Goal: Task Accomplishment & Management: Complete application form

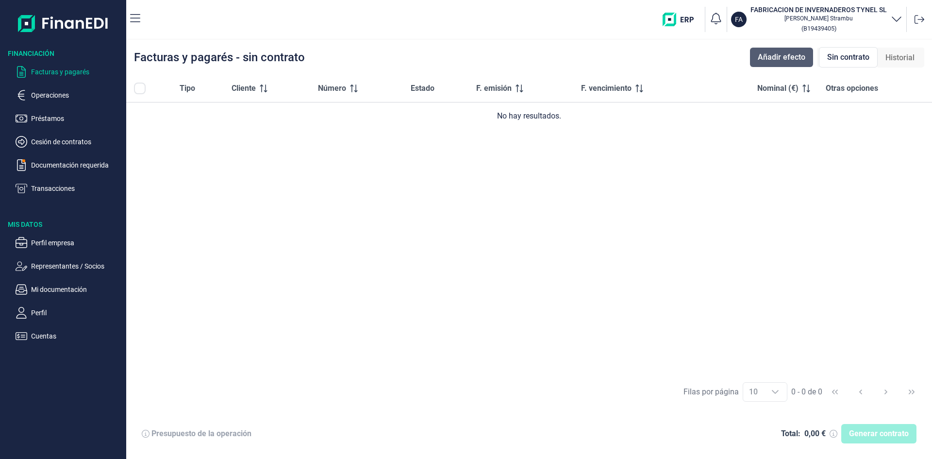
click at [768, 57] on span "Añadir efecto" at bounding box center [782, 57] width 48 height 12
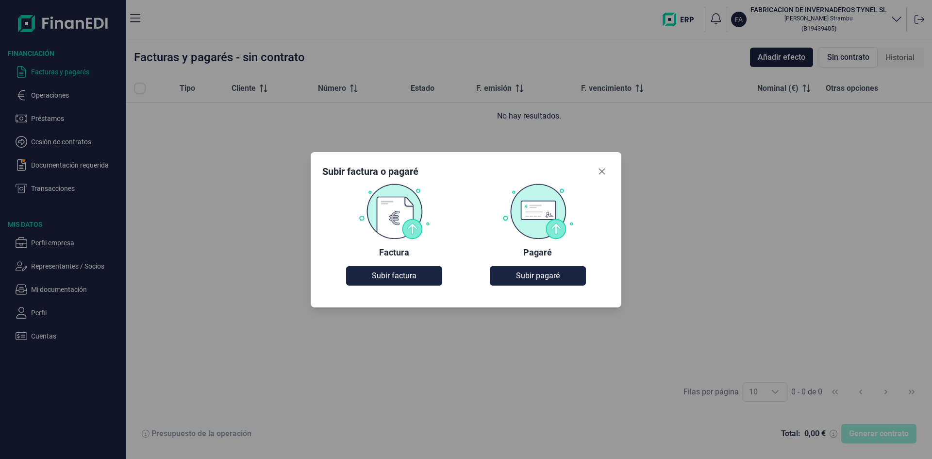
click at [389, 222] on img at bounding box center [394, 211] width 72 height 56
click at [391, 272] on span "Subir factura" at bounding box center [394, 276] width 45 height 12
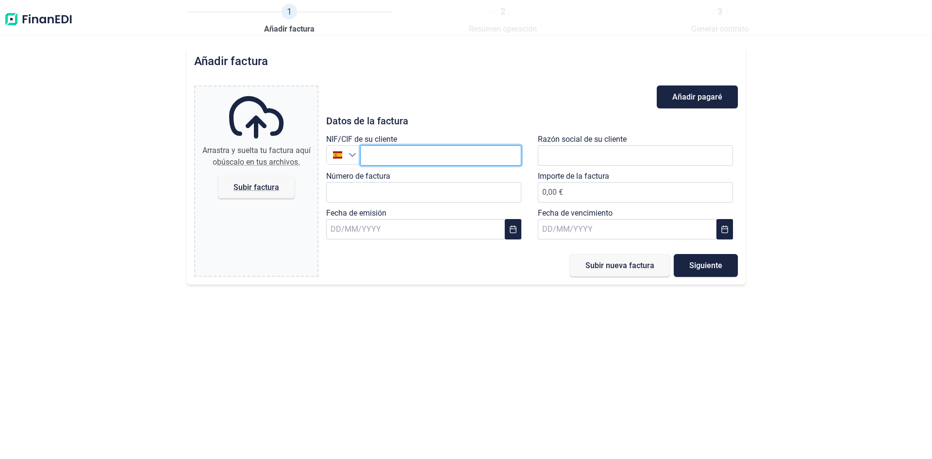
click at [370, 155] on input "text" at bounding box center [440, 155] width 161 height 20
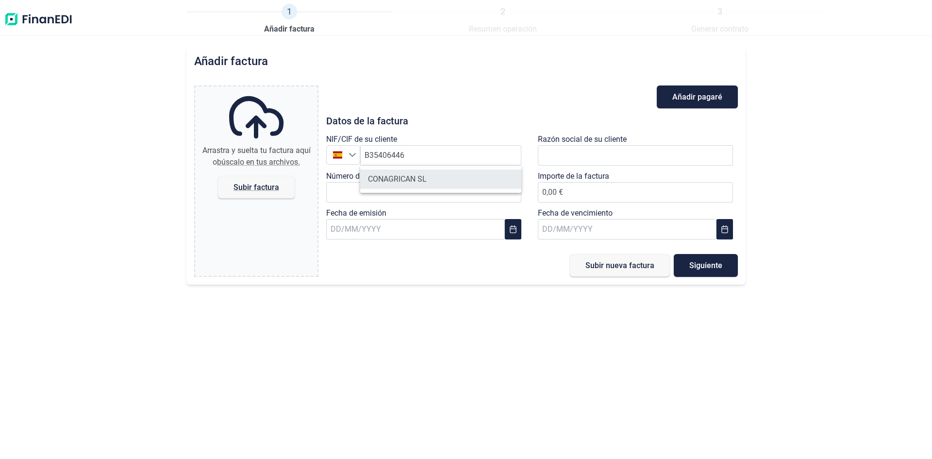
click at [379, 175] on li "CONAGRICAN SL" at bounding box center [440, 178] width 161 height 19
type input "B35406446"
type input "CONAGRICAN SL"
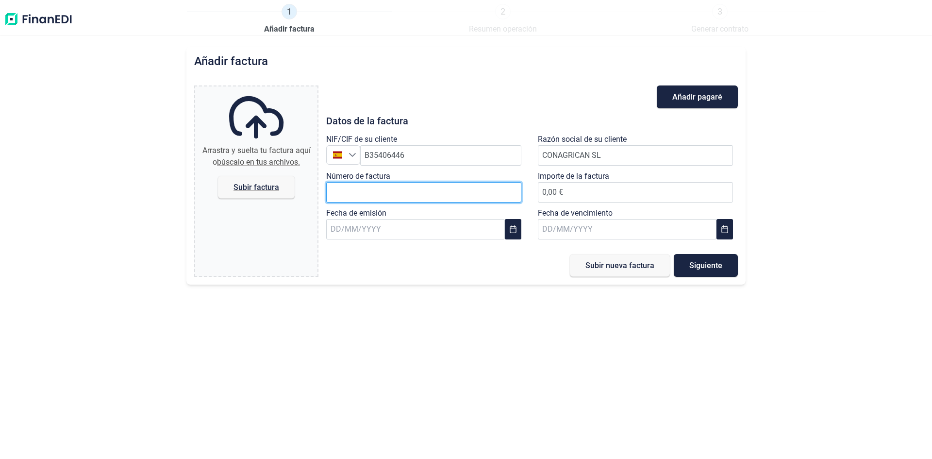
click at [376, 184] on input "Número de factura" at bounding box center [423, 192] width 195 height 20
type input "000247"
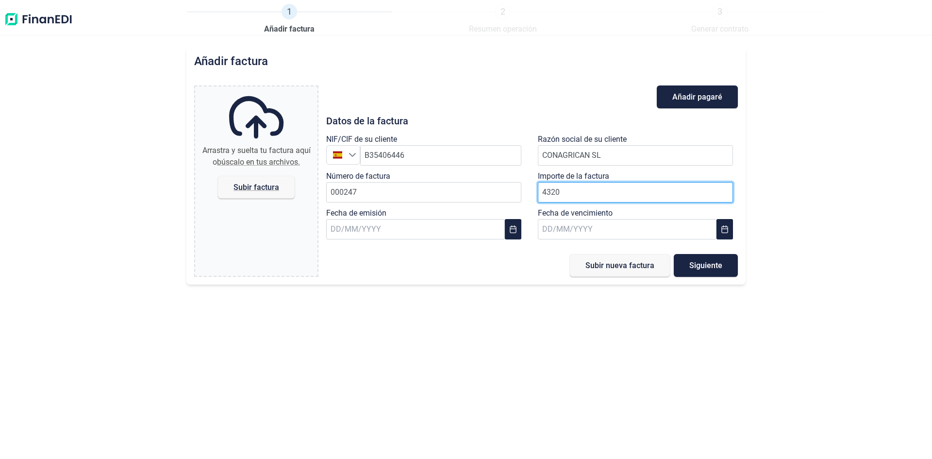
type input "43207"
type input "43.207,65 €"
click at [401, 223] on input "text" at bounding box center [415, 229] width 179 height 20
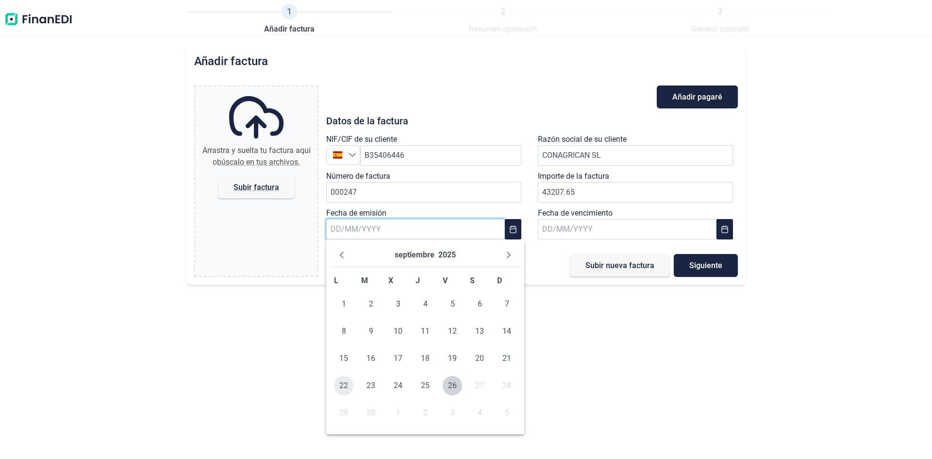
click at [344, 381] on span "22" at bounding box center [343, 385] width 19 height 19
type input "[DATE]"
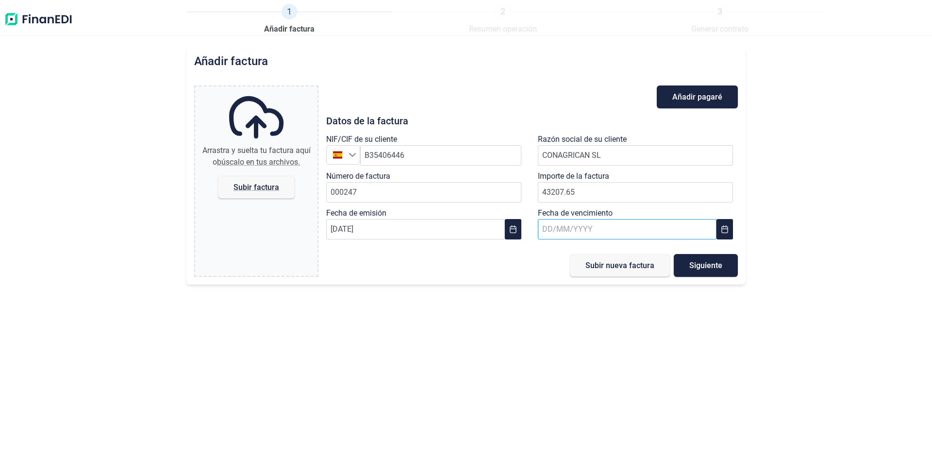
click at [592, 226] on input "text" at bounding box center [627, 229] width 179 height 20
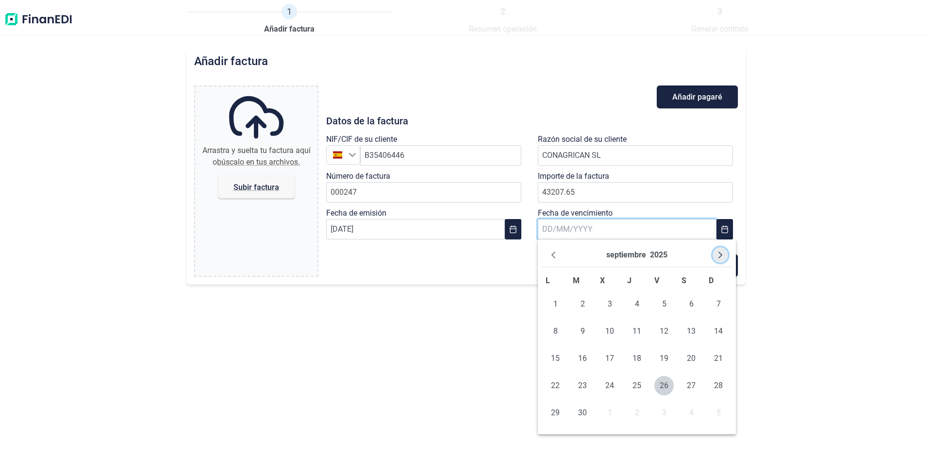
click at [721, 256] on icon "Next Month" at bounding box center [721, 254] width 4 height 7
click at [695, 385] on span "22" at bounding box center [691, 385] width 19 height 19
type input "[DATE]"
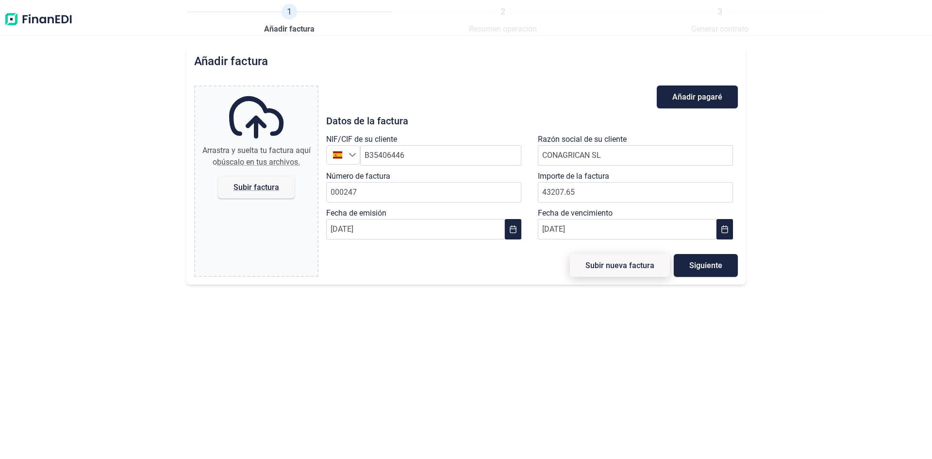
click at [637, 267] on span "Subir nueva factura" at bounding box center [620, 265] width 69 height 7
click at [689, 265] on span "Siguiente" at bounding box center [705, 265] width 33 height 7
click at [239, 184] on span "Subir factura" at bounding box center [257, 187] width 46 height 7
click at [239, 89] on input "Arrastra y suelta tu factura aquí o búscalo en tus archivos. Subir factura" at bounding box center [256, 87] width 122 height 3
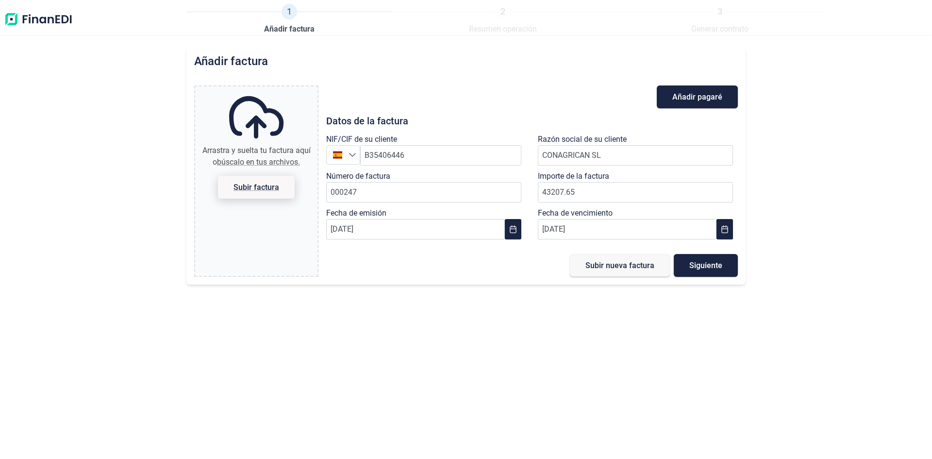
type input "C:\fakepath\Factura 1-000247 (1).pdf"
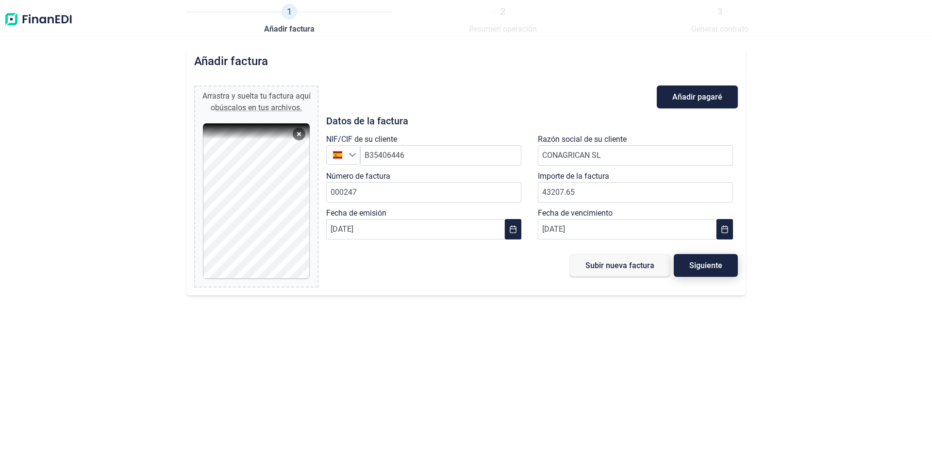
click at [707, 266] on span "Siguiente" at bounding box center [705, 265] width 33 height 7
type input "0,00 €"
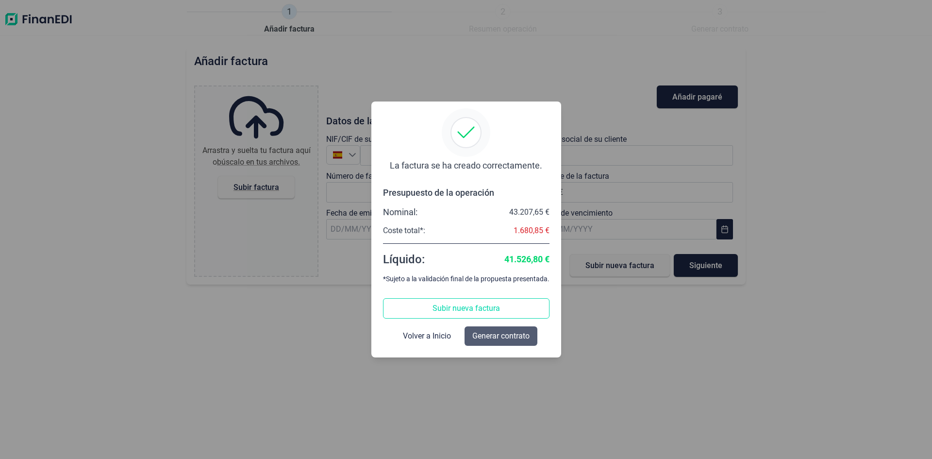
click at [496, 340] on span "Generar contrato" at bounding box center [500, 336] width 57 height 12
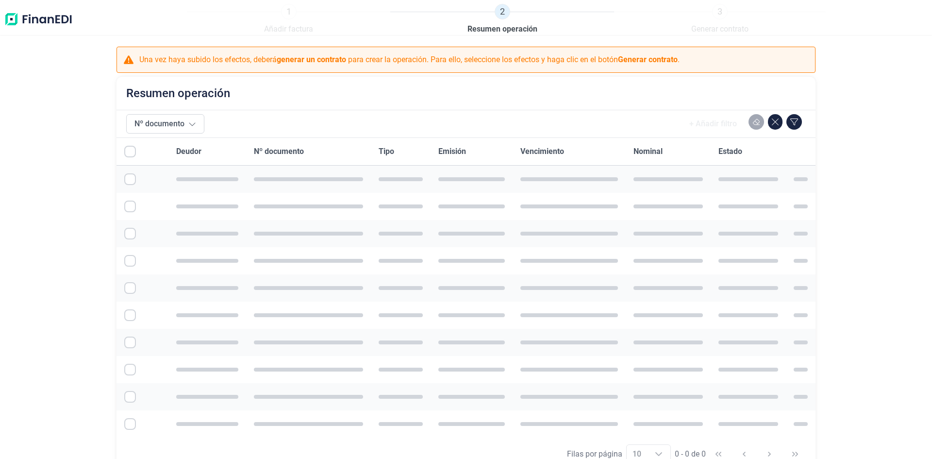
checkbox input "true"
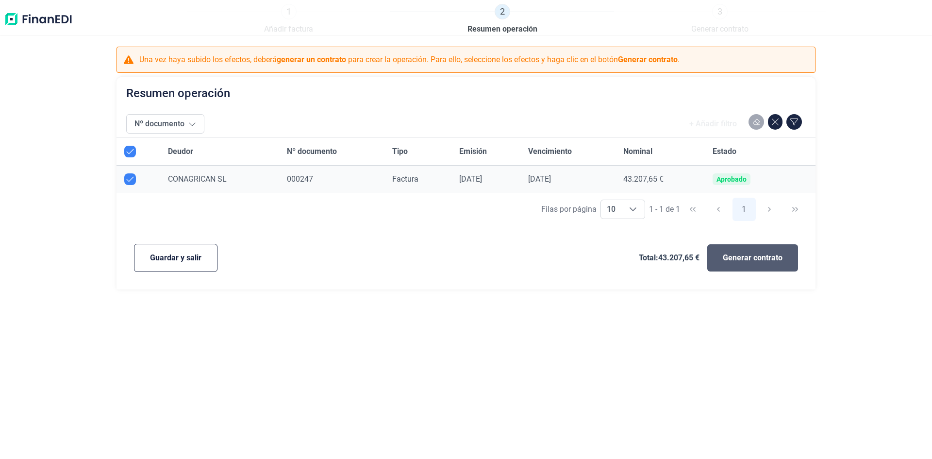
click at [751, 254] on span "Generar contrato" at bounding box center [753, 258] width 60 height 12
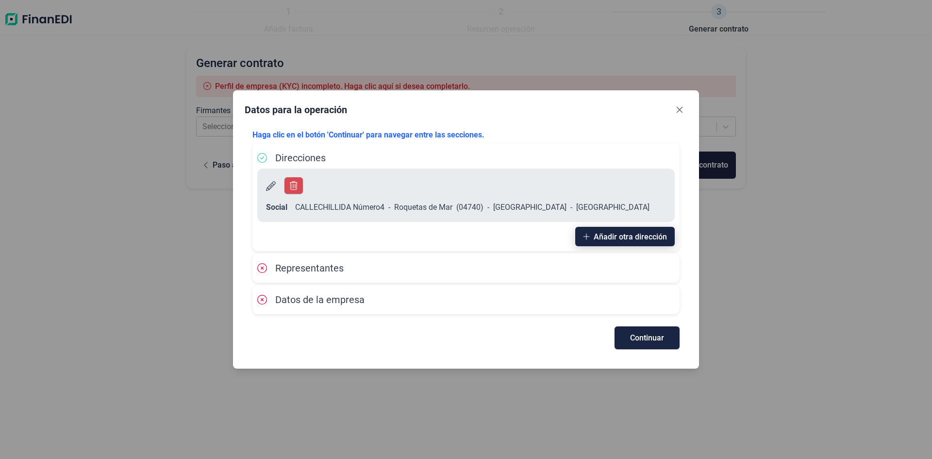
click at [637, 233] on span "Añadir otra dirección" at bounding box center [630, 236] width 73 height 7
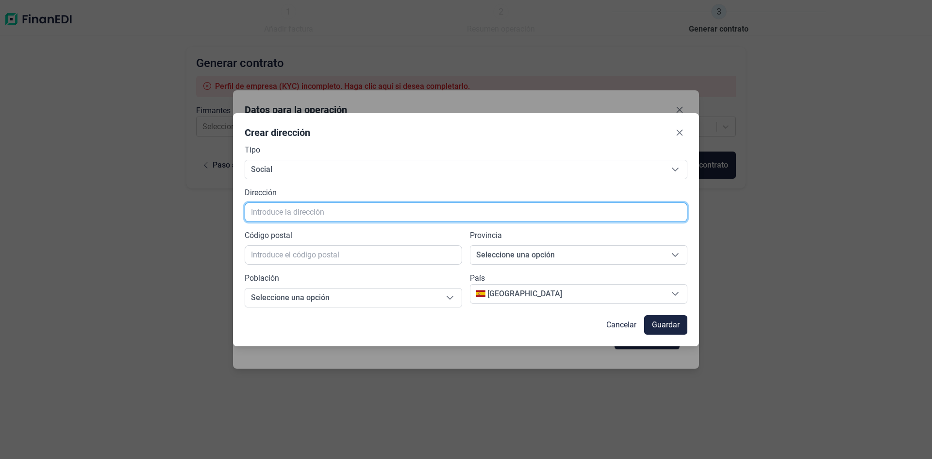
click at [251, 212] on input "text" at bounding box center [466, 211] width 443 height 19
type input "BULEVAR DE VICAR 813"
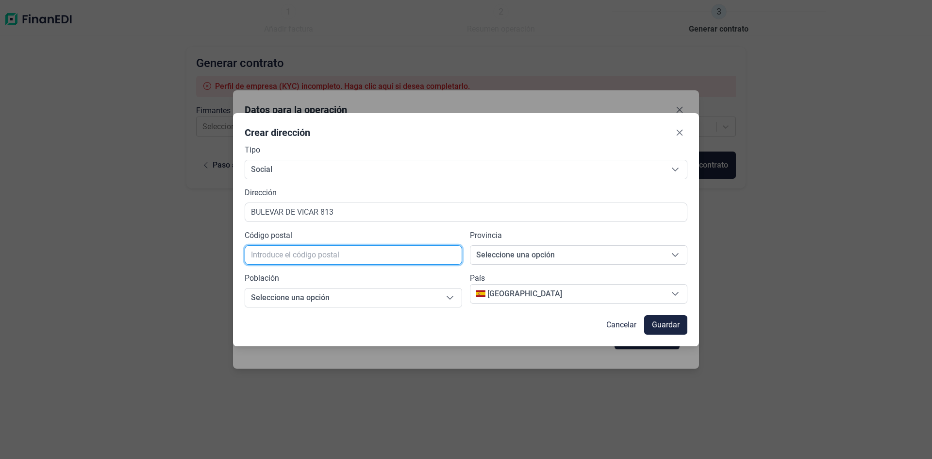
click at [253, 257] on input "text" at bounding box center [354, 254] width 218 height 19
type input "04738"
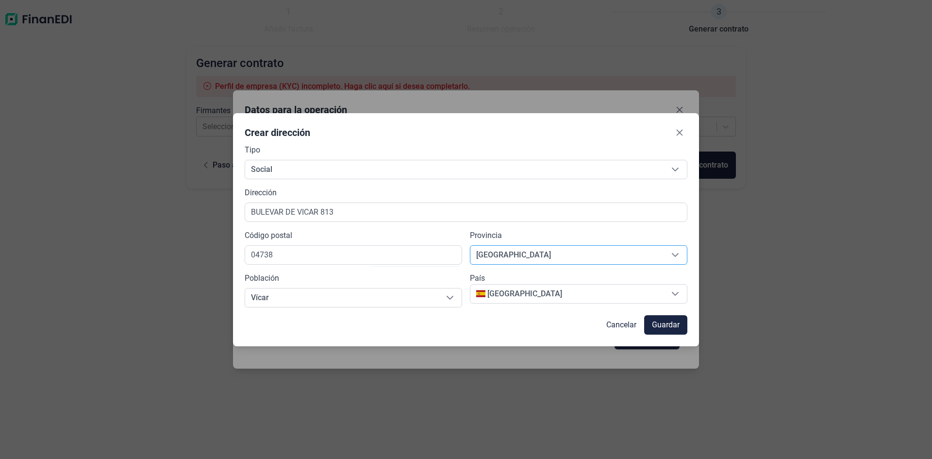
click at [519, 256] on span "[GEOGRAPHIC_DATA]" at bounding box center [566, 255] width 193 height 18
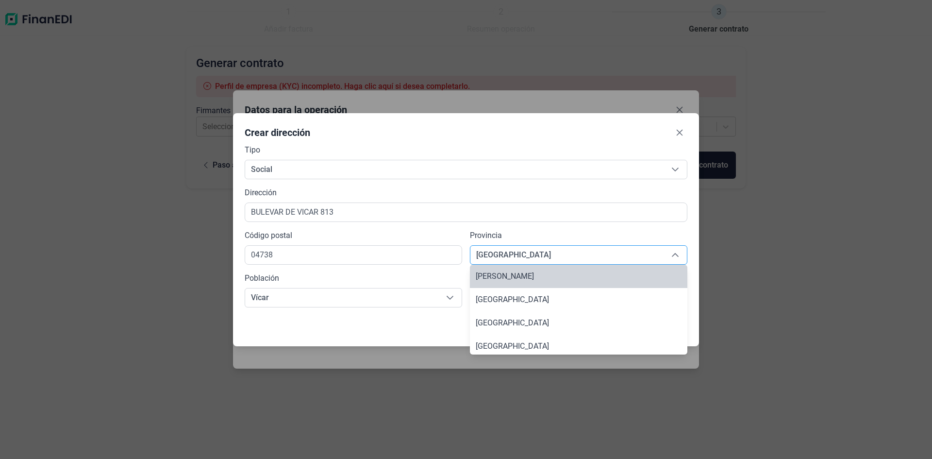
click at [505, 251] on span "[GEOGRAPHIC_DATA]" at bounding box center [566, 255] width 193 height 18
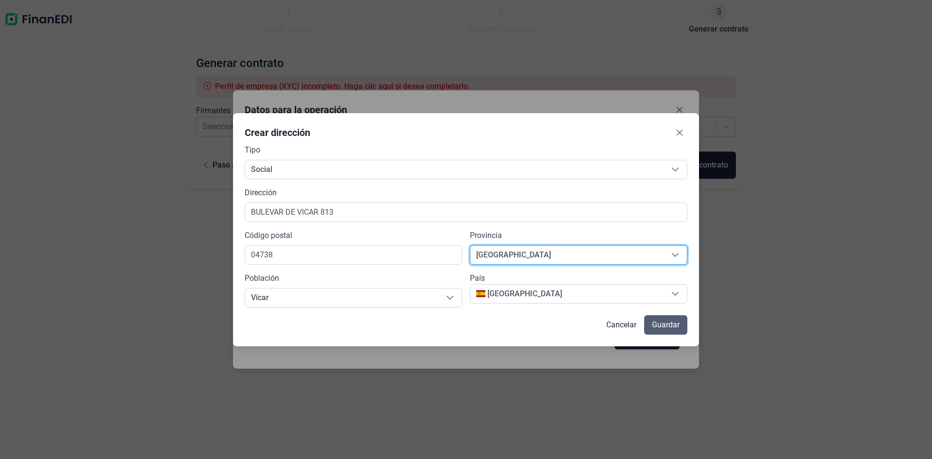
click at [674, 323] on span "Guardar" at bounding box center [666, 325] width 28 height 12
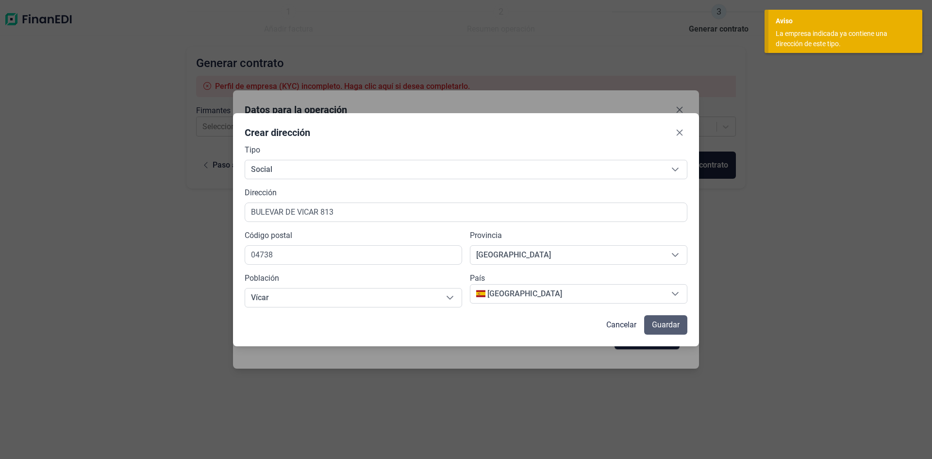
click at [675, 327] on span "Guardar" at bounding box center [666, 325] width 28 height 12
click at [683, 131] on icon "Close" at bounding box center [680, 133] width 8 height 8
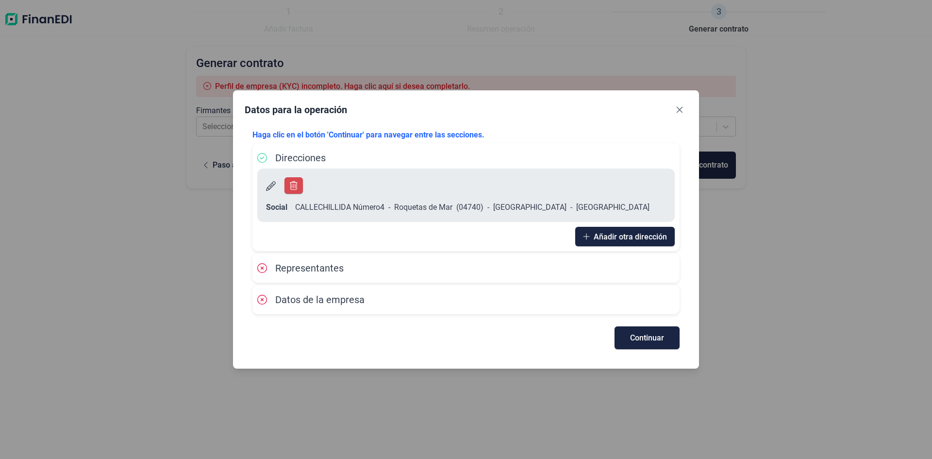
click at [304, 262] on span "Representantes" at bounding box center [309, 268] width 68 height 12
click at [478, 261] on div "Representantes" at bounding box center [466, 268] width 418 height 15
click at [351, 262] on div "Representantes" at bounding box center [466, 268] width 418 height 15
click at [656, 334] on span "Continuar" at bounding box center [647, 337] width 34 height 7
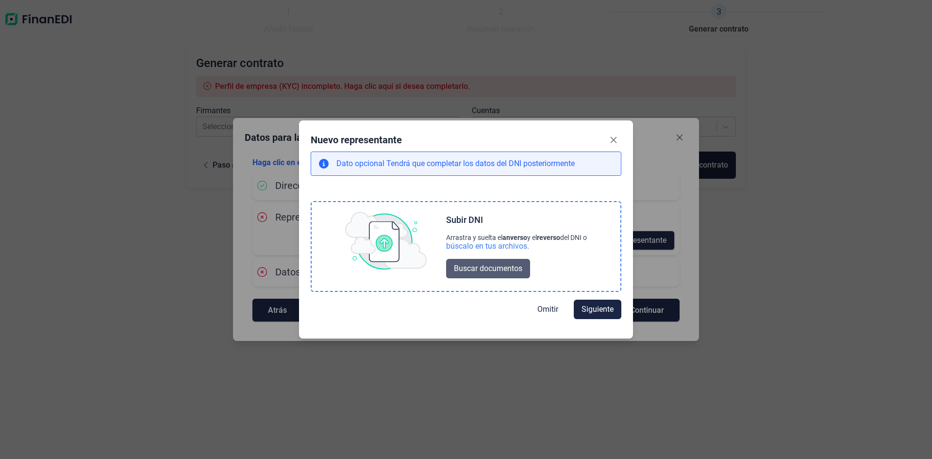
click at [495, 269] on span "Buscar documentos" at bounding box center [488, 269] width 68 height 12
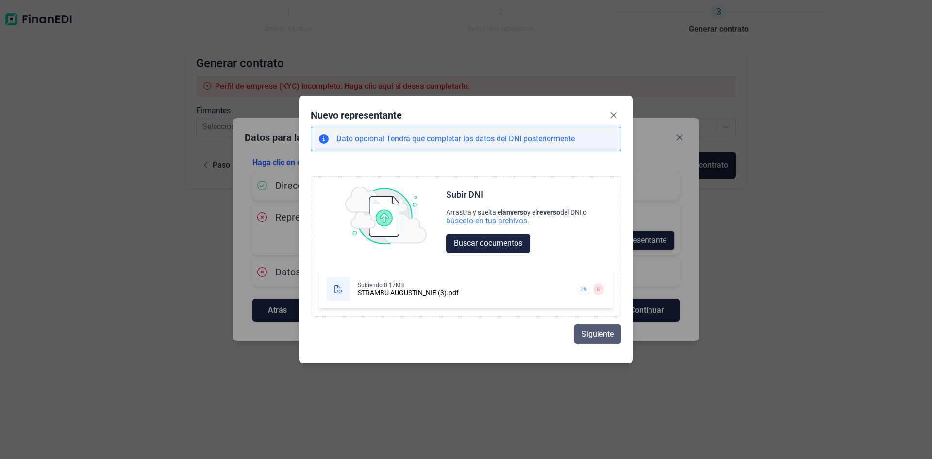
click at [585, 332] on span "Siguiente" at bounding box center [598, 334] width 32 height 12
select select "ES"
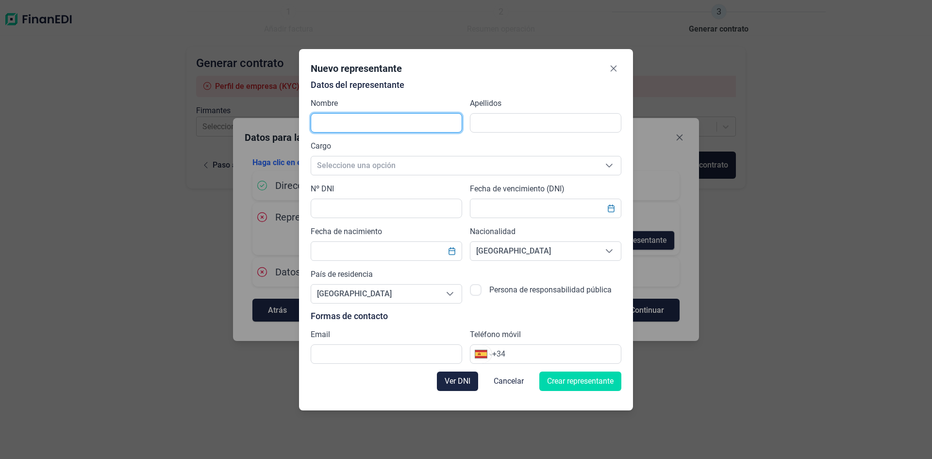
click at [346, 126] on input "text" at bounding box center [386, 122] width 151 height 19
type input "Strambu"
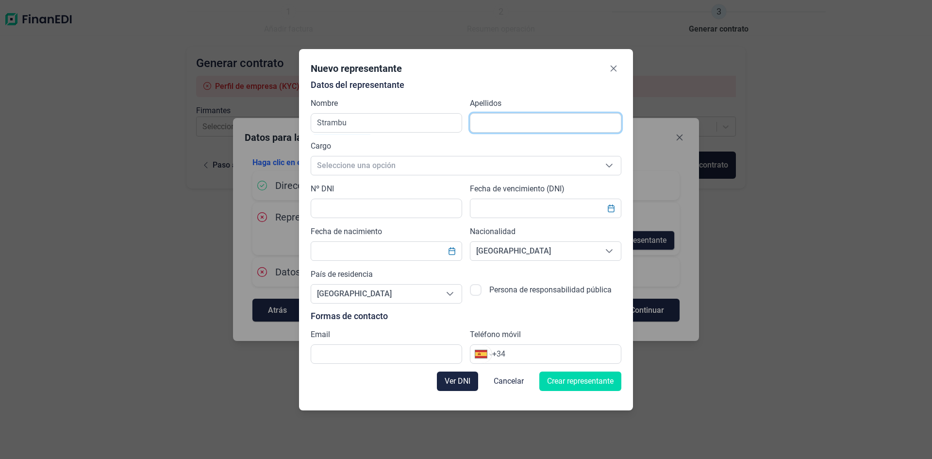
type input "[PERSON_NAME]"
click at [387, 170] on span "Seleccione una opción" at bounding box center [454, 165] width 286 height 18
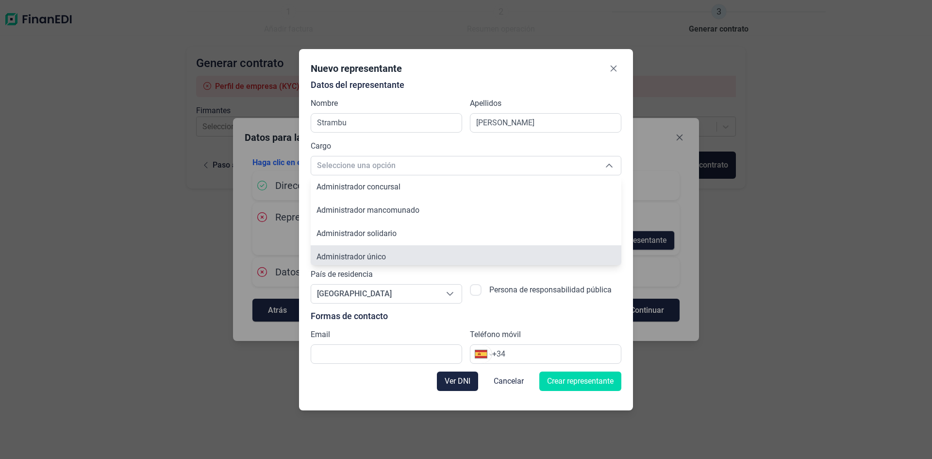
scroll to position [3, 0]
click at [379, 254] on span "Administrador único" at bounding box center [351, 253] width 69 height 9
type input "Administrador único"
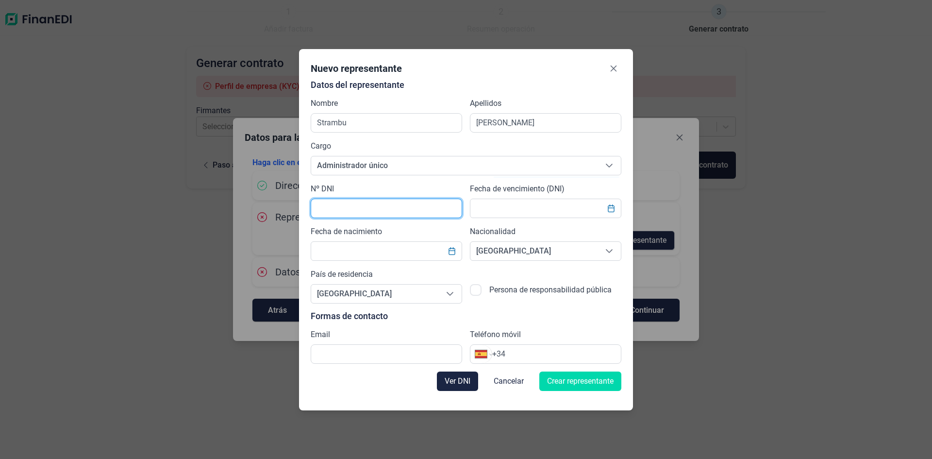
click at [339, 208] on input "text" at bounding box center [386, 208] width 151 height 19
click at [356, 213] on input "text" at bounding box center [386, 208] width 151 height 19
click at [558, 91] on div "Datos del representante Nombre Strambu Apellidos [PERSON_NAME] Cargo Administra…" at bounding box center [466, 222] width 311 height 284
click at [359, 208] on input "Y3450456" at bounding box center [386, 208] width 151 height 19
type input "Y3450456X"
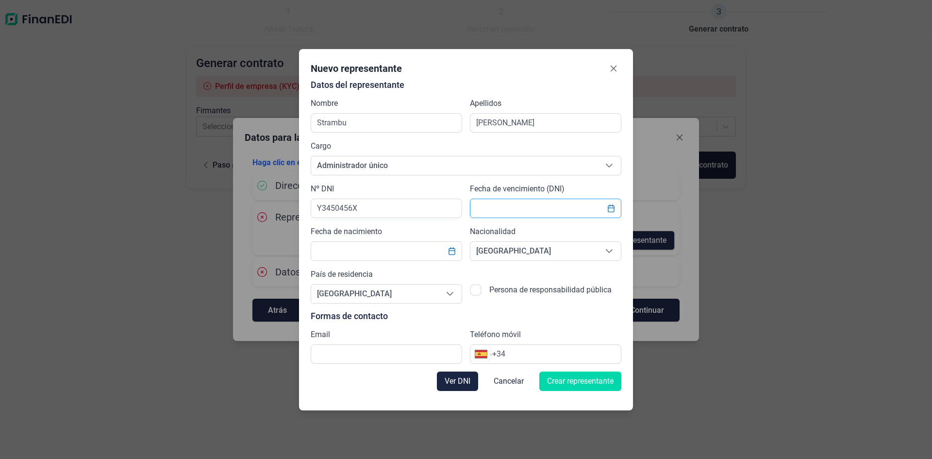
click at [507, 205] on input "text" at bounding box center [545, 208] width 151 height 19
click at [351, 246] on input "text" at bounding box center [386, 250] width 151 height 19
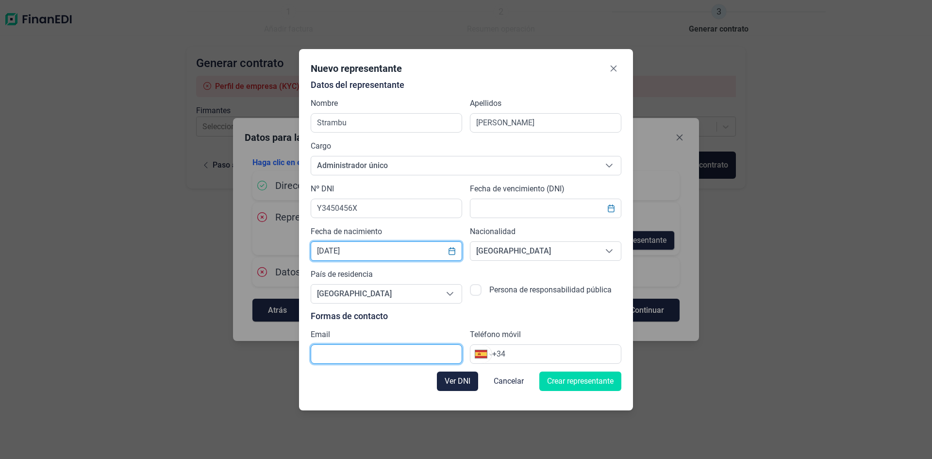
type input "[DATE]"
click at [346, 351] on input "text" at bounding box center [386, 353] width 151 height 19
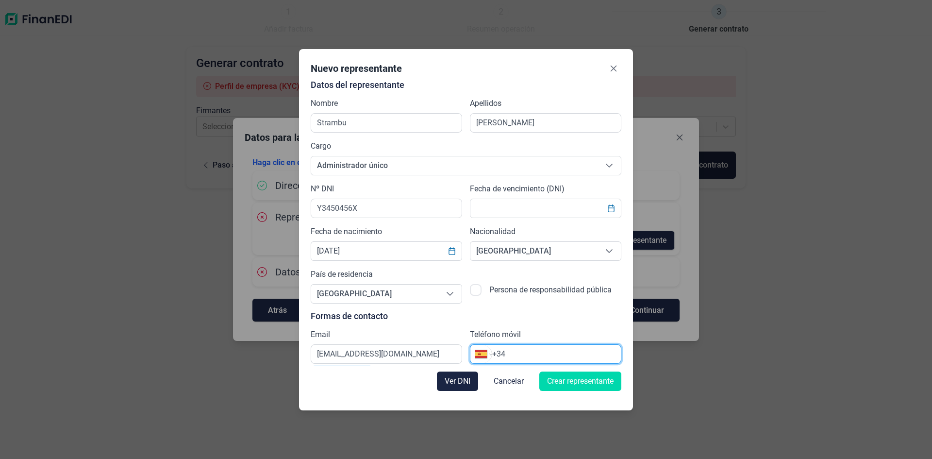
click at [509, 354] on input "+34" at bounding box center [556, 354] width 129 height 12
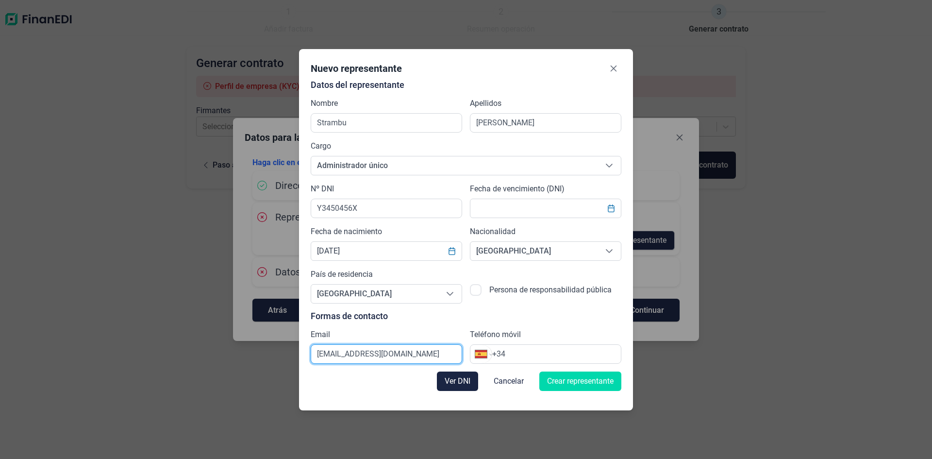
click at [406, 353] on input "[EMAIL_ADDRESS][DOMAIN_NAME]" at bounding box center [386, 353] width 151 height 19
type input "[EMAIL_ADDRESS][DOMAIN_NAME]"
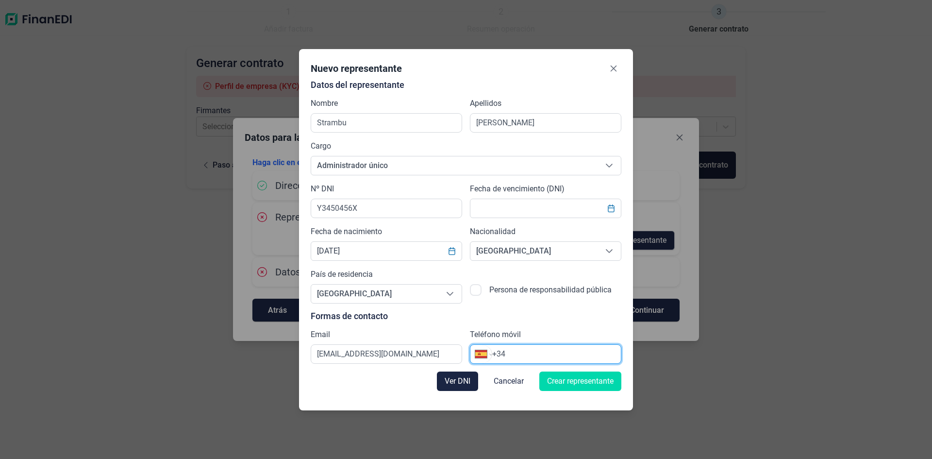
click at [522, 354] on input "+34" at bounding box center [556, 354] width 129 height 12
type input "[PHONE_NUMBER]"
click at [564, 380] on span "Crear representante" at bounding box center [580, 381] width 67 height 12
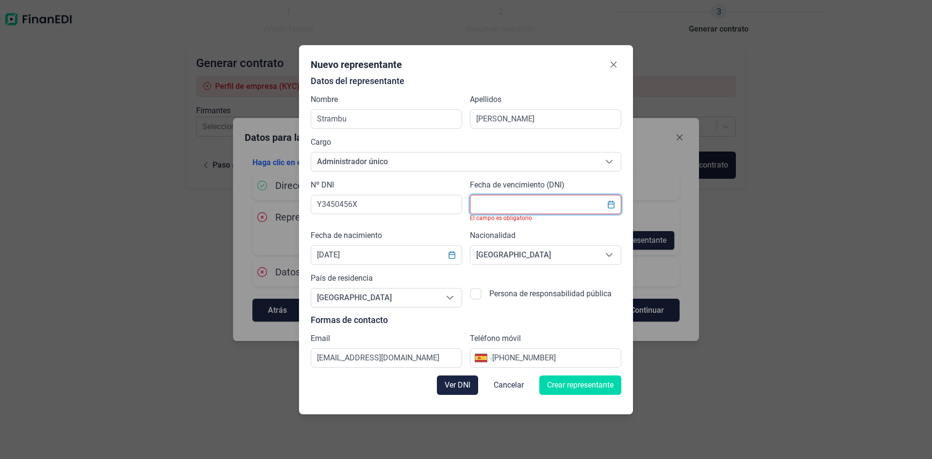
click at [507, 209] on input "text" at bounding box center [545, 204] width 151 height 19
click at [486, 211] on input "text" at bounding box center [545, 204] width 151 height 19
click at [474, 204] on input "text" at bounding box center [545, 204] width 151 height 19
click at [460, 386] on span "Ver DNI" at bounding box center [458, 385] width 26 height 12
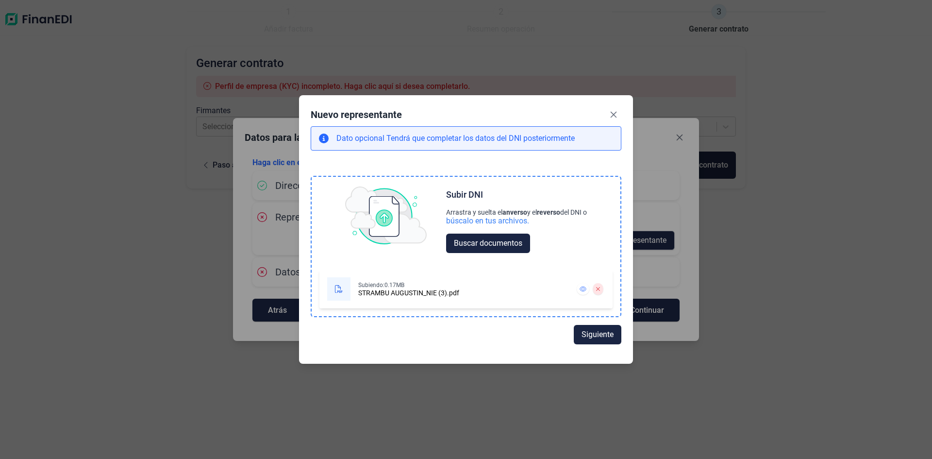
click at [412, 296] on div "STRAMBU AUGUSTIN_NIE (3).pdf" at bounding box center [408, 293] width 101 height 8
click at [590, 330] on span "Siguiente" at bounding box center [598, 334] width 32 height 12
select select "ES"
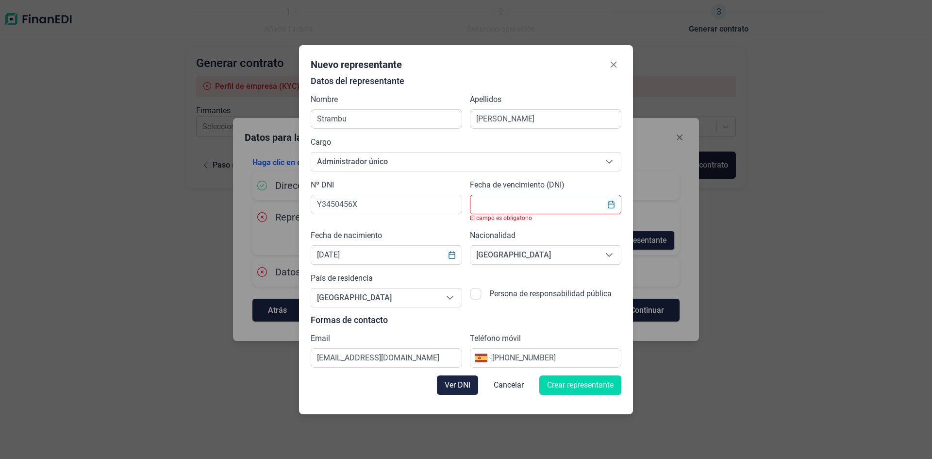
click at [486, 205] on input "text" at bounding box center [545, 204] width 151 height 19
click at [609, 62] on button "Close" at bounding box center [614, 65] width 16 height 16
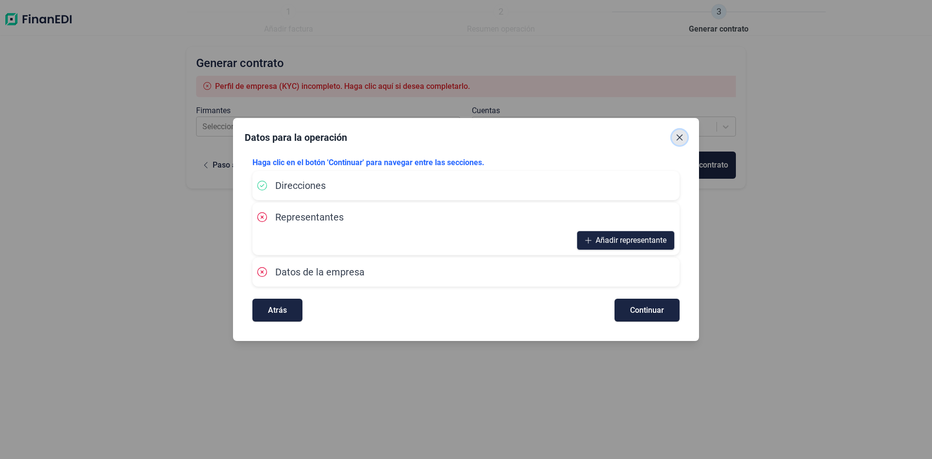
click at [677, 138] on icon "Close" at bounding box center [680, 138] width 8 height 8
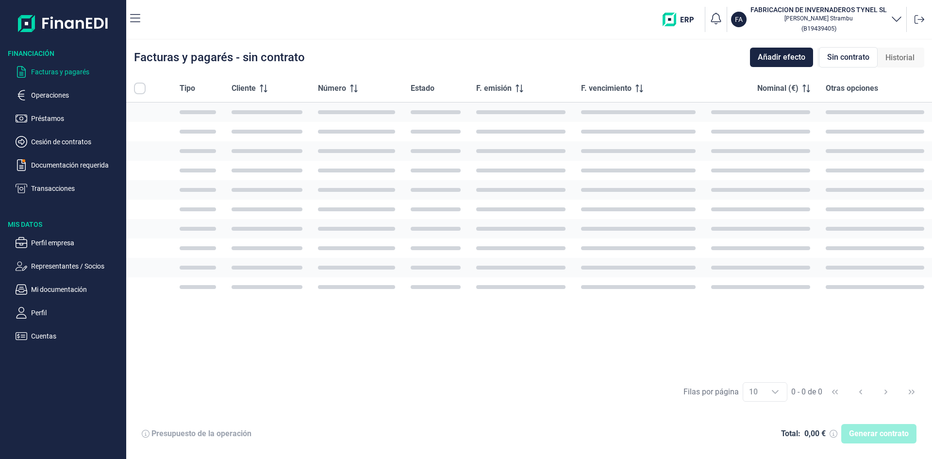
checkbox input "true"
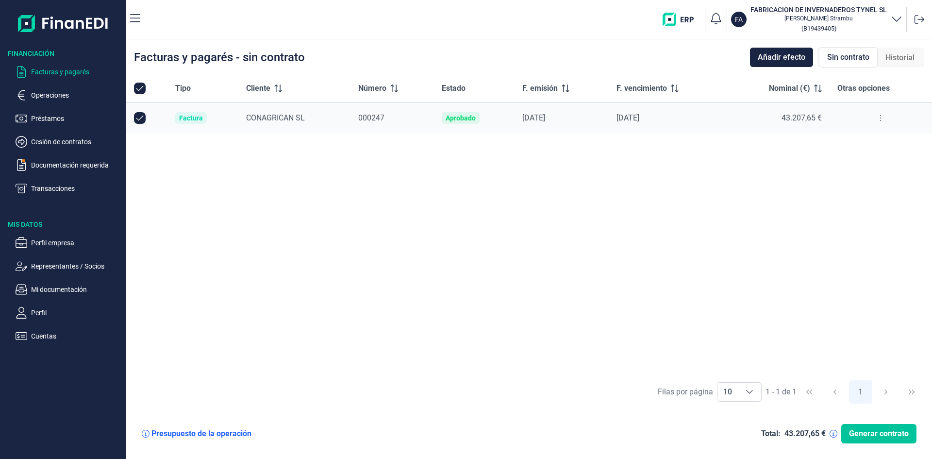
click at [882, 435] on span "Generar contrato" at bounding box center [879, 434] width 60 height 12
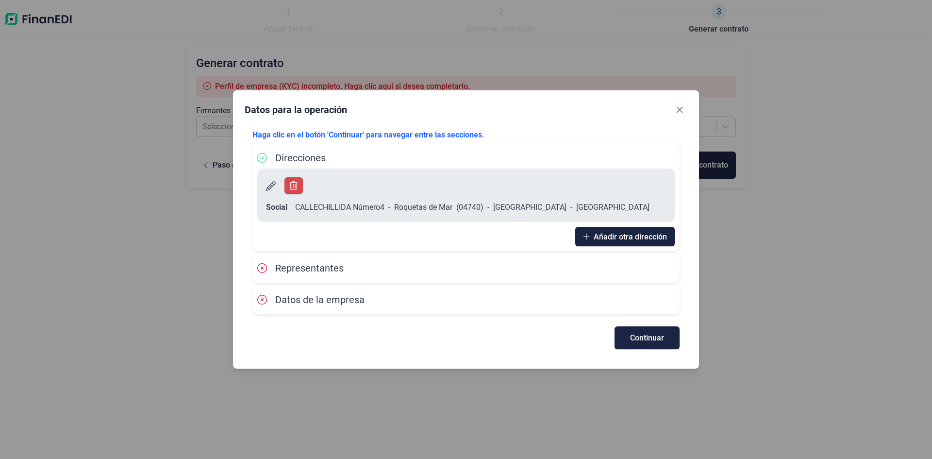
click at [385, 268] on div "Representantes" at bounding box center [466, 267] width 418 height 19
click at [291, 262] on span "Representantes" at bounding box center [309, 268] width 68 height 12
click at [652, 334] on span "Continuar" at bounding box center [647, 337] width 34 height 7
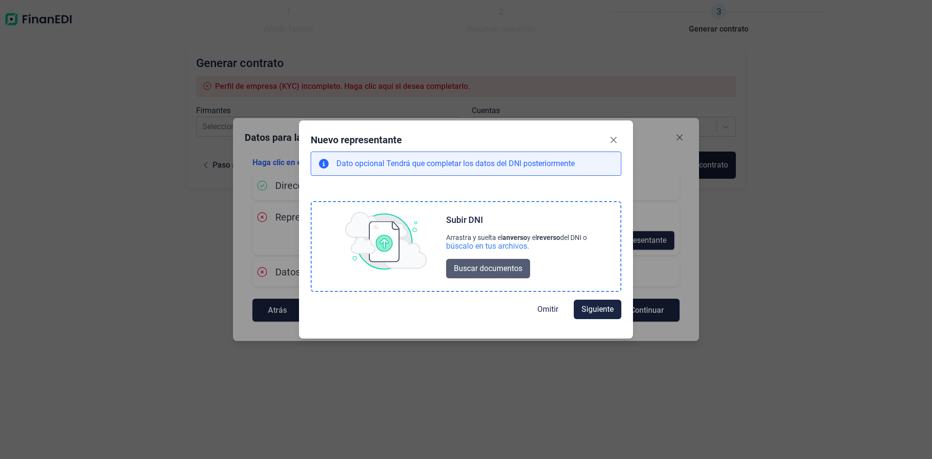
click at [506, 271] on span "Buscar documentos" at bounding box center [488, 269] width 68 height 12
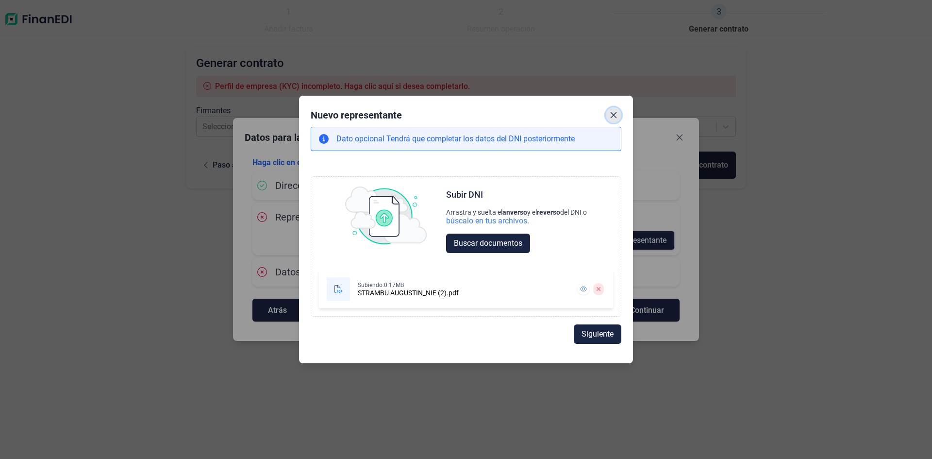
click at [611, 118] on icon "Close" at bounding box center [614, 115] width 8 height 8
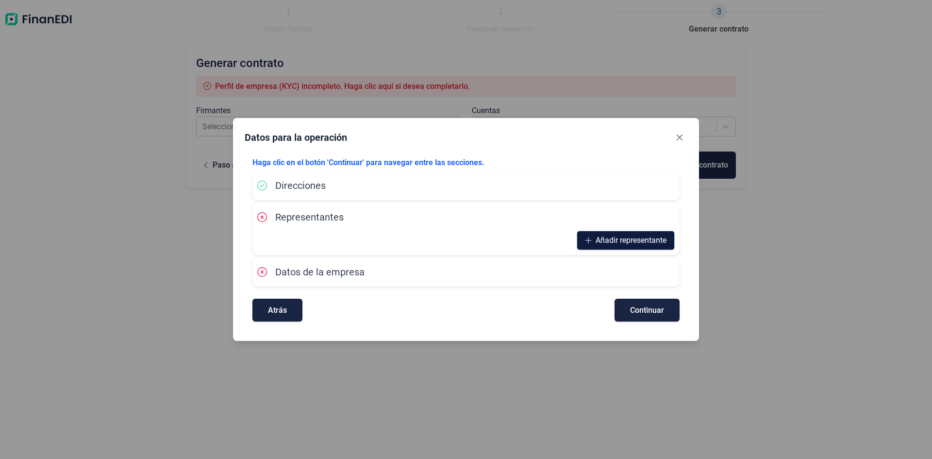
click at [619, 242] on span "Añadir representante" at bounding box center [631, 241] width 71 height 12
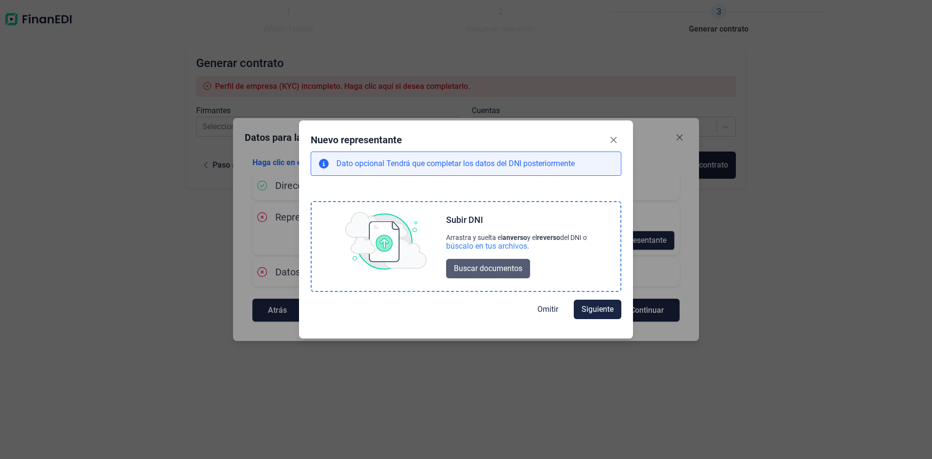
click at [476, 268] on span "Buscar documentos" at bounding box center [488, 269] width 68 height 12
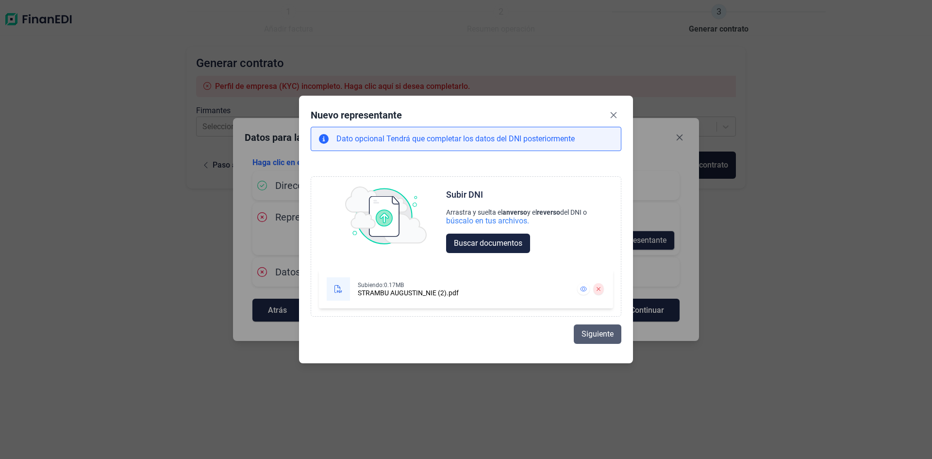
click at [588, 332] on span "Siguiente" at bounding box center [598, 334] width 32 height 12
select select "ES"
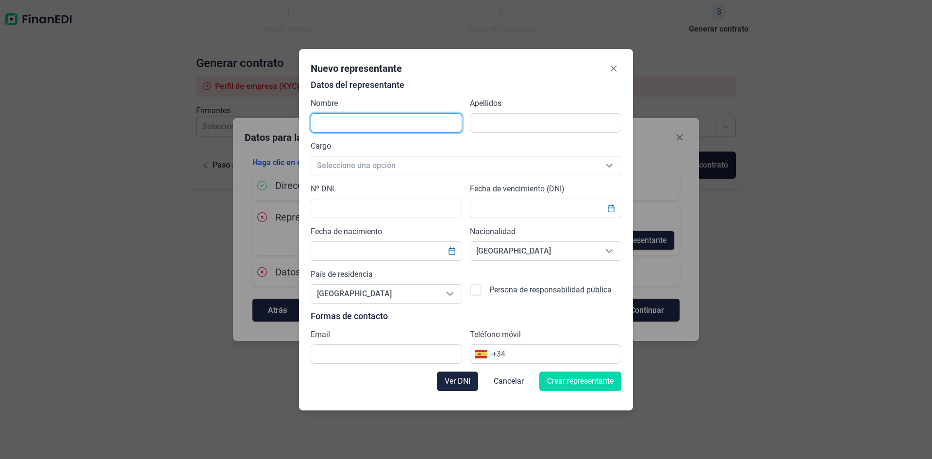
click at [368, 125] on input "text" at bounding box center [386, 122] width 151 height 19
type input "Strambu"
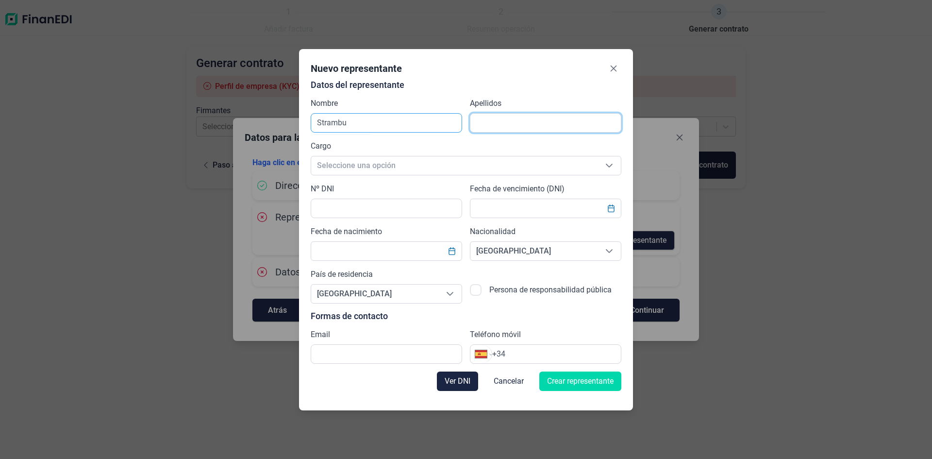
type input "[PERSON_NAME]"
click at [368, 164] on span "Seleccione una opción" at bounding box center [454, 165] width 286 height 18
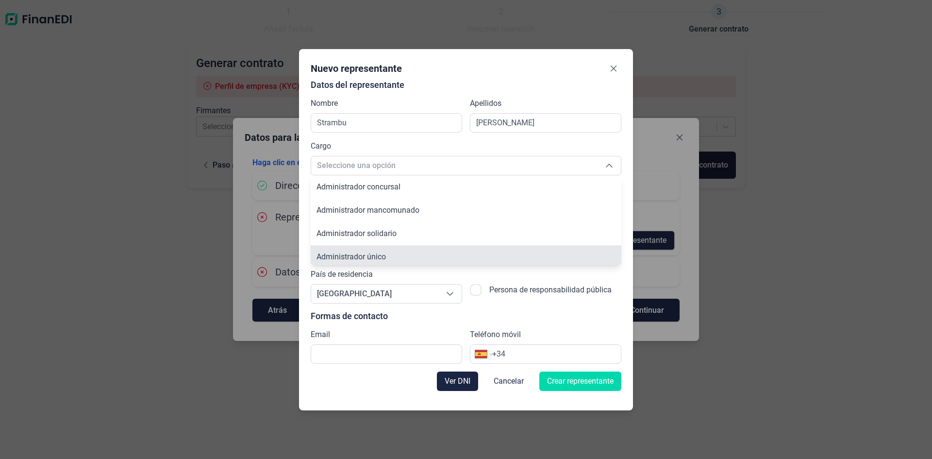
scroll to position [3, 0]
click at [374, 255] on span "Administrador único" at bounding box center [351, 253] width 69 height 9
type input "Administrador único"
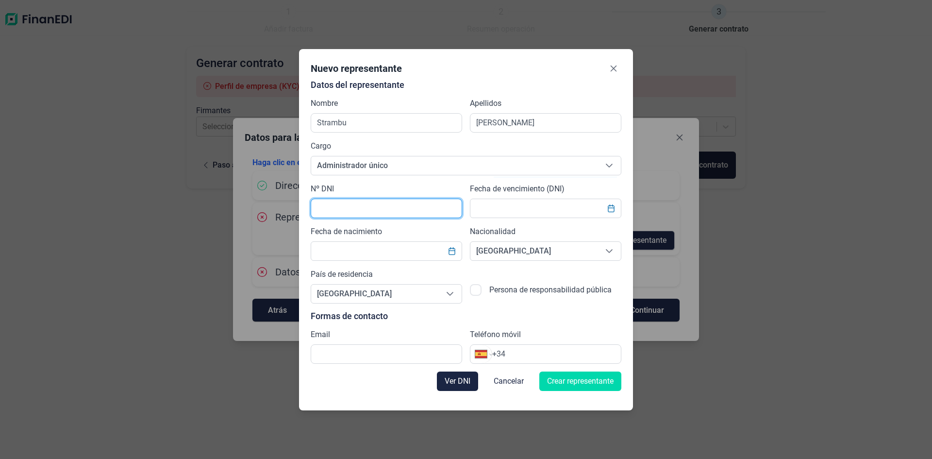
click at [328, 206] on input "text" at bounding box center [386, 208] width 151 height 19
click at [350, 208] on input "text" at bounding box center [386, 208] width 151 height 19
type input "y"
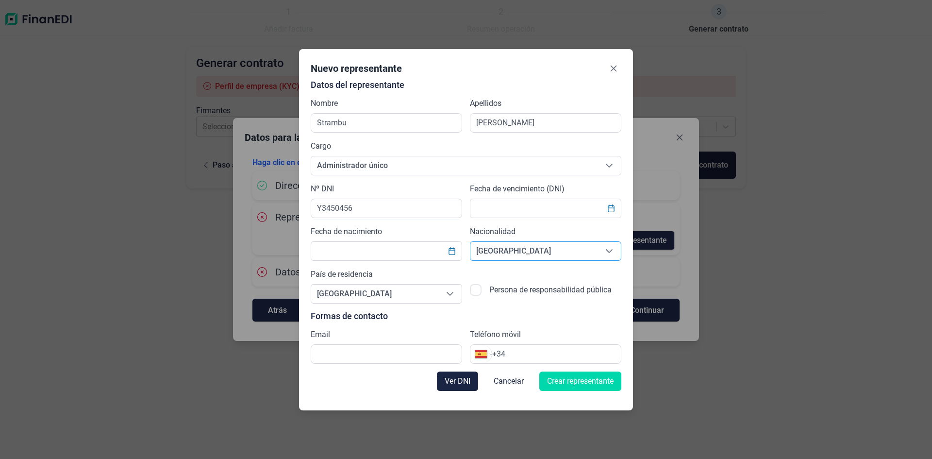
click at [609, 254] on icon "Seleccione una opción" at bounding box center [609, 251] width 8 height 8
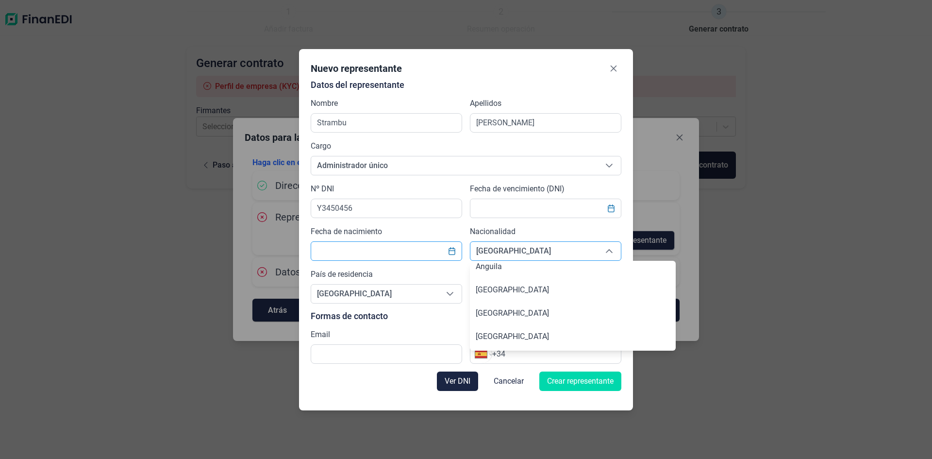
scroll to position [140, 0]
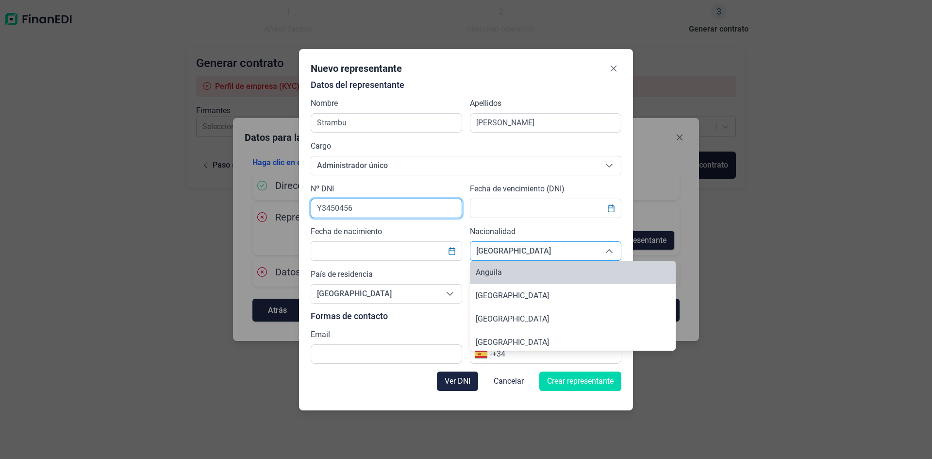
click at [383, 212] on input "Y3450456" at bounding box center [386, 208] width 151 height 19
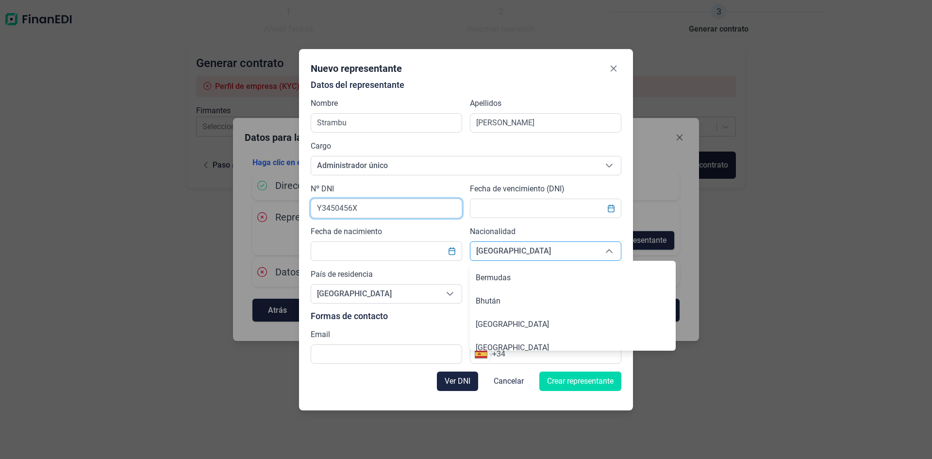
type input "Y3450456X"
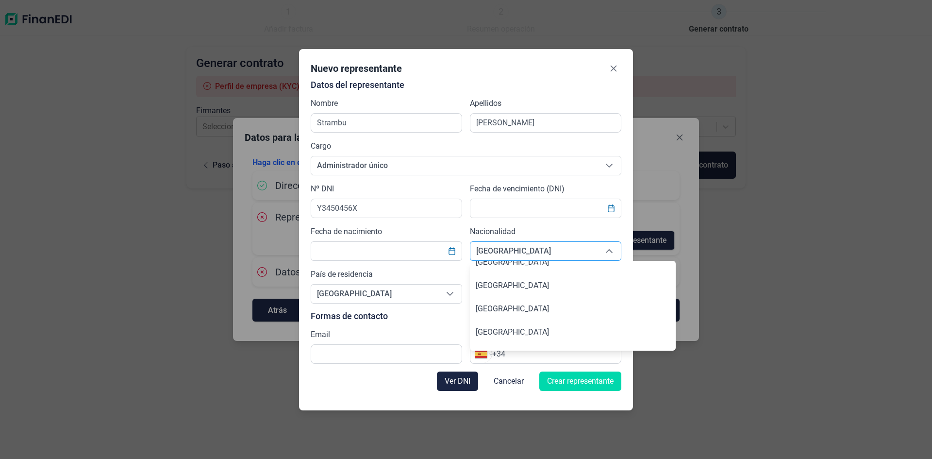
scroll to position [1779, 0]
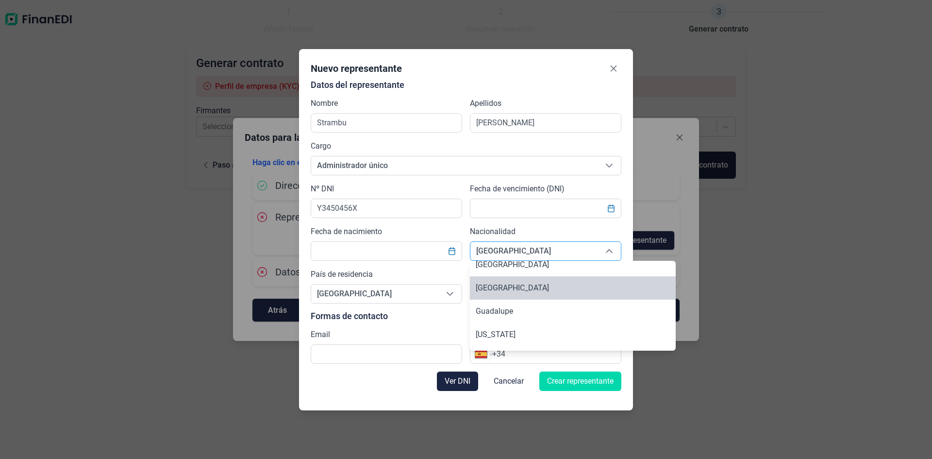
click at [516, 253] on span "[GEOGRAPHIC_DATA]" at bounding box center [533, 251] width 127 height 18
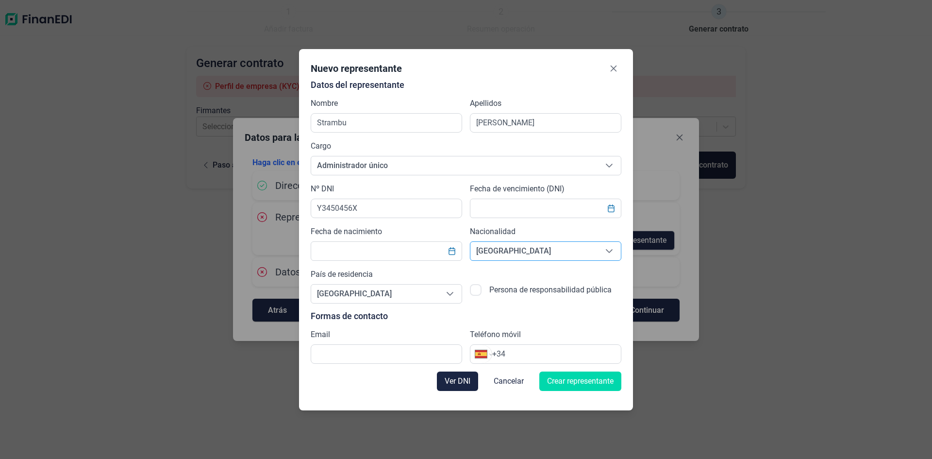
click at [516, 252] on span "[GEOGRAPHIC_DATA]" at bounding box center [533, 251] width 127 height 18
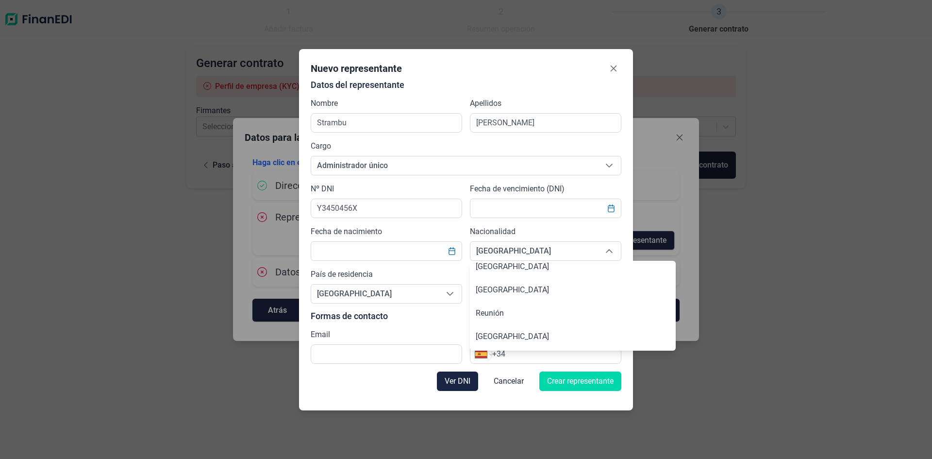
scroll to position [4366, 0]
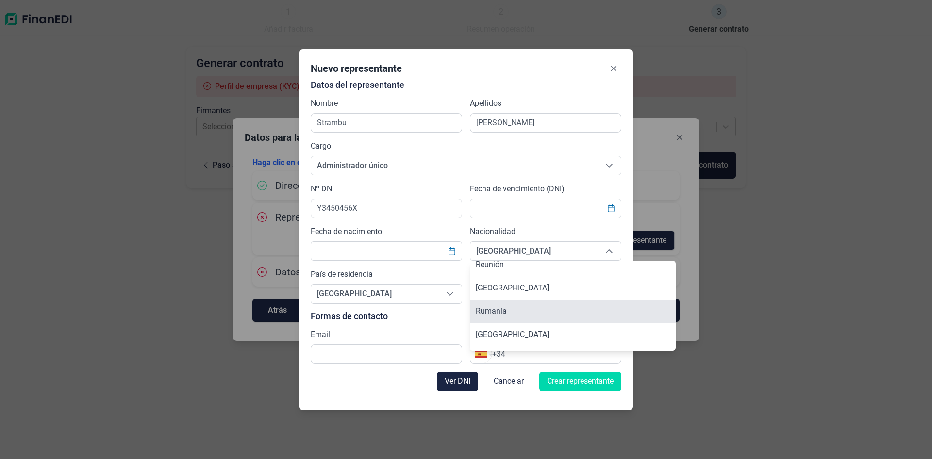
click at [508, 306] on li "Rumanía" at bounding box center [573, 311] width 206 height 23
type input "Rumanía"
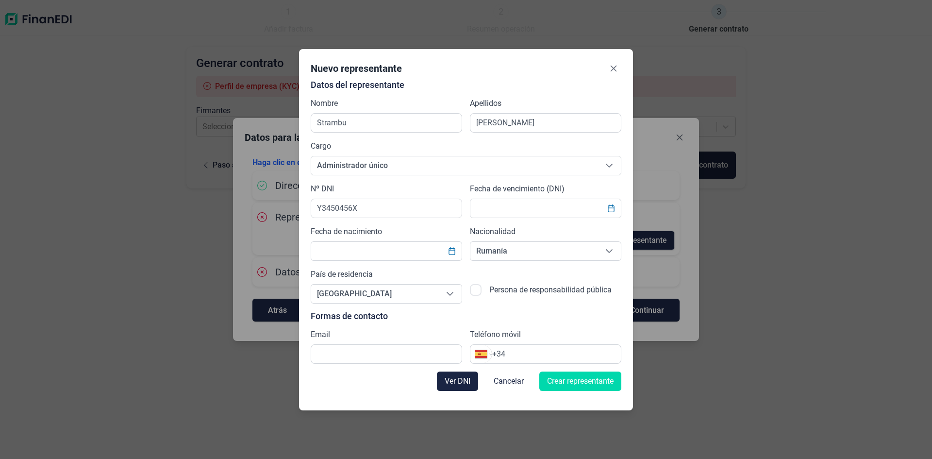
click at [491, 276] on div "Persona de responsabilidad pública" at bounding box center [545, 285] width 151 height 35
click at [608, 207] on icon "Choose Date" at bounding box center [611, 208] width 6 height 8
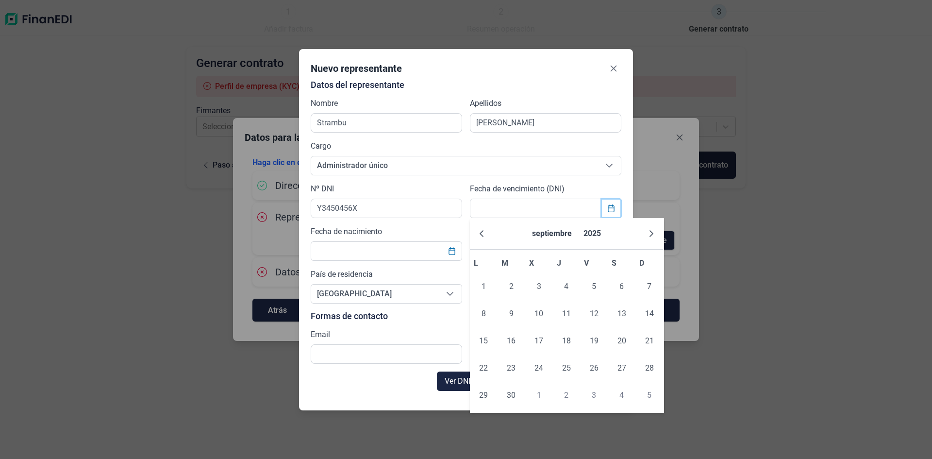
click at [608, 207] on icon "Choose Date" at bounding box center [611, 208] width 6 height 8
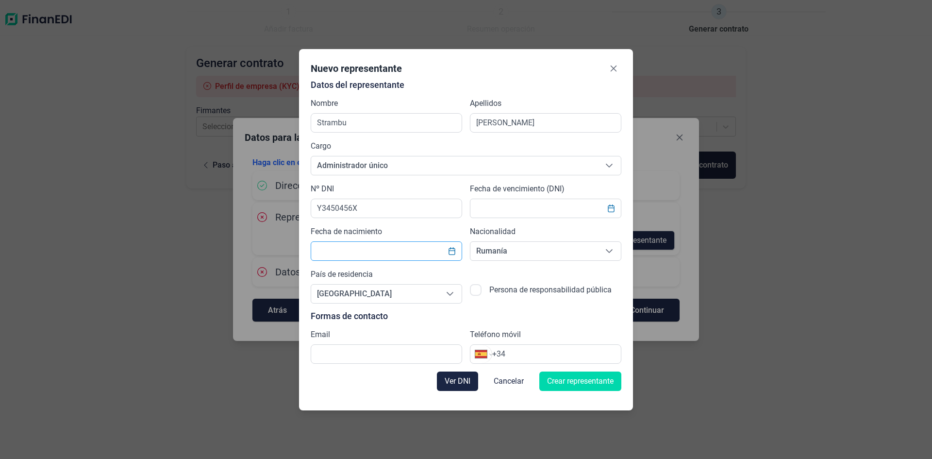
click at [419, 248] on input "text" at bounding box center [386, 250] width 151 height 19
click at [452, 251] on icon "Choose Date" at bounding box center [452, 251] width 8 height 8
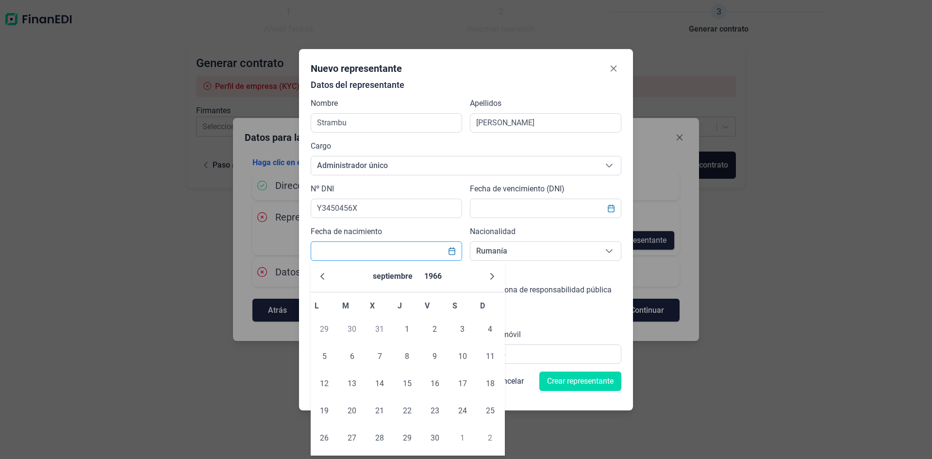
click at [419, 249] on input "text" at bounding box center [386, 250] width 151 height 19
type input "[DATE]"
click at [408, 350] on span "7" at bounding box center [407, 356] width 19 height 19
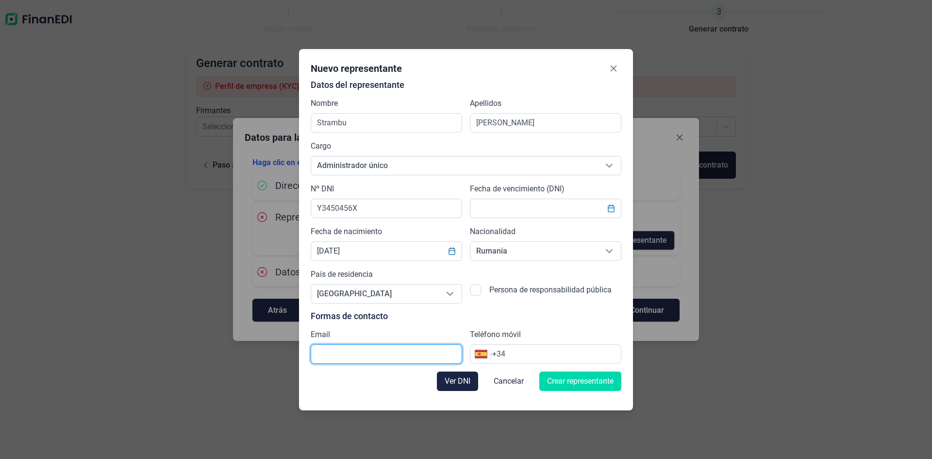
click at [371, 350] on input "text" at bounding box center [386, 353] width 151 height 19
drag, startPoint x: 406, startPoint y: 355, endPoint x: 387, endPoint y: 350, distance: 19.5
click at [387, 350] on input "[EMAIL_ADDRESS][DOMAIN_NAME]" at bounding box center [386, 353] width 151 height 19
type input "[EMAIL_ADDRESS][DOMAIN_NAME]"
click at [523, 361] on div "Internacional [GEOGRAPHIC_DATA] [GEOGRAPHIC_DATA] [GEOGRAPHIC_DATA] [GEOGRAPHIC…" at bounding box center [545, 353] width 151 height 19
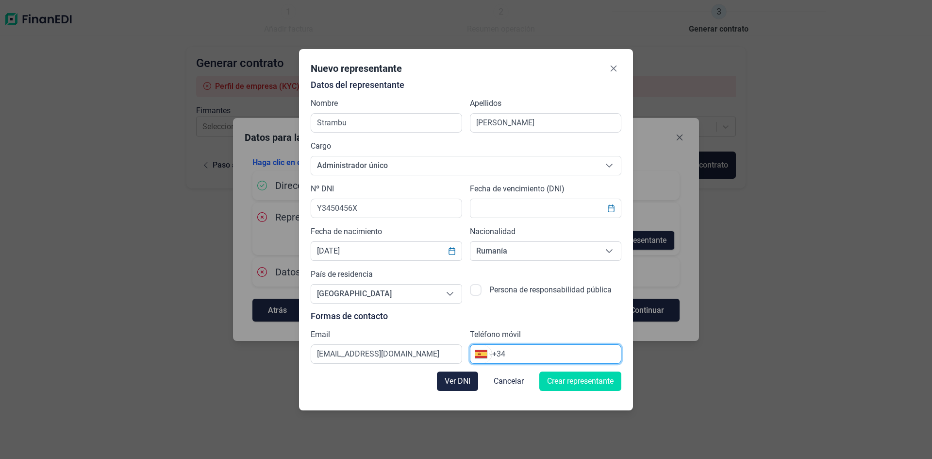
click at [520, 356] on input "+34" at bounding box center [556, 354] width 129 height 12
type input "[PHONE_NUMBER]"
click at [457, 383] on span "Ver DNI" at bounding box center [458, 381] width 26 height 12
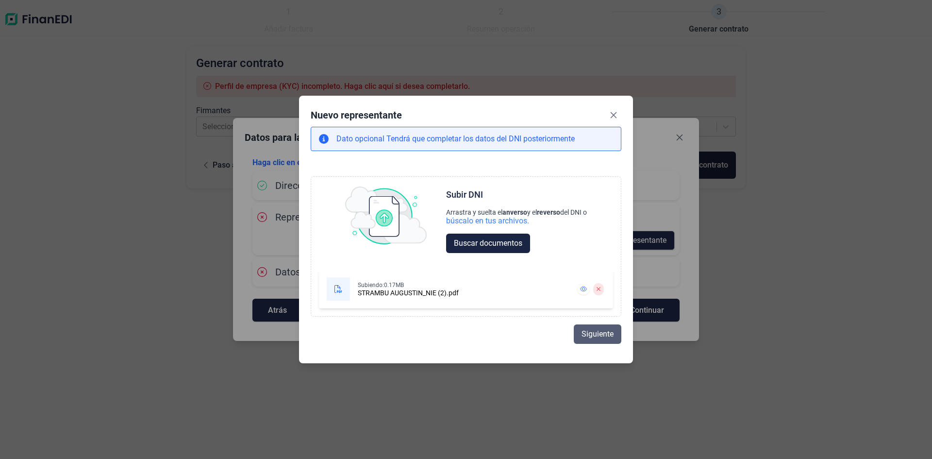
click at [605, 336] on span "Siguiente" at bounding box center [598, 334] width 32 height 12
select select "ES"
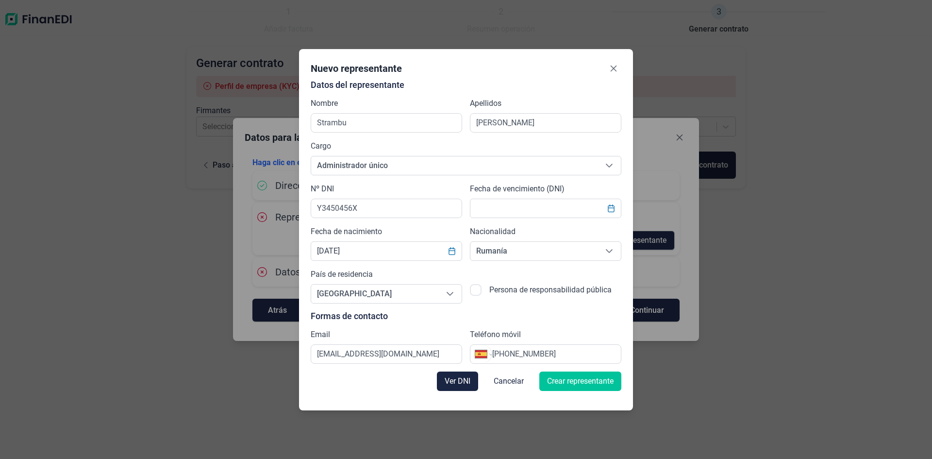
click at [557, 383] on span "Crear representante" at bounding box center [580, 381] width 67 height 12
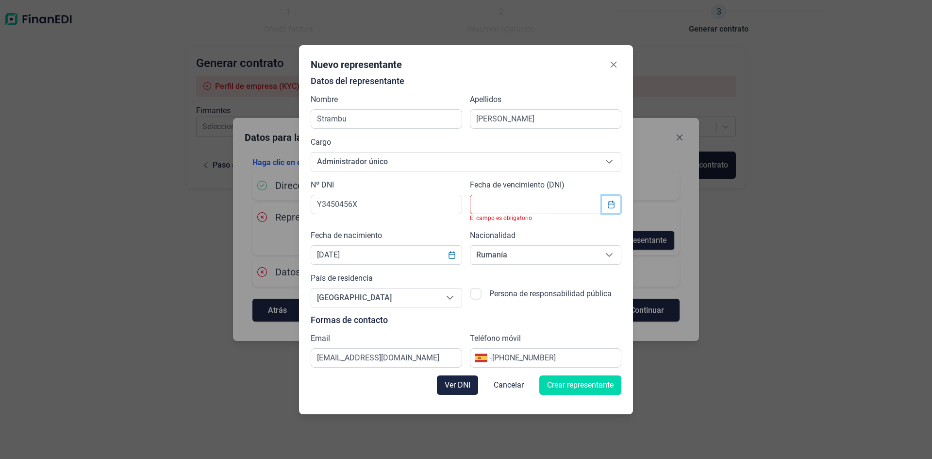
click at [613, 206] on icon "Choose Date" at bounding box center [611, 205] width 8 height 8
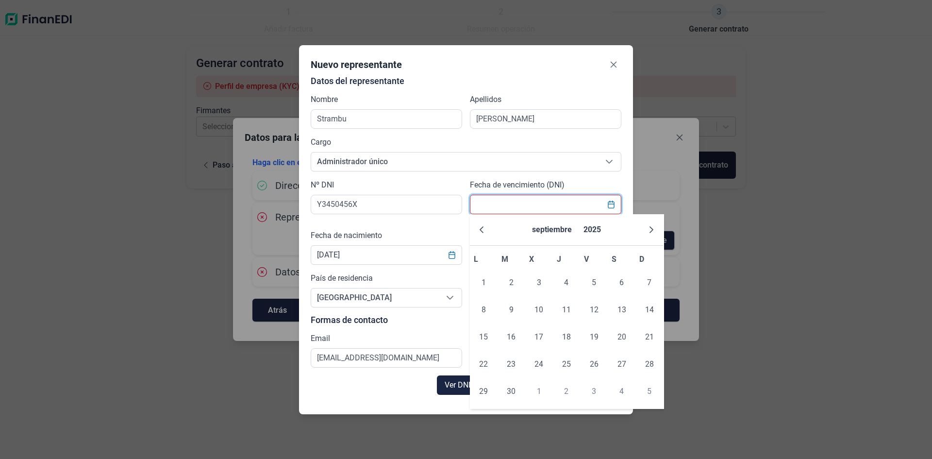
click at [547, 198] on input "text" at bounding box center [545, 204] width 151 height 19
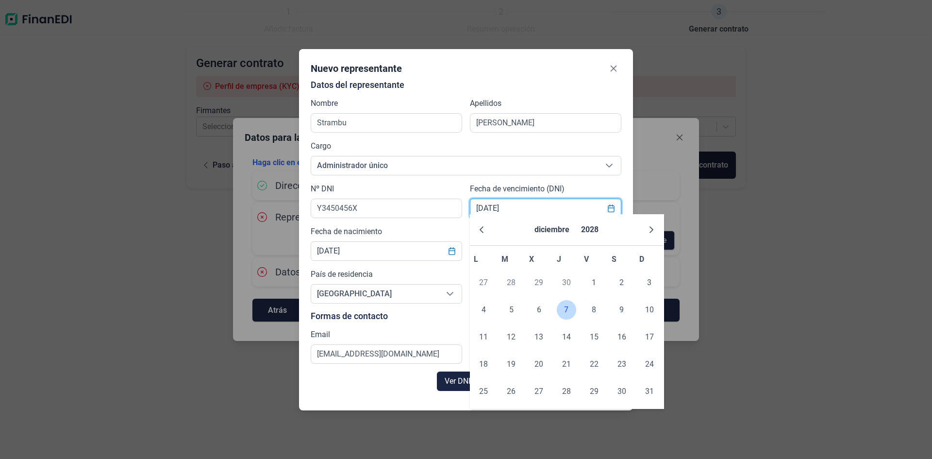
type input "[DATE]"
click at [568, 305] on span "7" at bounding box center [566, 309] width 19 height 19
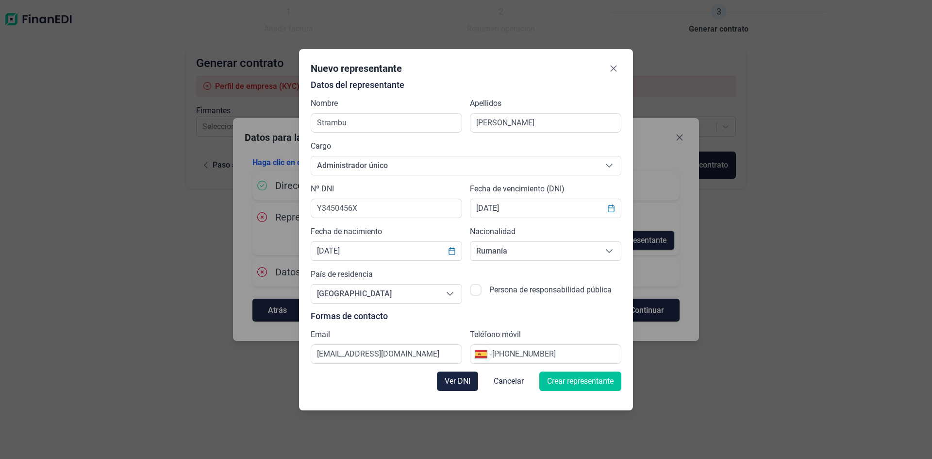
click at [573, 384] on span "Crear representante" at bounding box center [580, 381] width 67 height 12
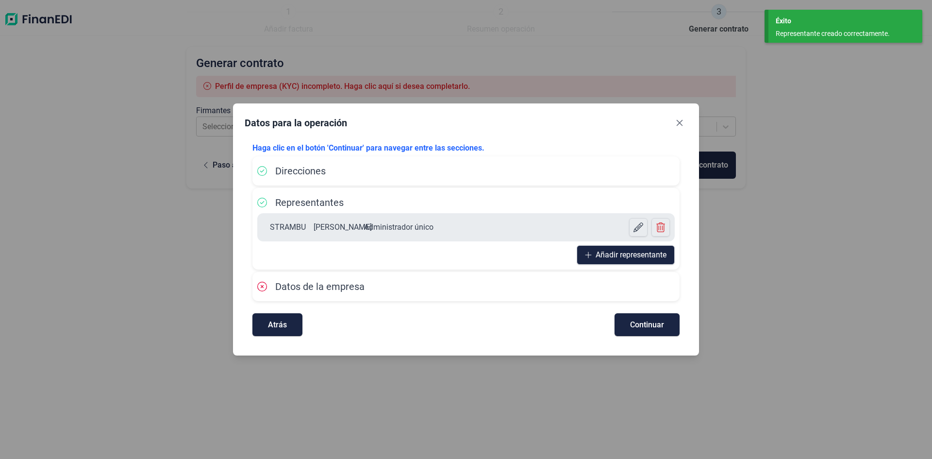
click at [353, 285] on span "Datos de la empresa" at bounding box center [319, 287] width 89 height 12
click at [639, 327] on span "Continuar" at bounding box center [647, 324] width 34 height 7
select select "ES"
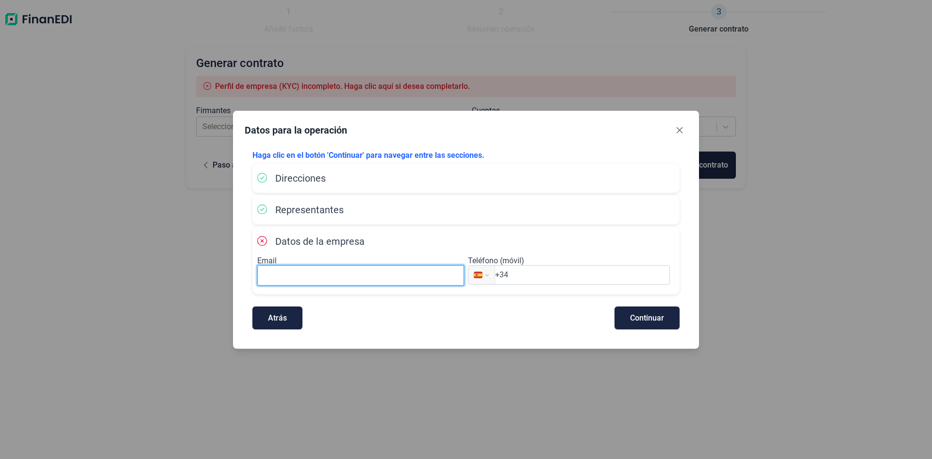
click at [315, 276] on input at bounding box center [360, 275] width 207 height 20
type input "[EMAIL_ADDRESS][DOMAIN_NAME]"
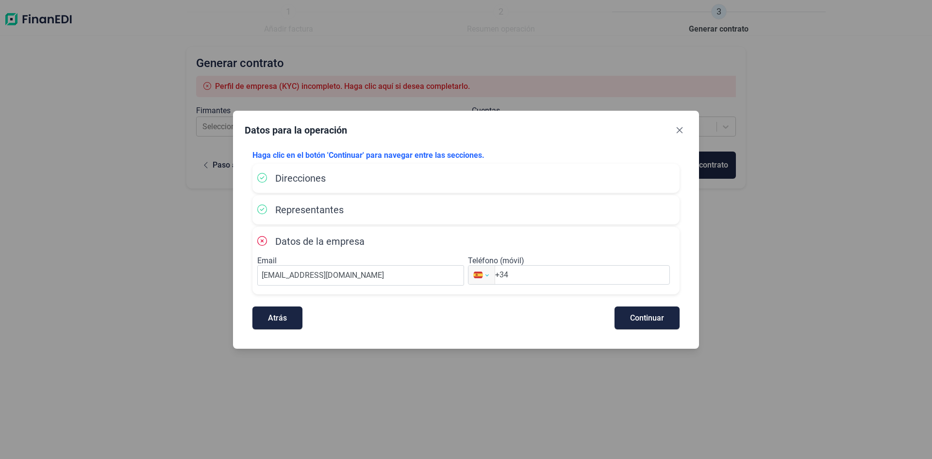
select select "RO"
type input "+40"
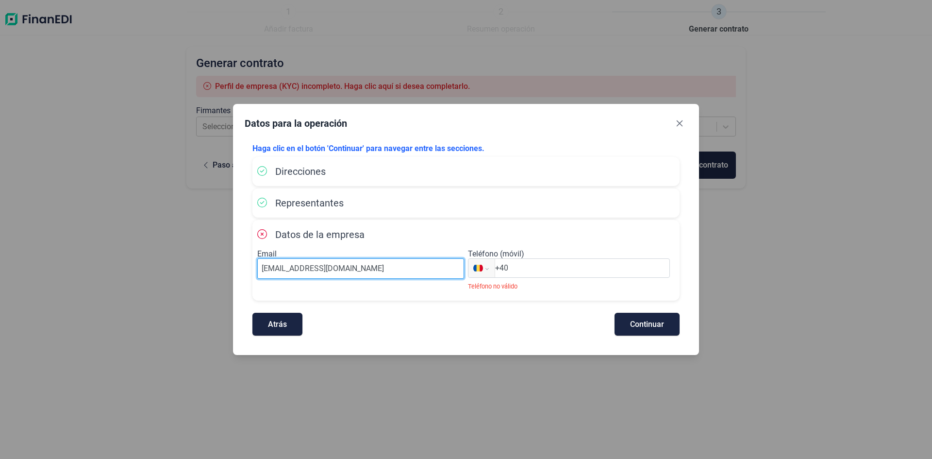
drag, startPoint x: 332, startPoint y: 269, endPoint x: 351, endPoint y: 270, distance: 19.0
click at [351, 270] on input "[EMAIL_ADDRESS][DOMAIN_NAME]" at bounding box center [360, 268] width 207 height 20
type input "[EMAIL_ADDRESS][DOMAIN_NAME]"
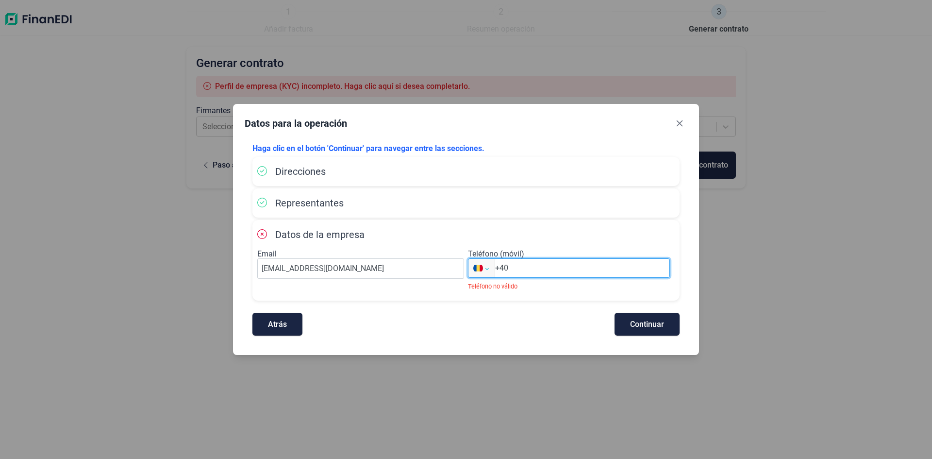
click at [487, 272] on select "Internacional [GEOGRAPHIC_DATA] [GEOGRAPHIC_DATA] [GEOGRAPHIC_DATA] [GEOGRAPHIC…" at bounding box center [482, 268] width 26 height 18
select select "ES"
click at [469, 259] on select "Internacional [GEOGRAPHIC_DATA] [GEOGRAPHIC_DATA] [GEOGRAPHIC_DATA] [GEOGRAPHIC…" at bounding box center [482, 268] width 26 height 18
click at [537, 270] on input "+34" at bounding box center [582, 268] width 174 height 12
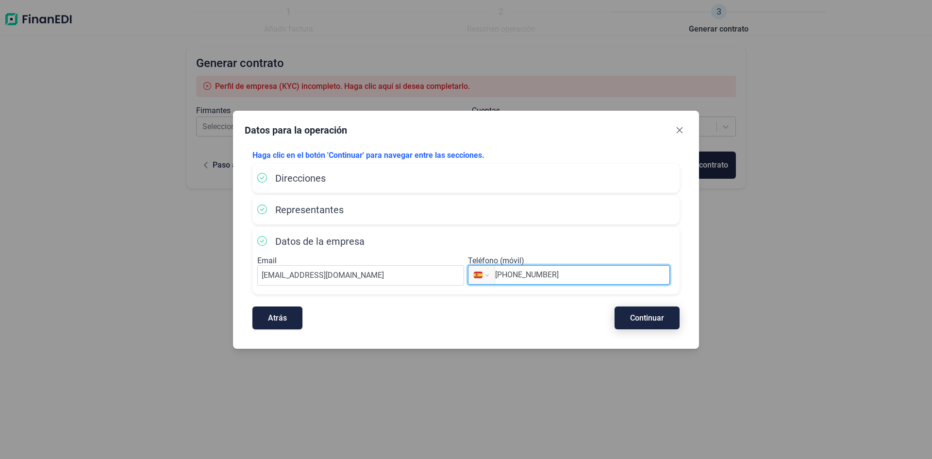
type input "[PHONE_NUMBER]"
click at [647, 323] on button "Continuar" at bounding box center [647, 317] width 65 height 23
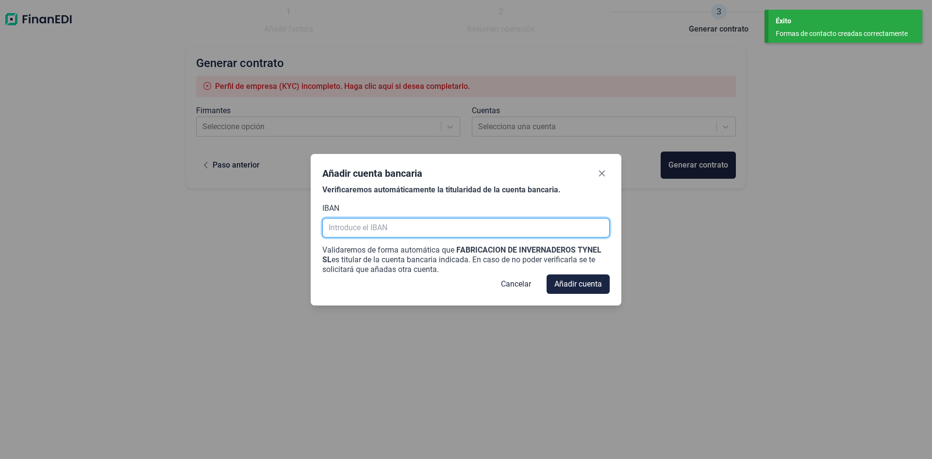
click at [370, 227] on input "text" at bounding box center [465, 227] width 287 height 19
type input "e"
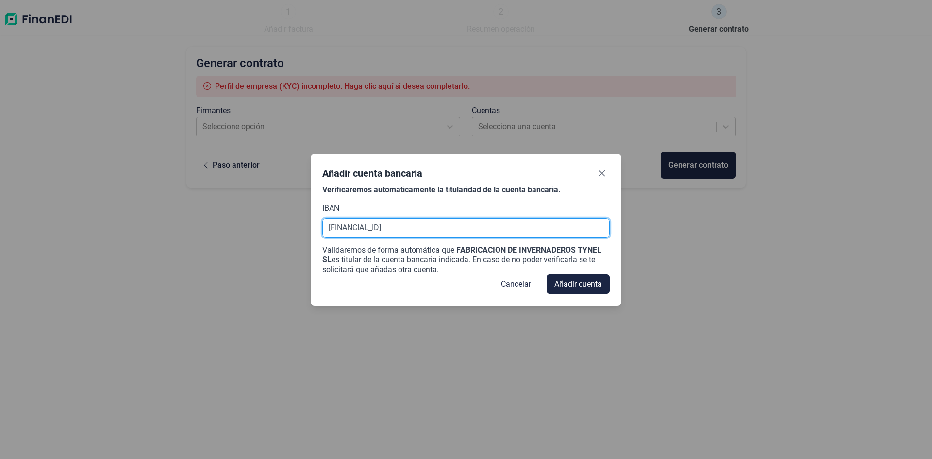
click at [399, 227] on input "[FINANCIAL_ID]" at bounding box center [465, 227] width 287 height 19
click at [417, 227] on input "[FINANCIAL_ID]" at bounding box center [465, 227] width 287 height 19
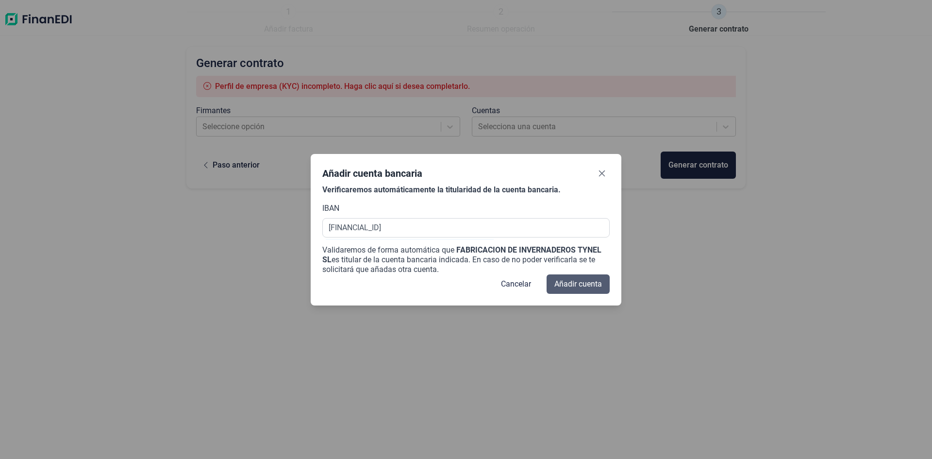
type input "[FINANCIAL_ID]"
click at [565, 278] on span "Añadir cuenta" at bounding box center [578, 284] width 48 height 12
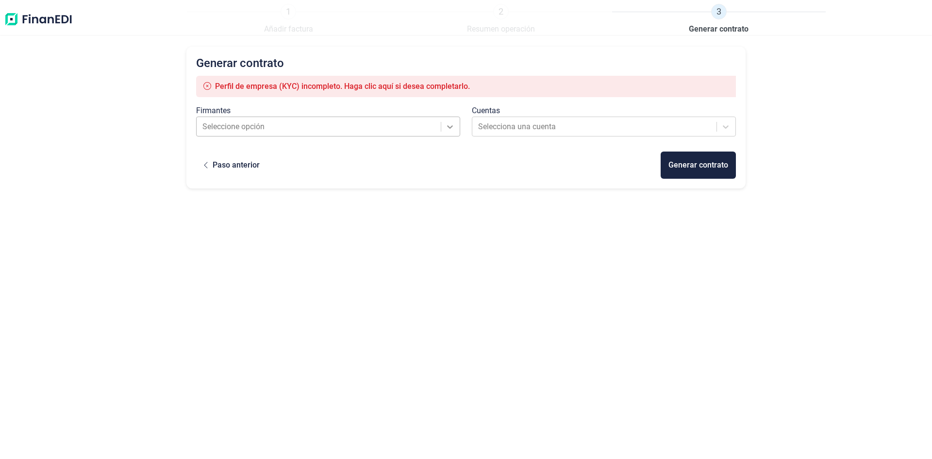
click at [449, 126] on icon at bounding box center [451, 126] width 6 height 3
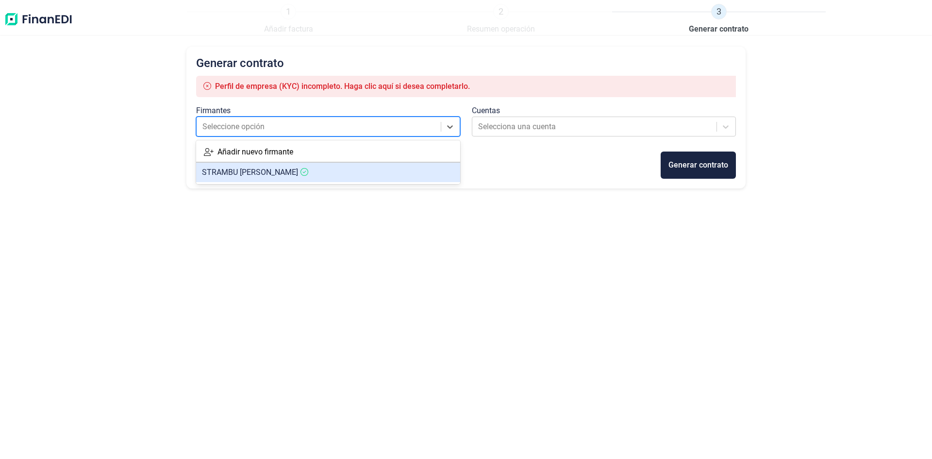
click at [380, 168] on article "STRAMBU [PERSON_NAME]" at bounding box center [328, 172] width 264 height 19
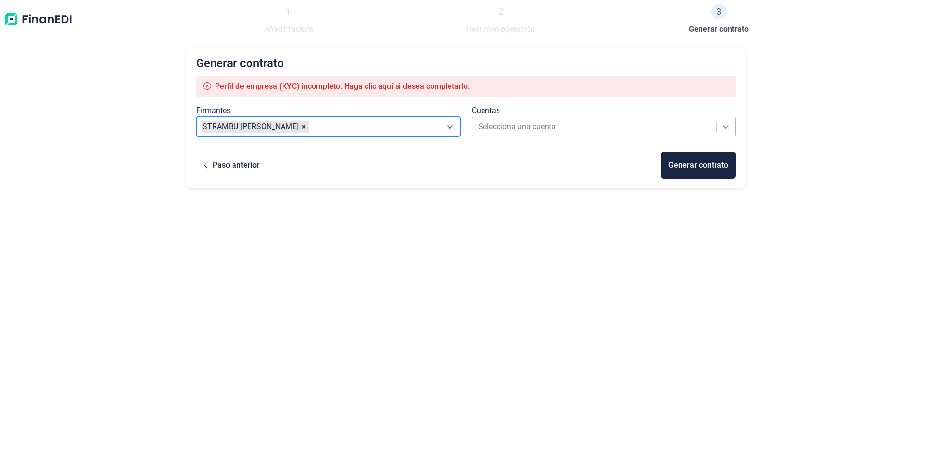
click at [726, 126] on icon at bounding box center [726, 127] width 10 height 10
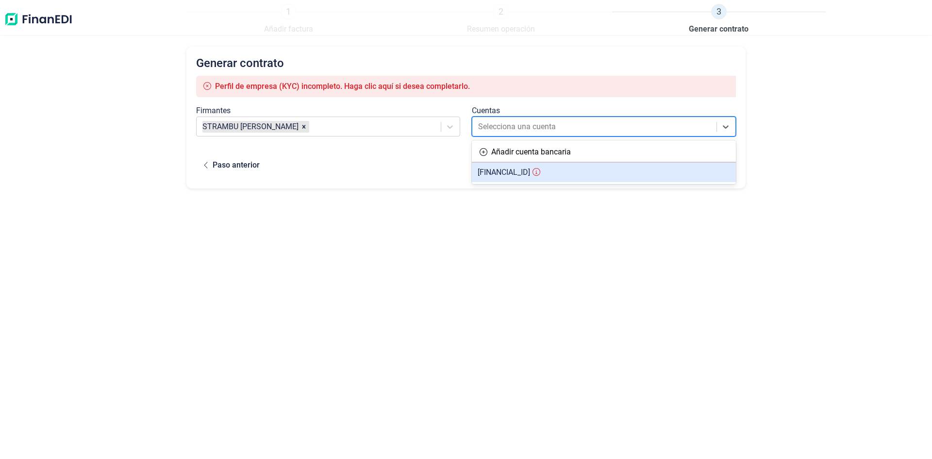
click at [530, 170] on span "[FINANCIAL_ID]" at bounding box center [504, 172] width 52 height 9
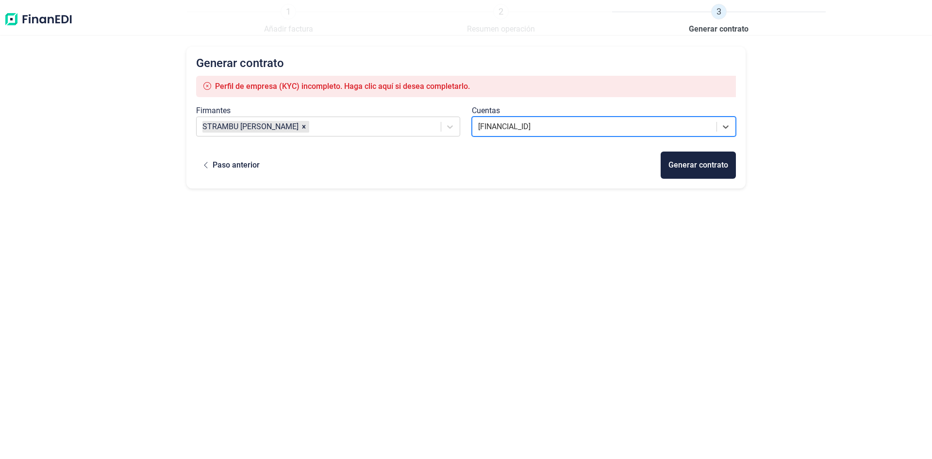
click at [391, 89] on span "Perfil de empresa (KYC) incompleto. Haga clic aquí si desea completarlo." at bounding box center [342, 86] width 255 height 9
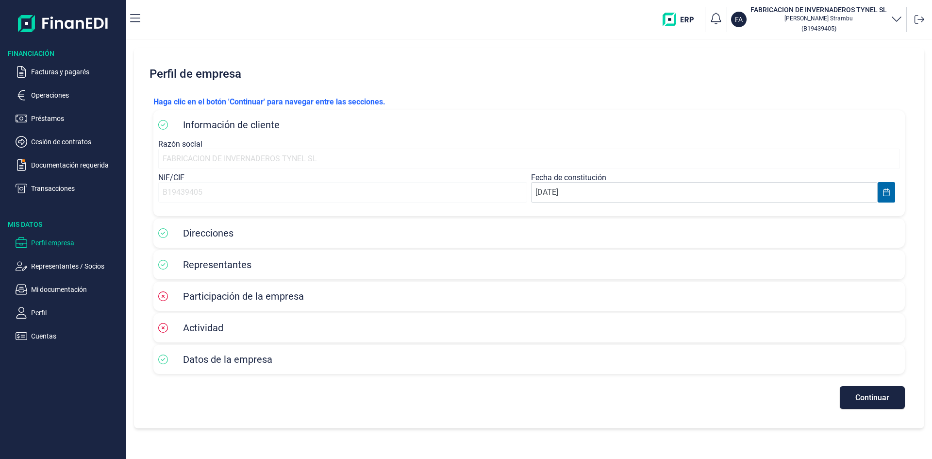
click at [303, 298] on div "Participación de la empresa" at bounding box center [529, 296] width 742 height 15
click at [194, 331] on span "Actividad" at bounding box center [203, 328] width 40 height 12
click at [870, 395] on span "Continuar" at bounding box center [872, 397] width 34 height 7
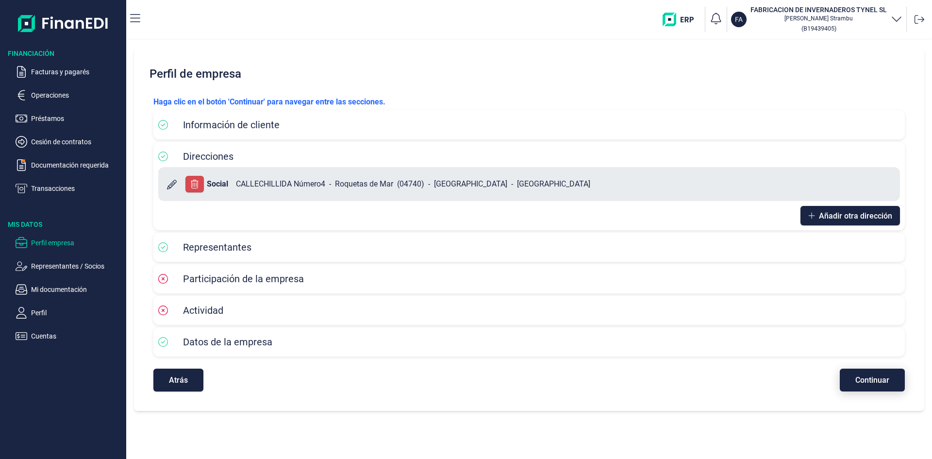
click at [862, 379] on span "Continuar" at bounding box center [872, 379] width 34 height 7
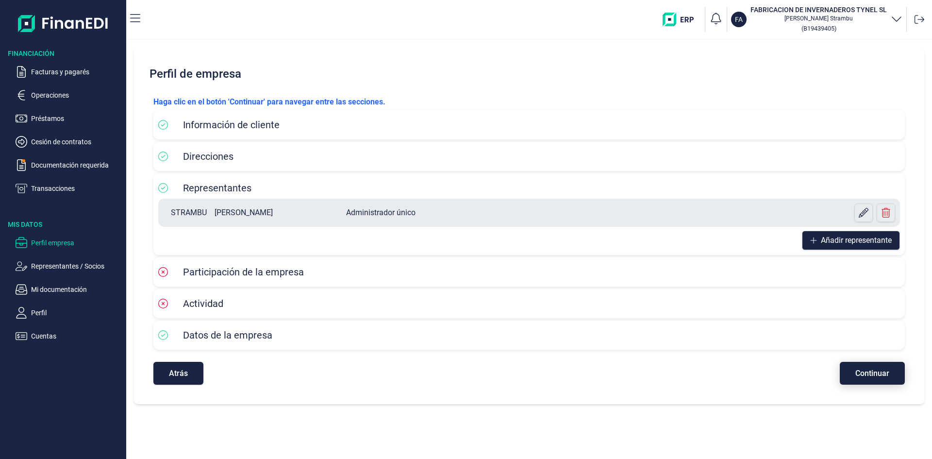
click at [862, 379] on button "Continuar" at bounding box center [872, 373] width 65 height 23
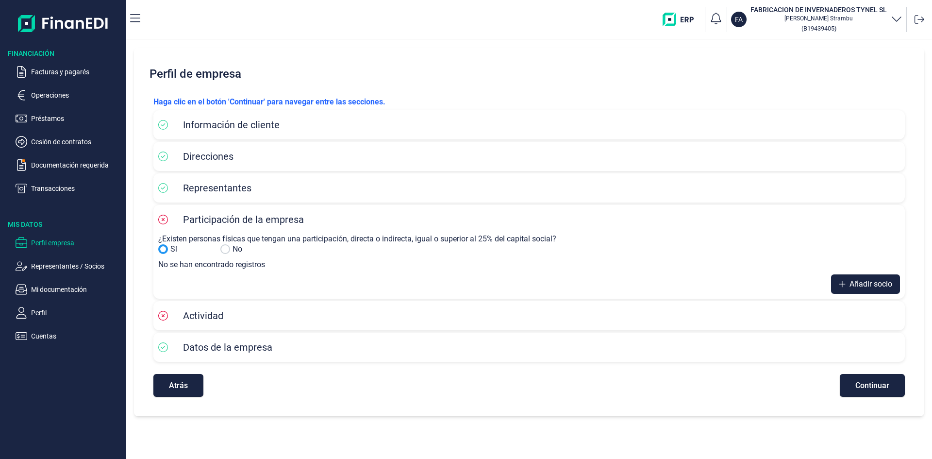
click at [227, 247] on input "Sí" at bounding box center [225, 249] width 10 height 10
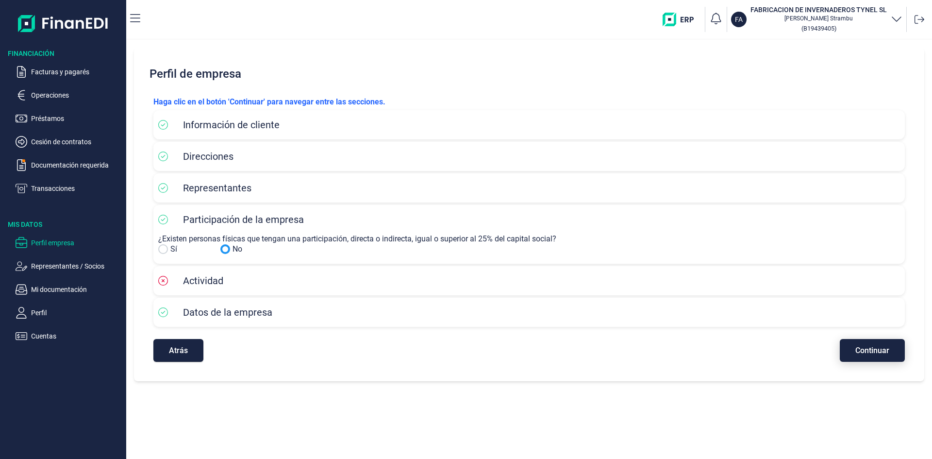
click at [869, 347] on span "Continuar" at bounding box center [872, 350] width 34 height 7
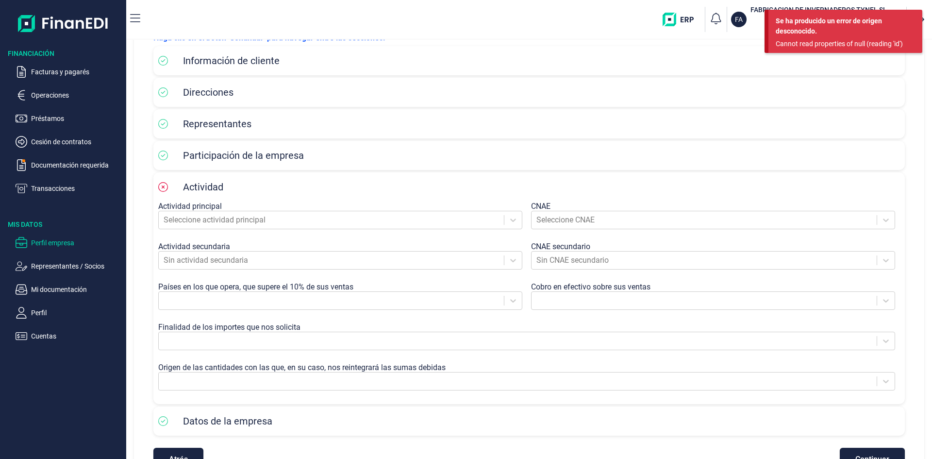
scroll to position [47, 0]
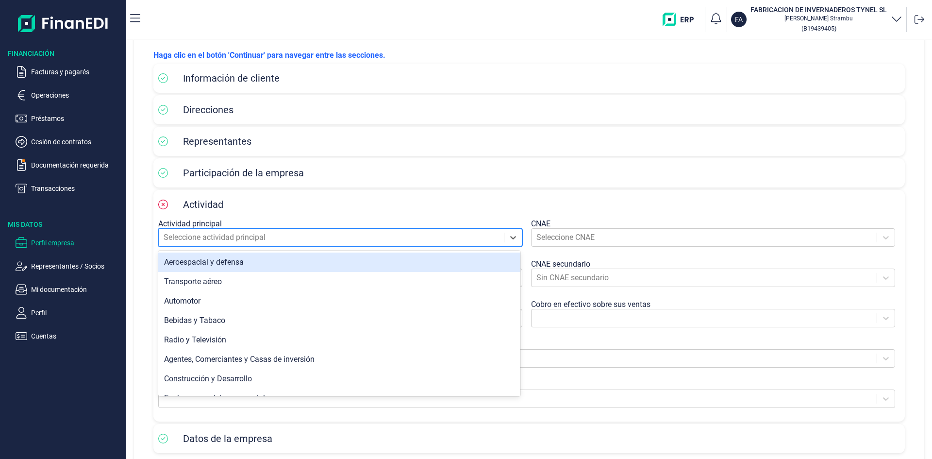
click at [168, 238] on div at bounding box center [331, 238] width 335 height 14
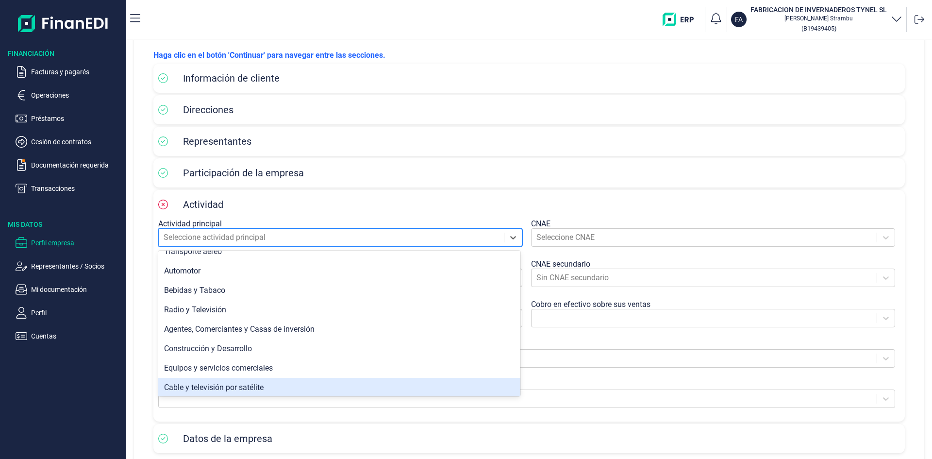
scroll to position [14, 0]
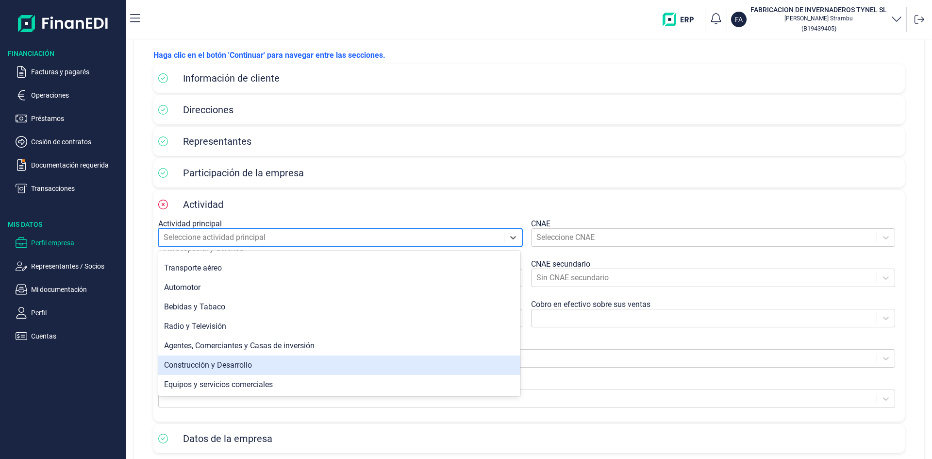
click at [226, 364] on div "Construcción y Desarrollo" at bounding box center [339, 364] width 362 height 19
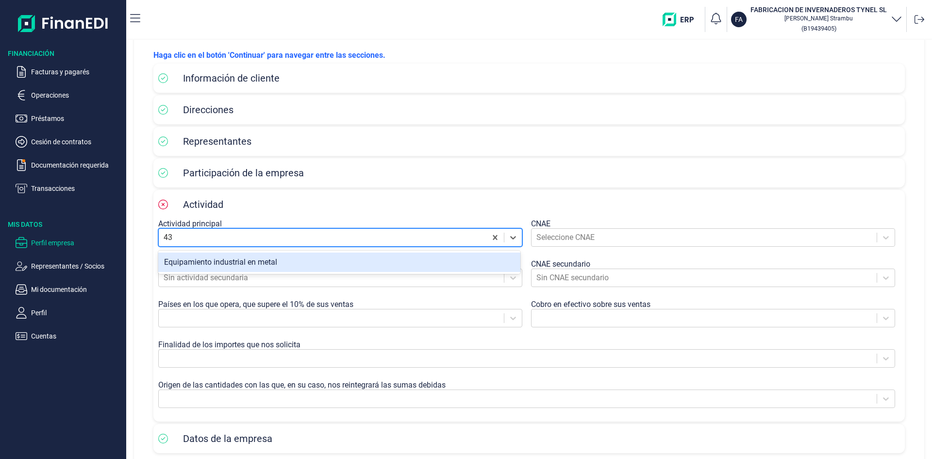
type input "4"
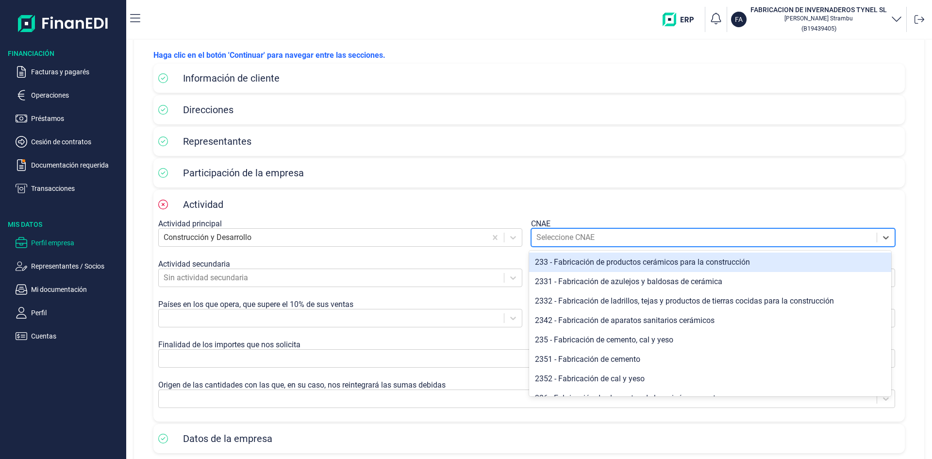
click at [574, 239] on div at bounding box center [703, 238] width 335 height 14
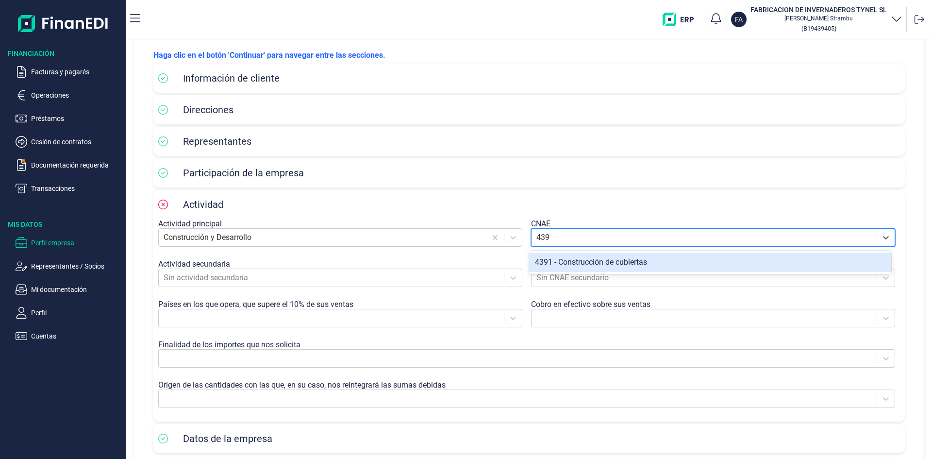
type input "4399"
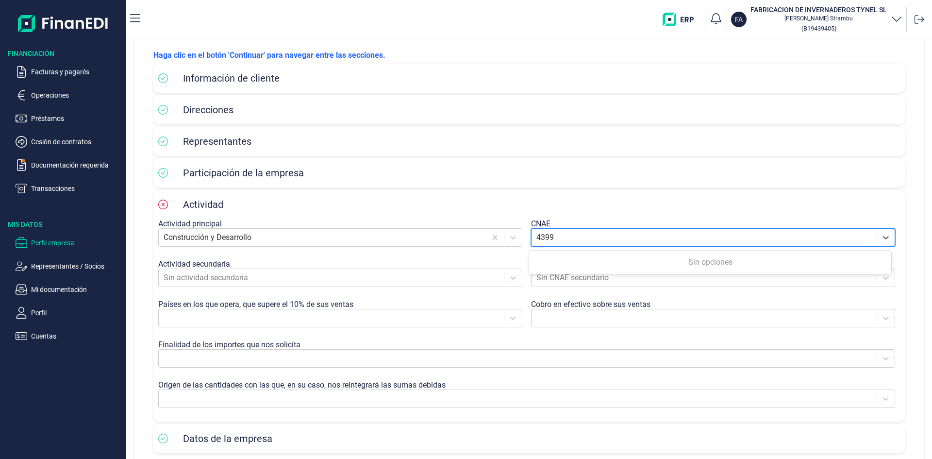
click at [570, 255] on div "Sin opciones" at bounding box center [710, 261] width 362 height 19
click at [568, 259] on div "Sin opciones" at bounding box center [710, 261] width 362 height 19
click at [590, 234] on div at bounding box center [703, 238] width 335 height 14
click at [586, 236] on div at bounding box center [703, 238] width 335 height 14
click at [583, 239] on div at bounding box center [703, 238] width 335 height 14
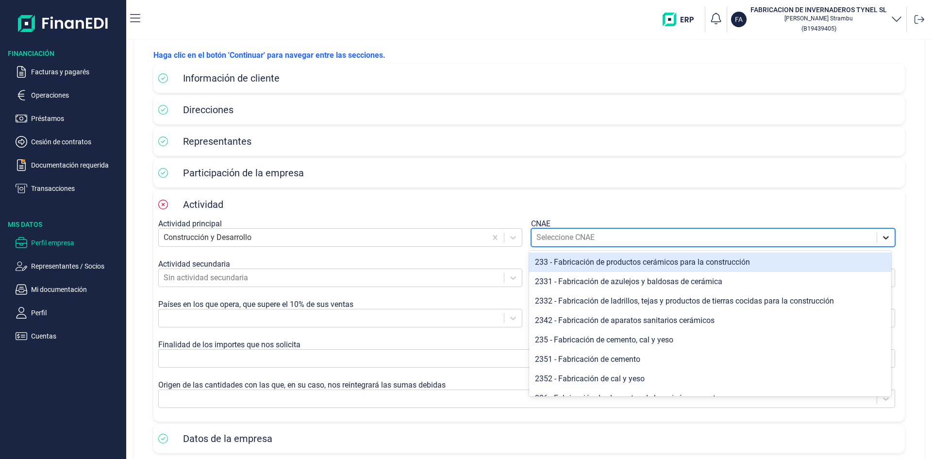
click at [881, 237] on icon at bounding box center [886, 238] width 10 height 10
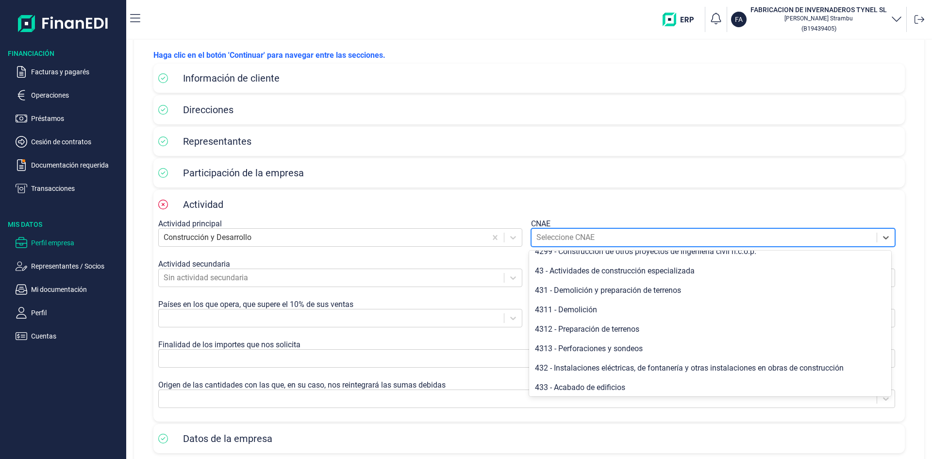
scroll to position [340, 0]
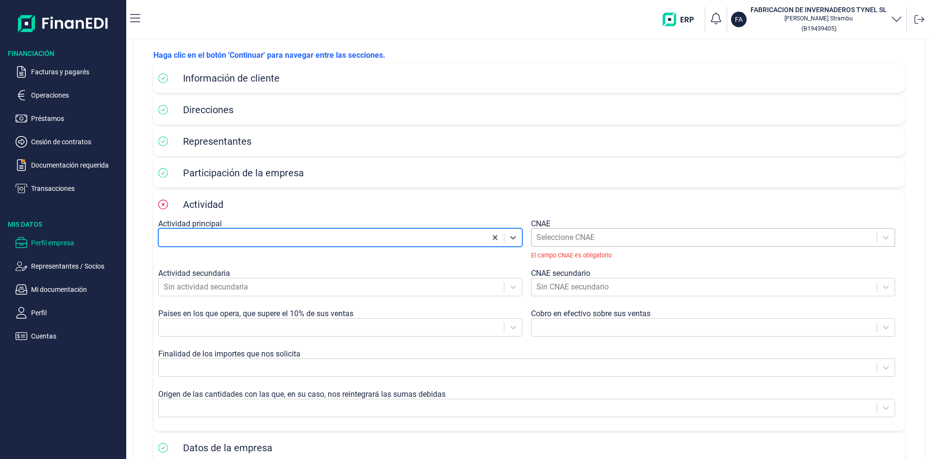
click at [573, 236] on div at bounding box center [703, 238] width 335 height 14
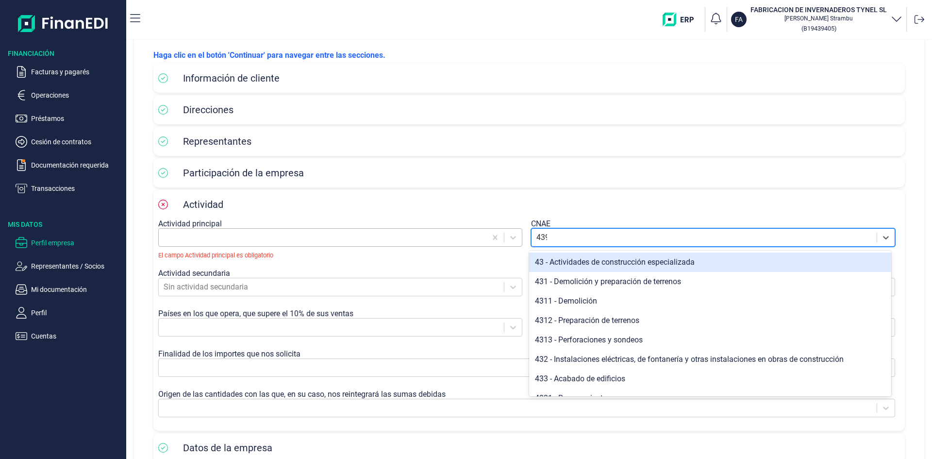
type input "4399"
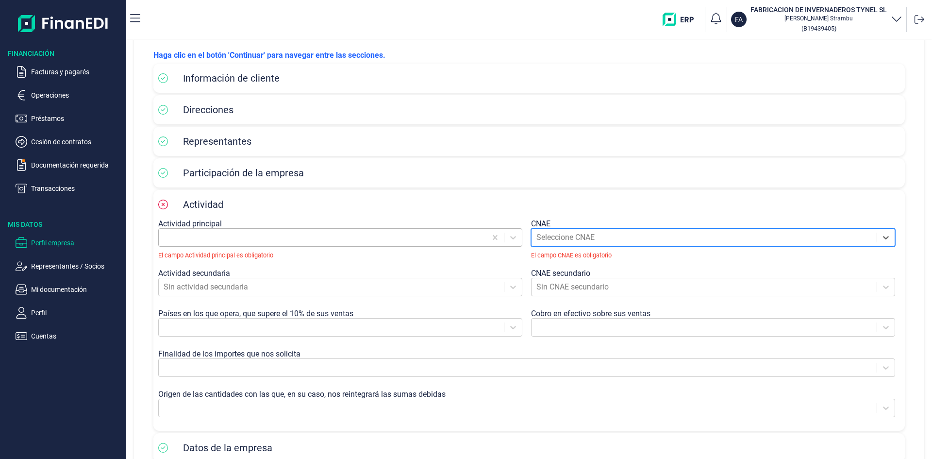
click at [560, 237] on div at bounding box center [703, 238] width 335 height 14
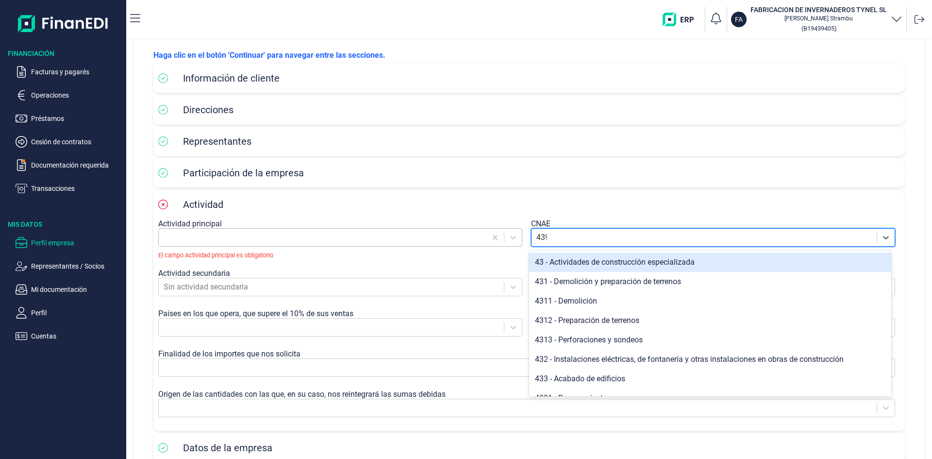
type input "4399"
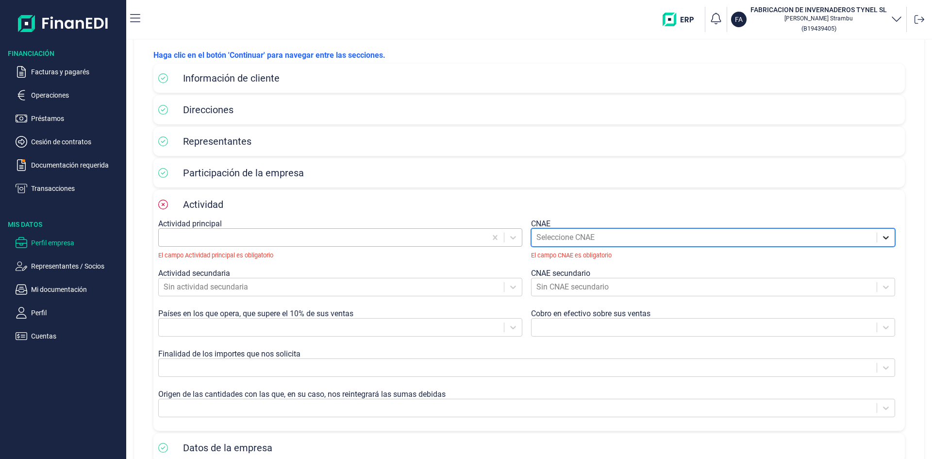
click at [883, 235] on icon at bounding box center [886, 238] width 10 height 10
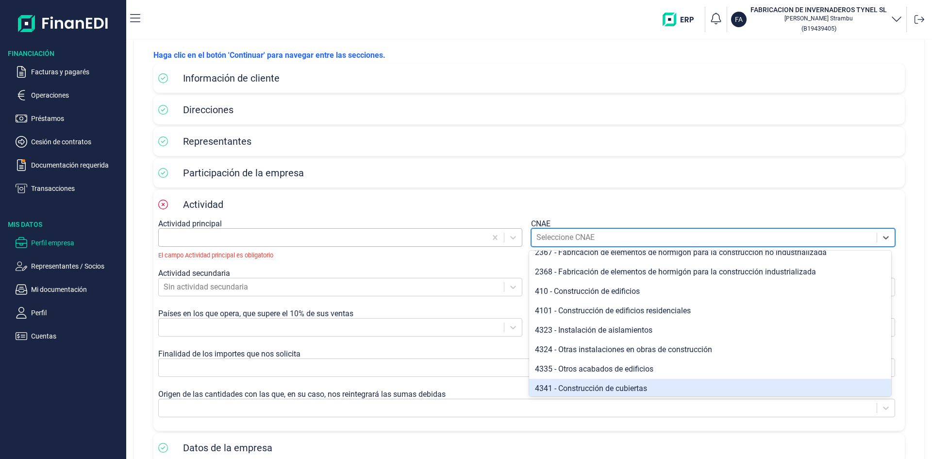
scroll to position [674, 0]
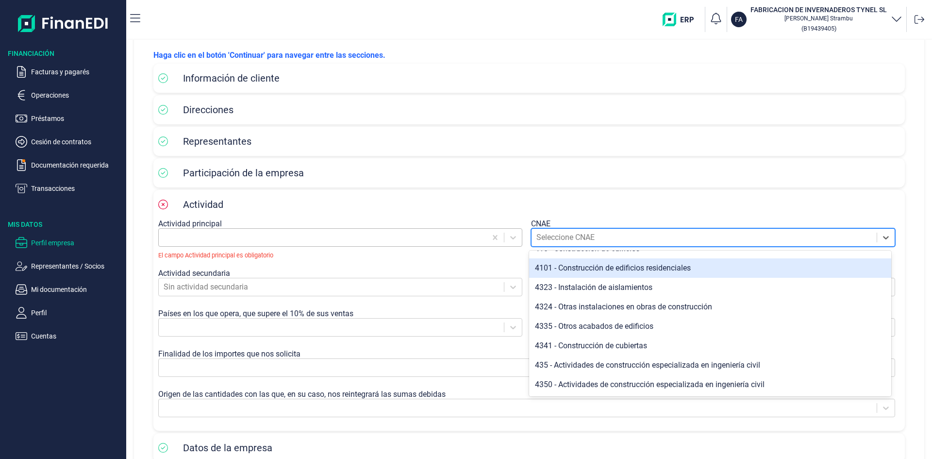
click at [247, 238] on div at bounding box center [323, 238] width 318 height 14
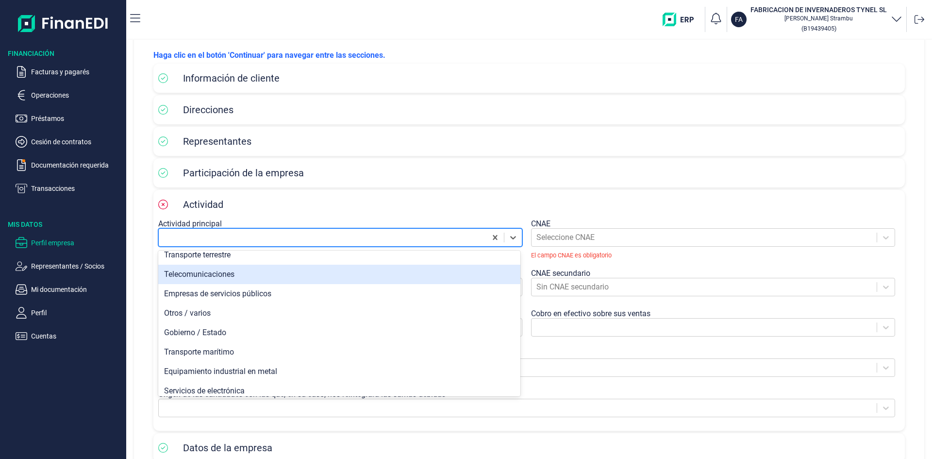
scroll to position [728, 0]
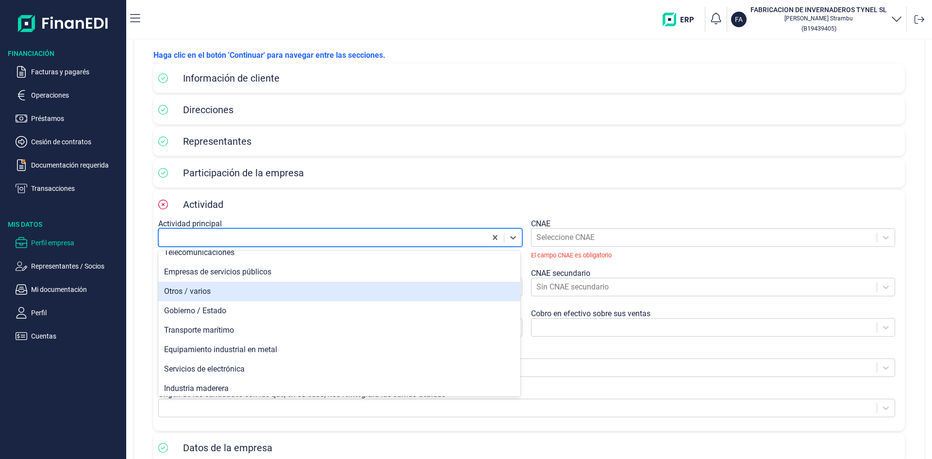
click at [202, 296] on div "Otros / varios" at bounding box center [339, 291] width 362 height 19
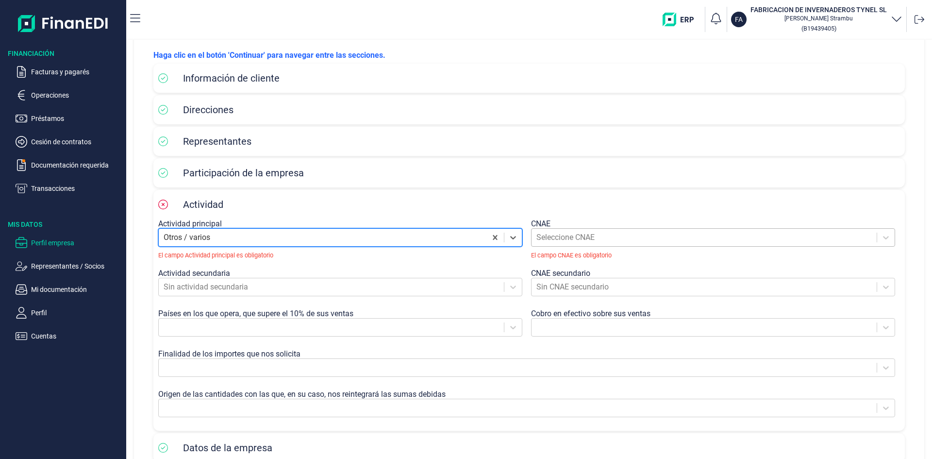
click at [558, 240] on div at bounding box center [703, 238] width 335 height 14
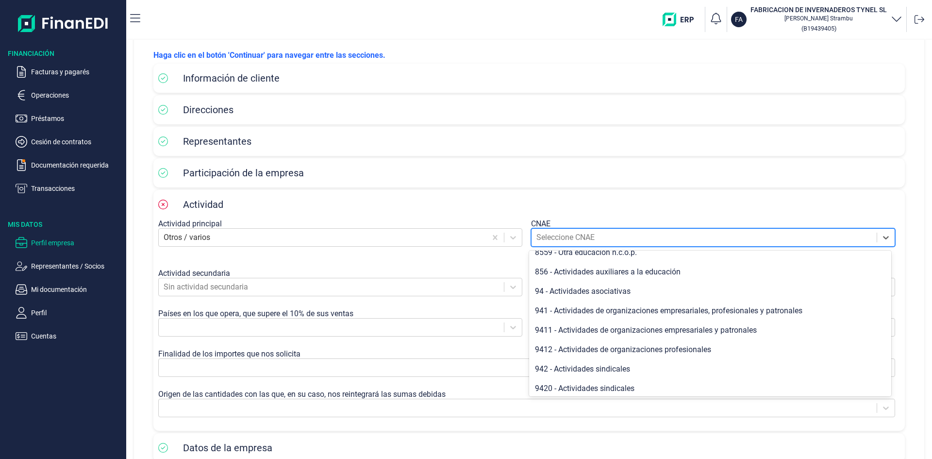
scroll to position [486, 0]
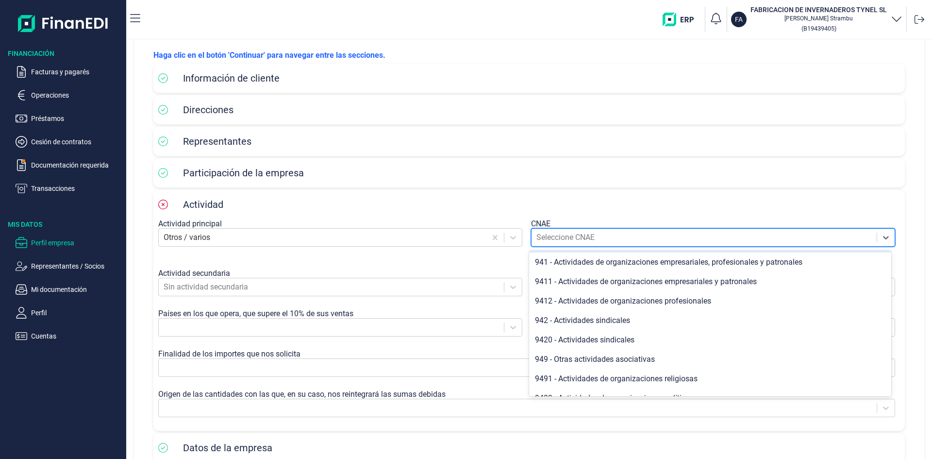
click at [558, 237] on div at bounding box center [703, 238] width 335 height 14
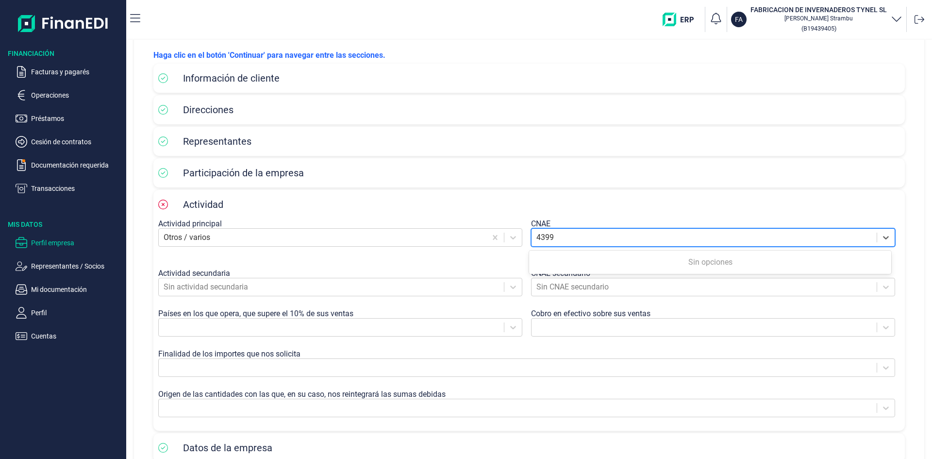
type input "4399"
click at [596, 308] on div "Actividad principal Otros / varios CNAE 0 results available for search term 439…" at bounding box center [529, 322] width 742 height 207
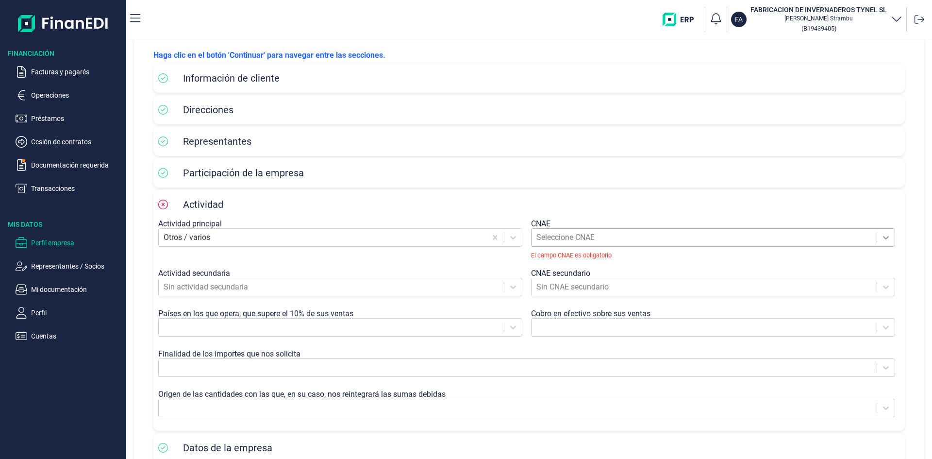
click at [881, 236] on icon at bounding box center [886, 238] width 10 height 10
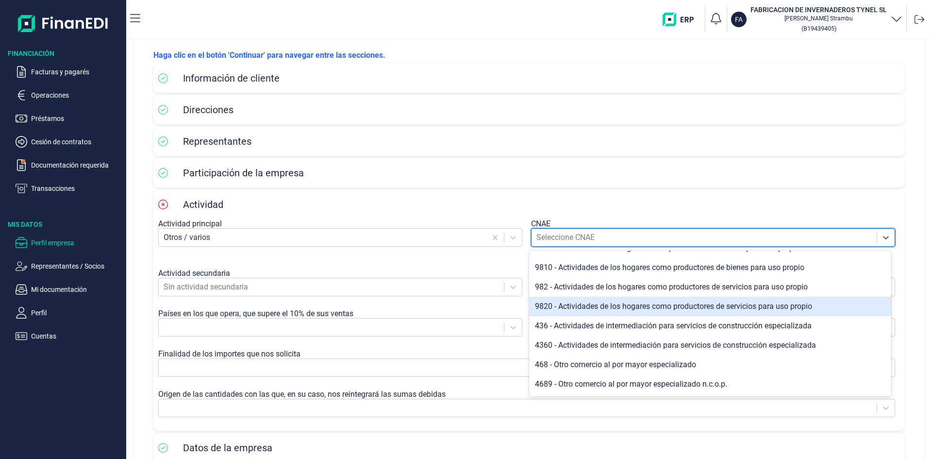
scroll to position [825, 0]
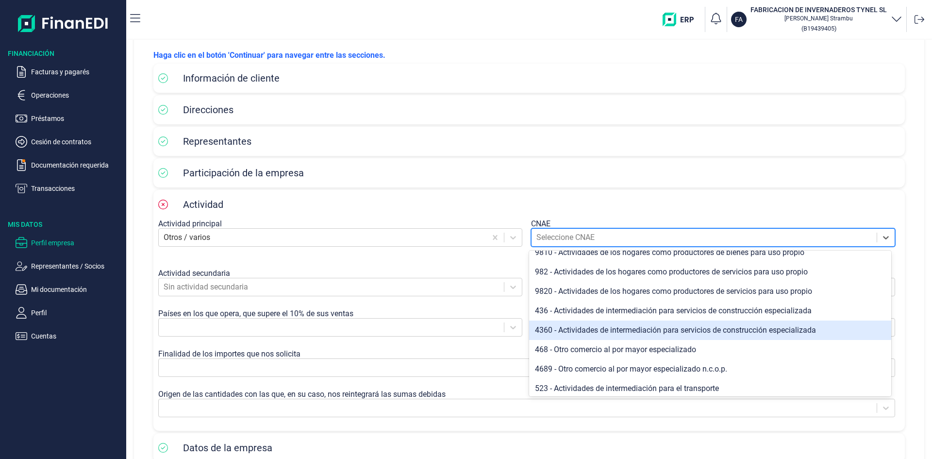
click at [573, 330] on div "4360 - Actividades de intermediación para servicios de construcción especializa…" at bounding box center [710, 329] width 362 height 19
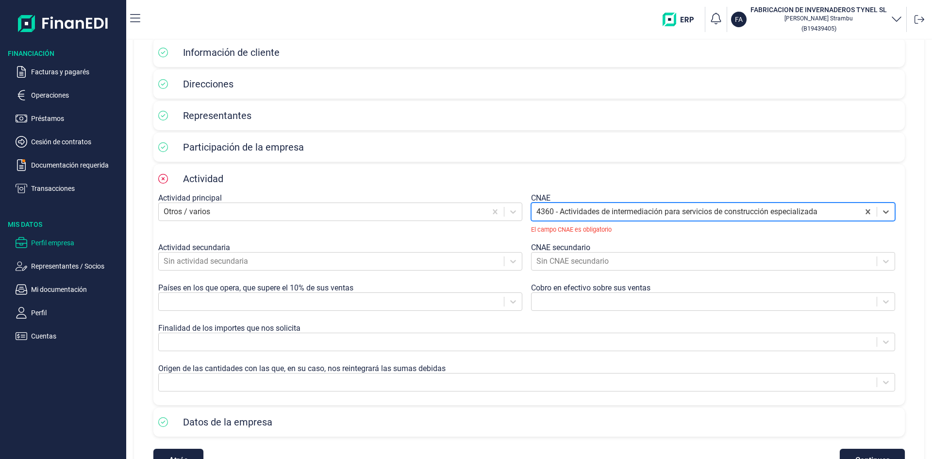
scroll to position [95, 0]
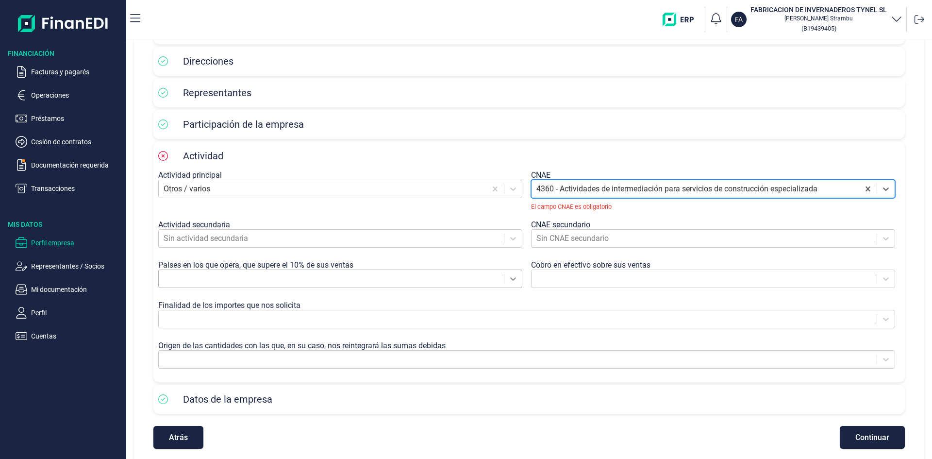
click at [516, 278] on div at bounding box center [340, 278] width 364 height 18
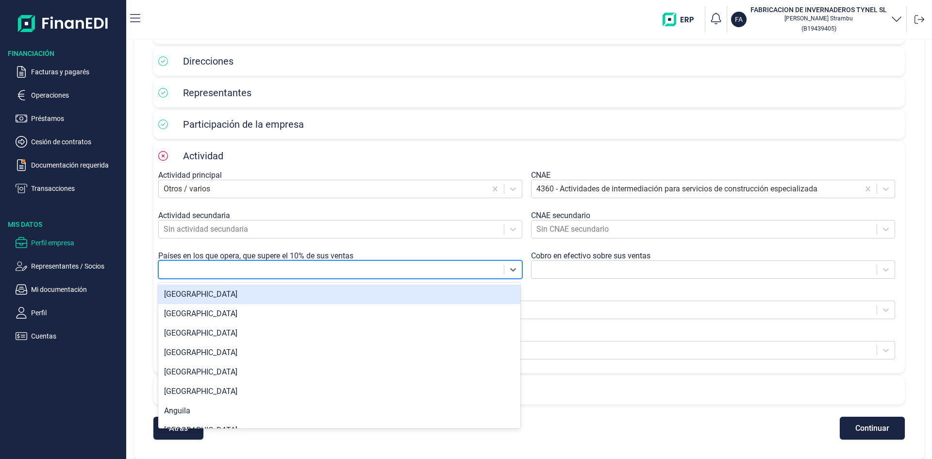
click at [422, 290] on div "[GEOGRAPHIC_DATA]" at bounding box center [339, 294] width 362 height 19
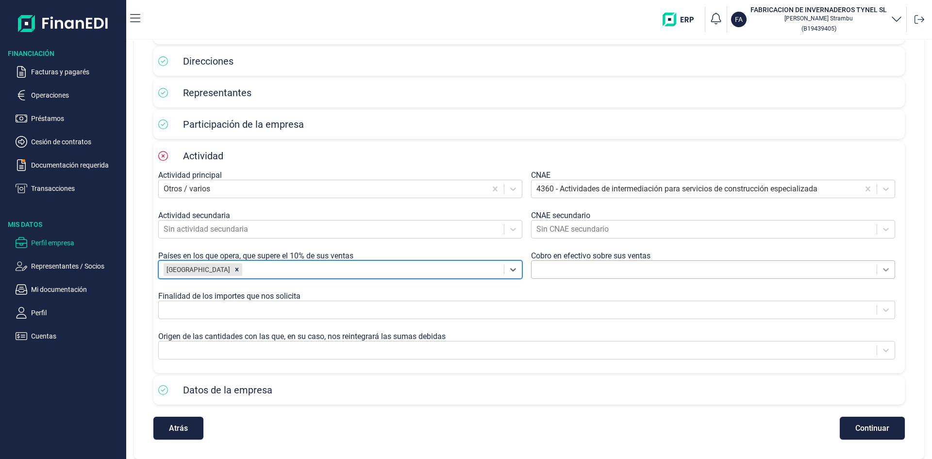
click at [882, 269] on icon at bounding box center [886, 270] width 10 height 10
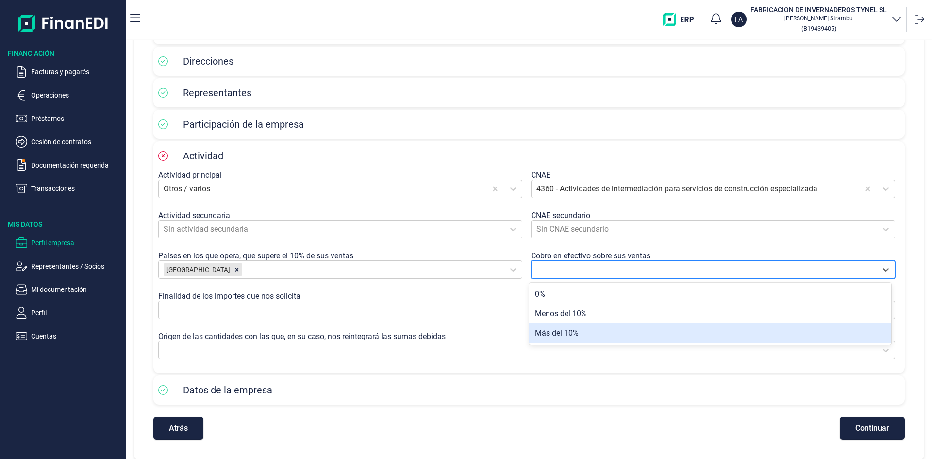
click at [551, 335] on div "Más del 10%" at bounding box center [710, 332] width 362 height 19
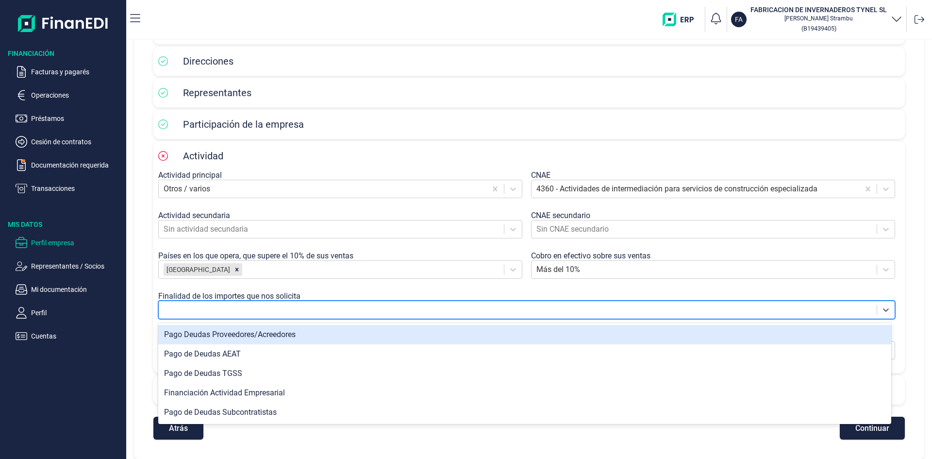
click at [205, 308] on div at bounding box center [518, 310] width 708 height 14
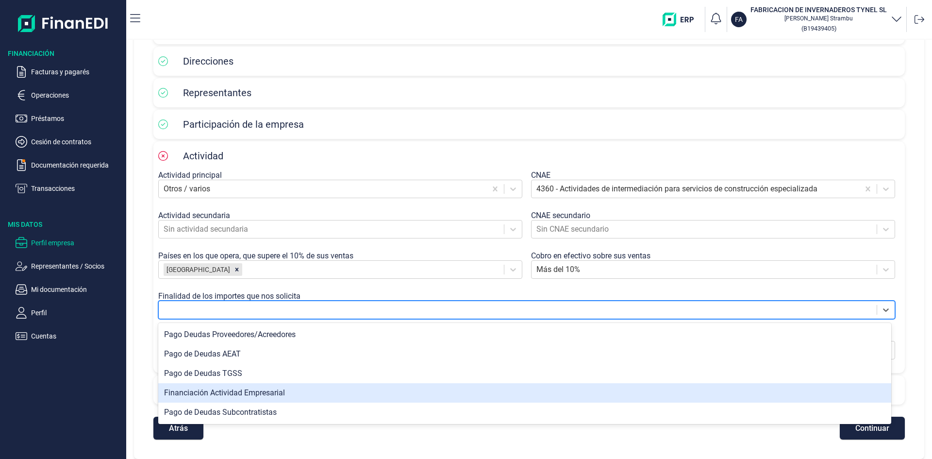
click at [215, 397] on div "Financiación Actividad Empresarial" at bounding box center [524, 392] width 733 height 19
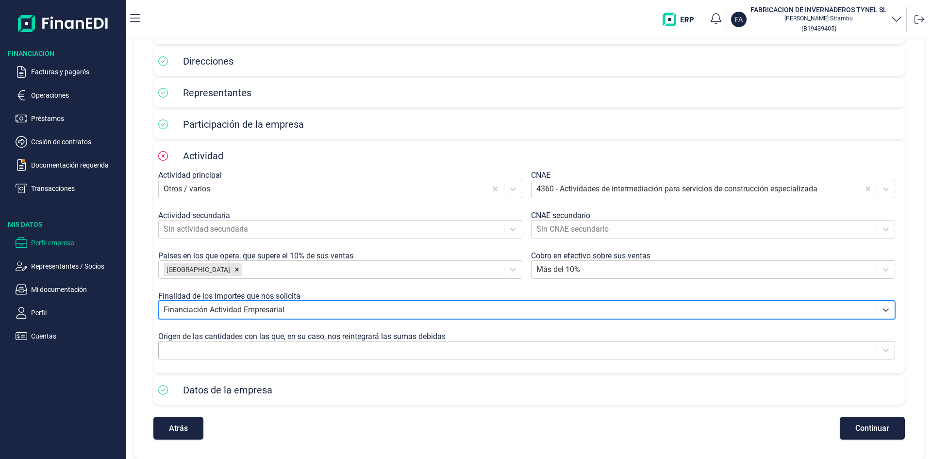
click at [218, 351] on div at bounding box center [518, 350] width 708 height 14
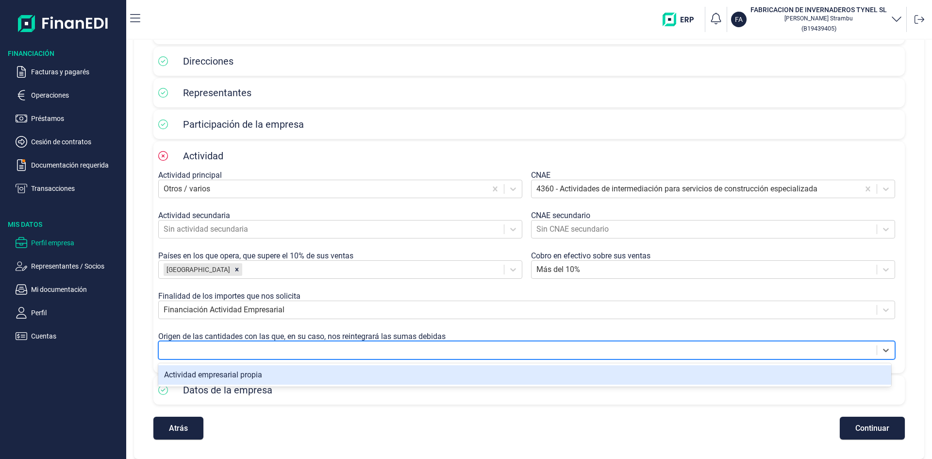
click at [227, 375] on div "Actividad empresarial propia" at bounding box center [524, 374] width 733 height 19
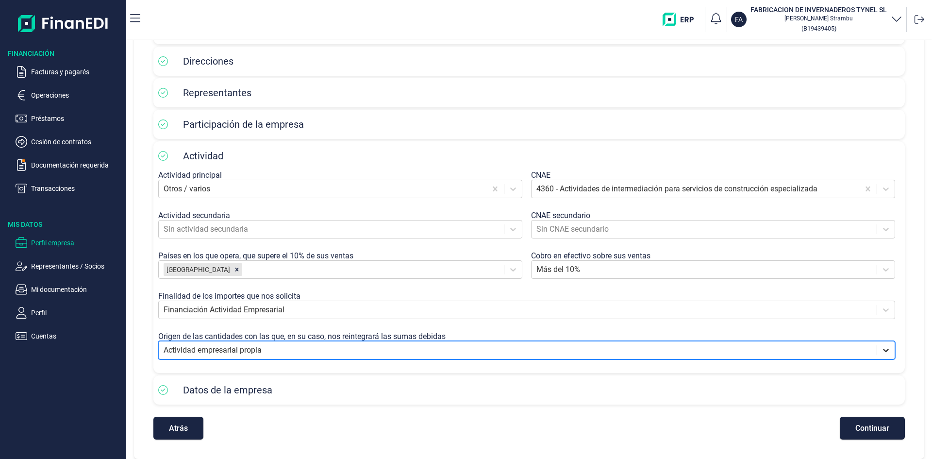
click at [881, 351] on icon at bounding box center [886, 350] width 10 height 10
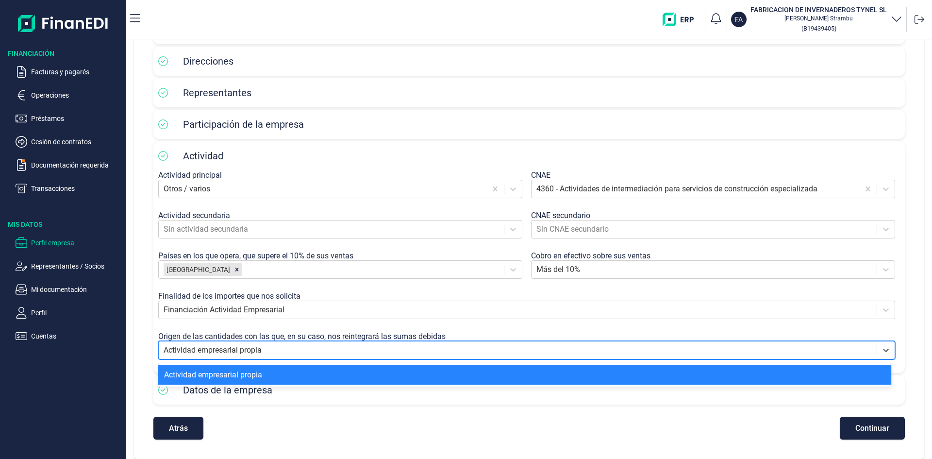
click at [588, 383] on div "Actividad empresarial propia" at bounding box center [524, 374] width 733 height 19
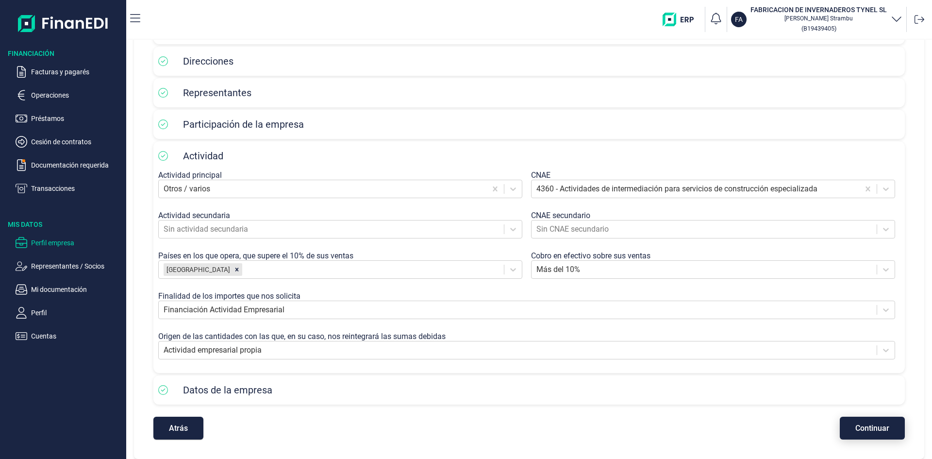
click at [864, 427] on span "Continuar" at bounding box center [872, 427] width 34 height 7
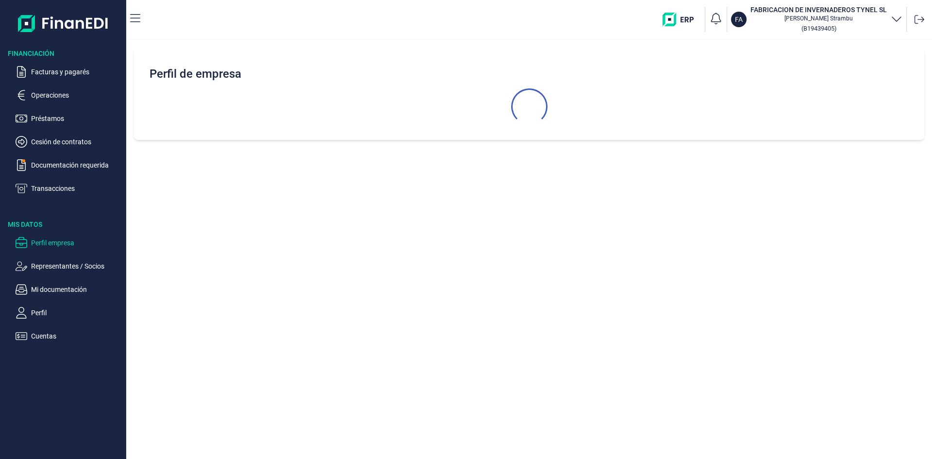
select select "ES"
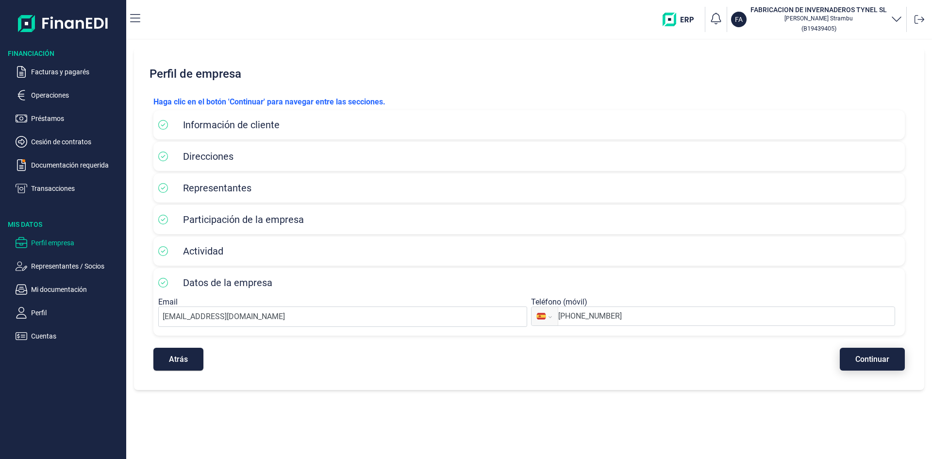
click at [874, 359] on span "Continuar" at bounding box center [872, 358] width 34 height 7
click at [300, 102] on p "Haga clic en el botón 'Continuar' para navegar entre las secciones." at bounding box center [529, 102] width 752 height 12
click at [254, 104] on p "Haga clic en el botón 'Continuar' para navegar entre las secciones." at bounding box center [529, 102] width 752 height 12
click at [169, 358] on span "Atrás" at bounding box center [178, 358] width 19 height 7
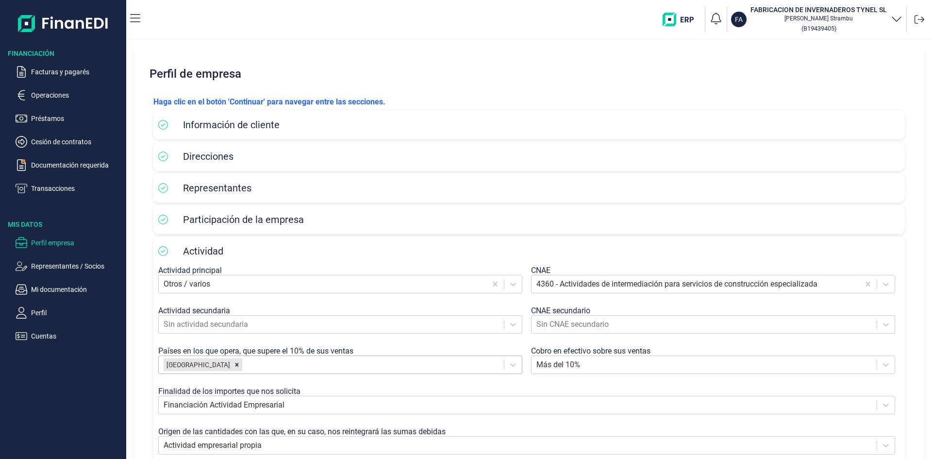
scroll to position [95, 0]
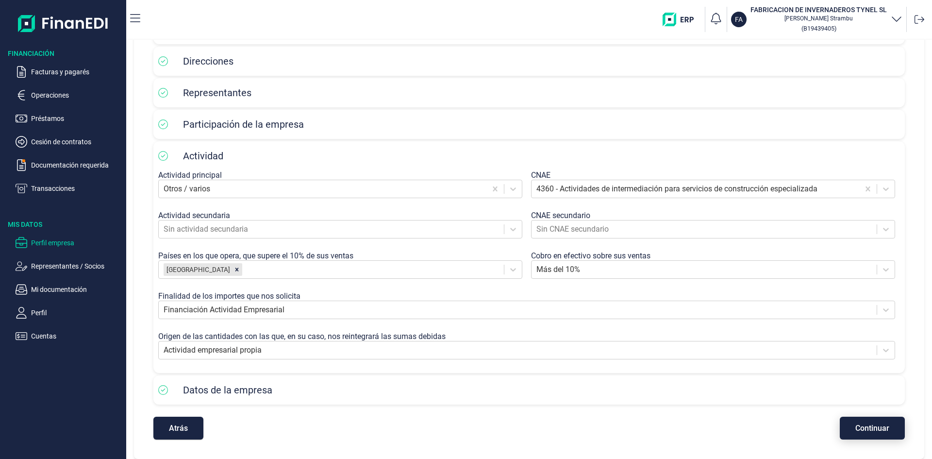
click at [876, 424] on span "Continuar" at bounding box center [872, 427] width 34 height 7
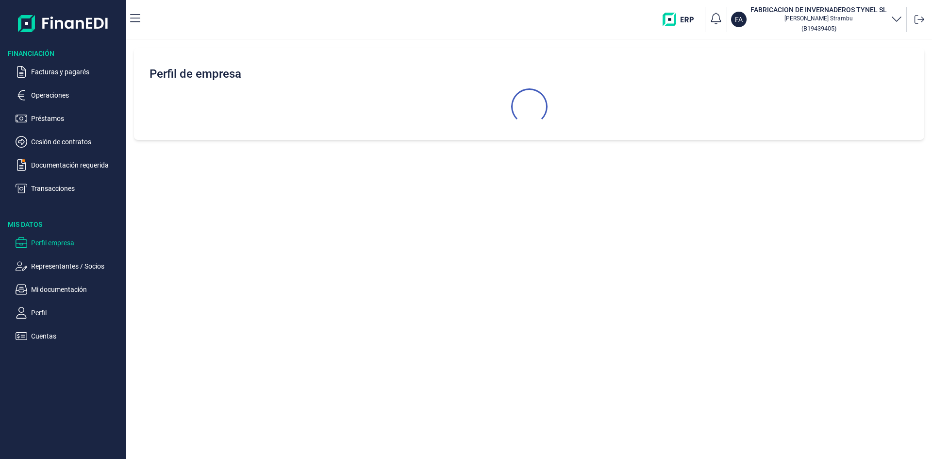
select select "ES"
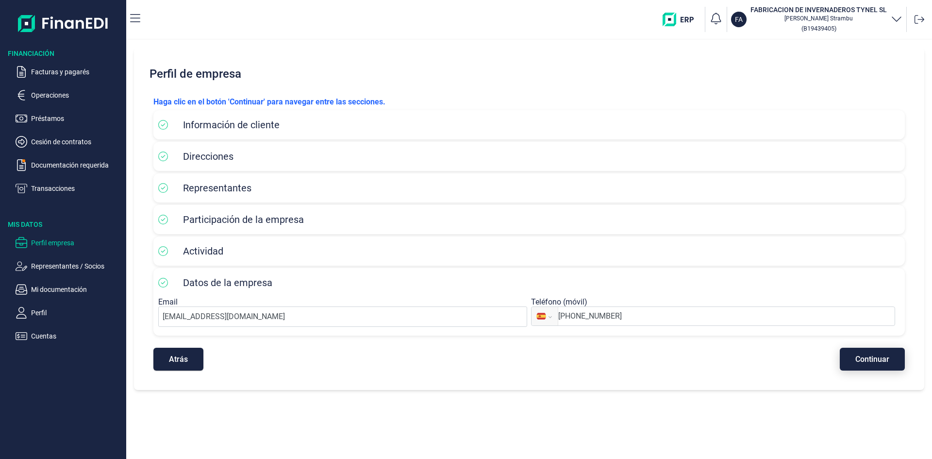
click at [881, 362] on span "Continuar" at bounding box center [872, 358] width 34 height 7
click at [66, 165] on p "Documentación requerida" at bounding box center [76, 165] width 91 height 12
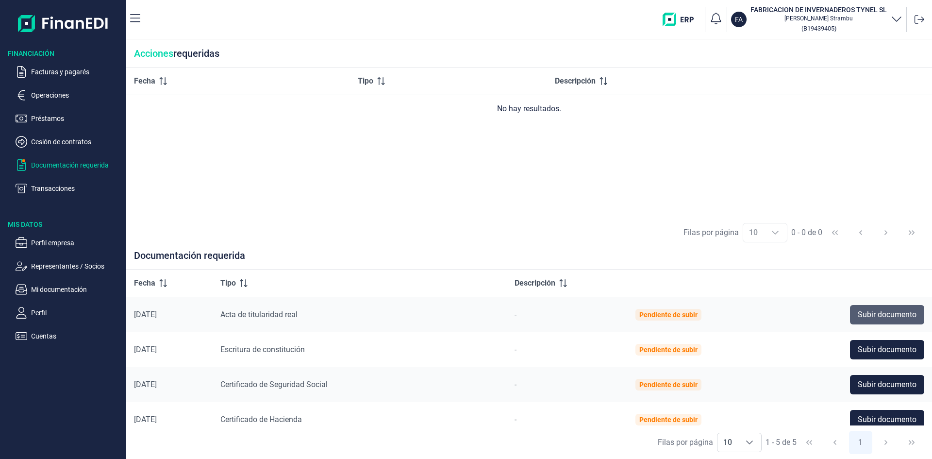
click at [874, 315] on span "Subir documento" at bounding box center [887, 315] width 59 height 12
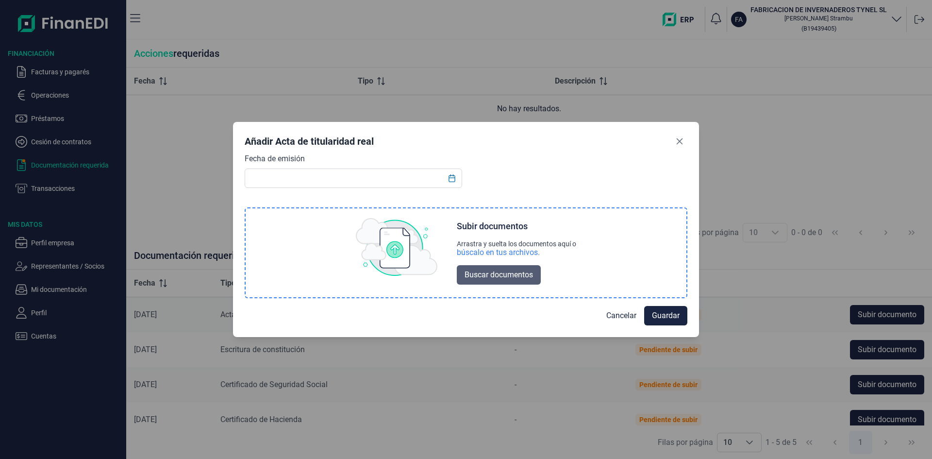
click at [486, 274] on span "Buscar documentos" at bounding box center [499, 275] width 68 height 12
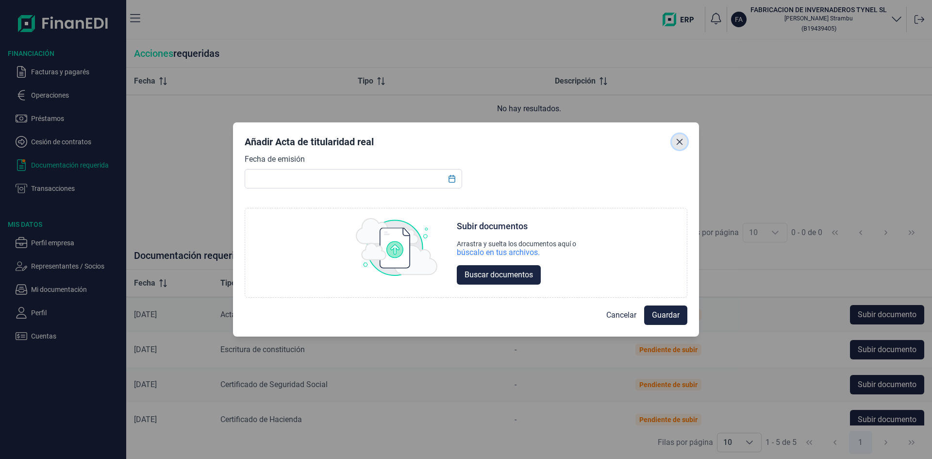
click at [683, 141] on icon "Close" at bounding box center [680, 142] width 8 height 8
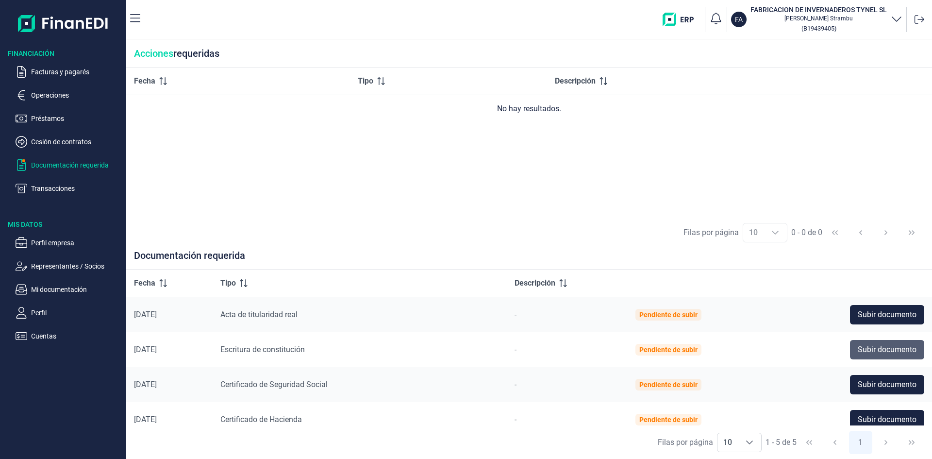
click at [862, 350] on span "Subir documento" at bounding box center [887, 350] width 59 height 12
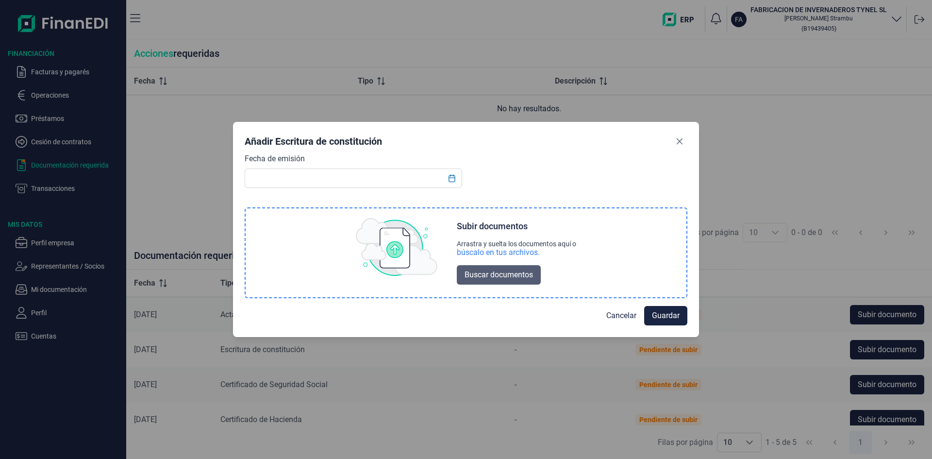
click at [485, 273] on span "Buscar documentos" at bounding box center [499, 275] width 68 height 12
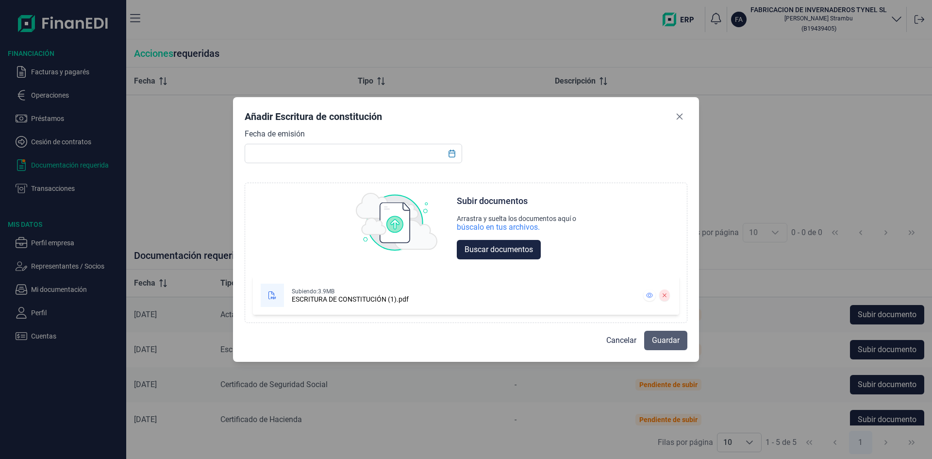
click at [662, 340] on span "Guardar" at bounding box center [666, 341] width 28 height 12
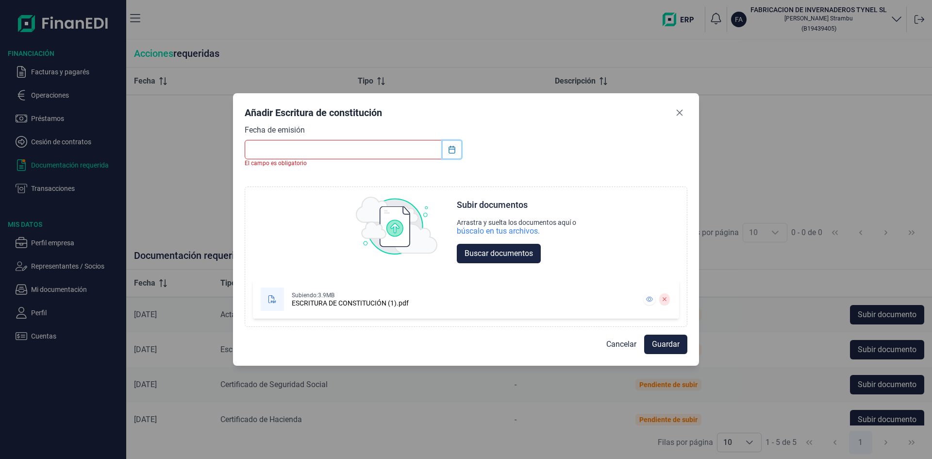
click at [452, 146] on icon "Choose Date" at bounding box center [452, 150] width 8 height 8
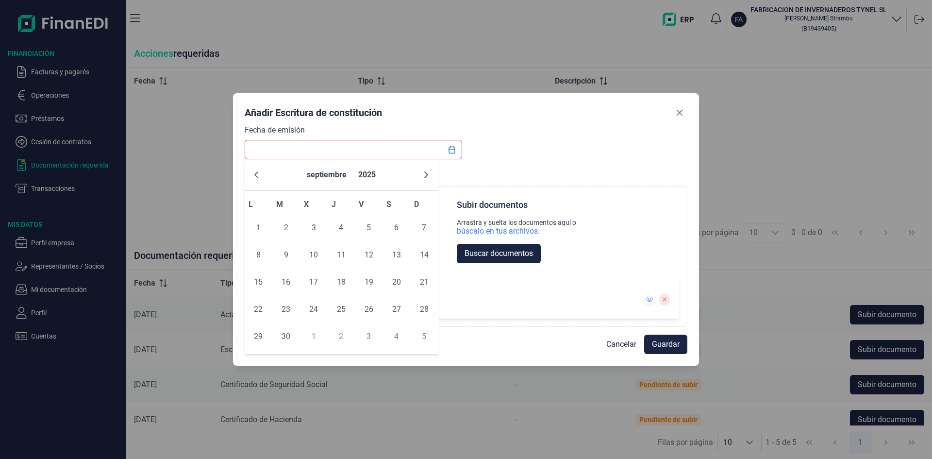
click at [267, 149] on input "text" at bounding box center [354, 149] width 218 height 19
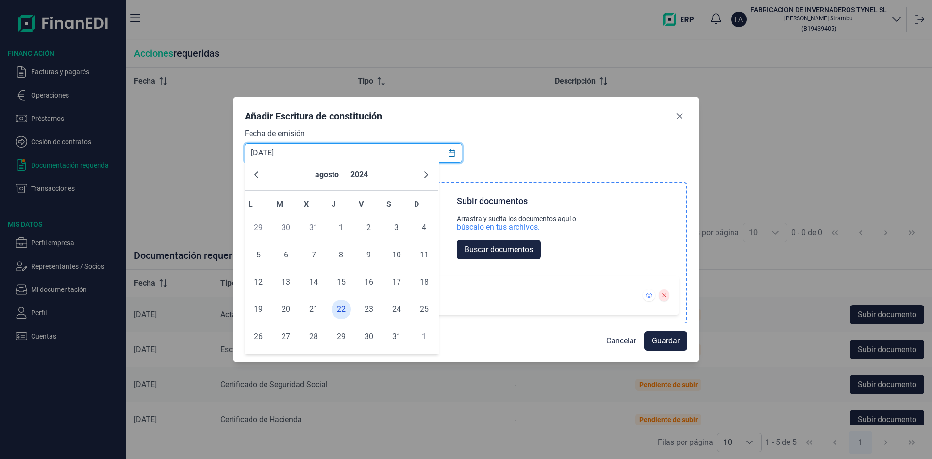
type input "[DATE]"
click at [578, 201] on div "Subir documentos Arrastra y suelta los documentos aquí o búscalo en tus archivo…" at bounding box center [466, 227] width 441 height 89
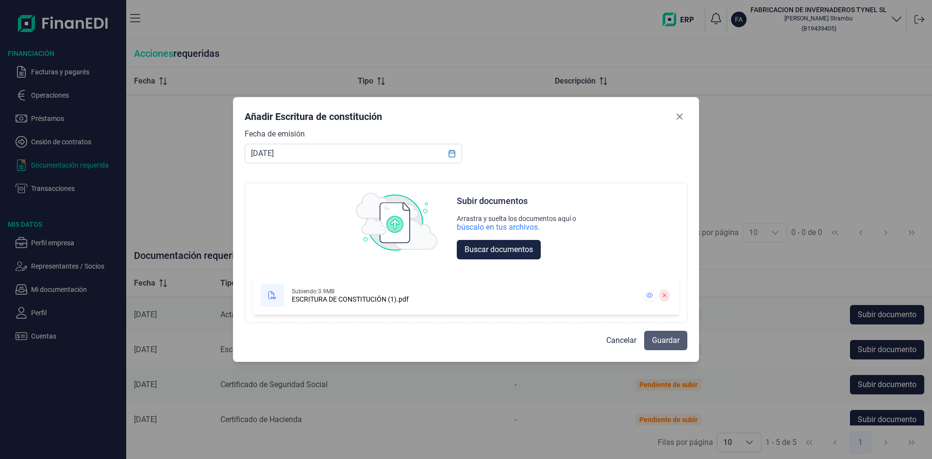
click at [658, 341] on span "Guardar" at bounding box center [666, 341] width 28 height 12
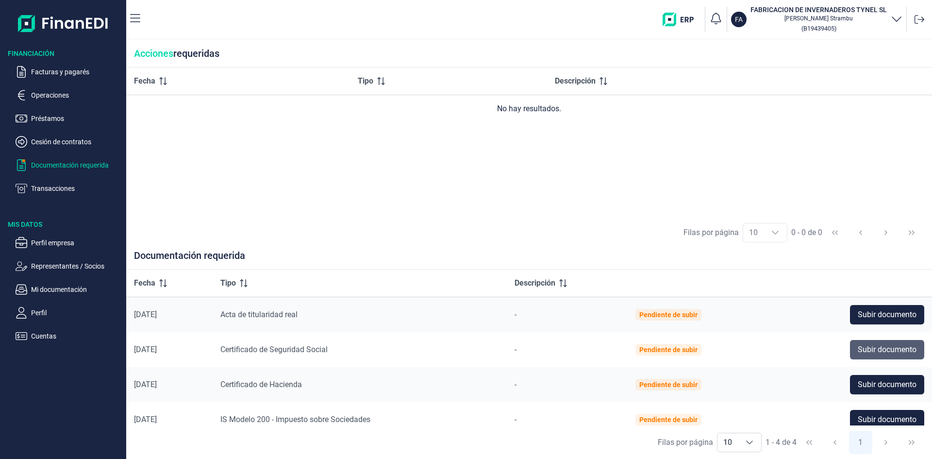
click at [874, 350] on span "Subir documento" at bounding box center [887, 350] width 59 height 12
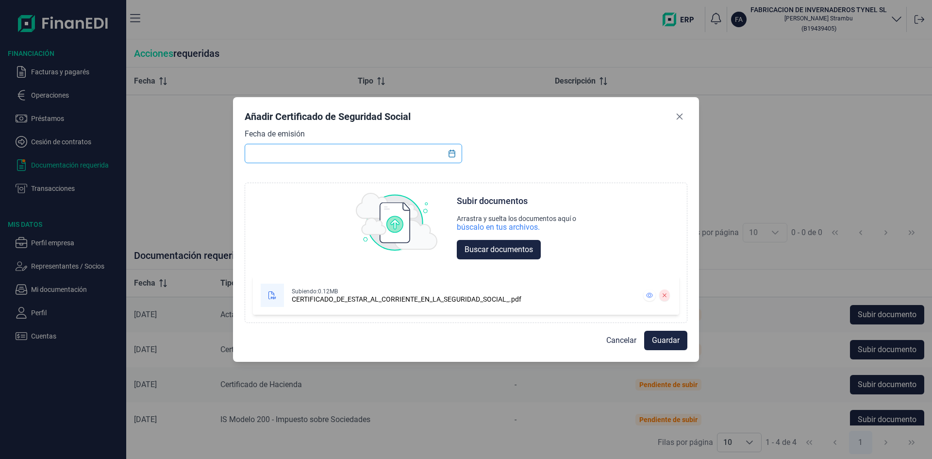
click at [307, 147] on input "text" at bounding box center [354, 153] width 218 height 19
type input "[DATE]"
click at [665, 339] on span "Guardar" at bounding box center [666, 341] width 28 height 12
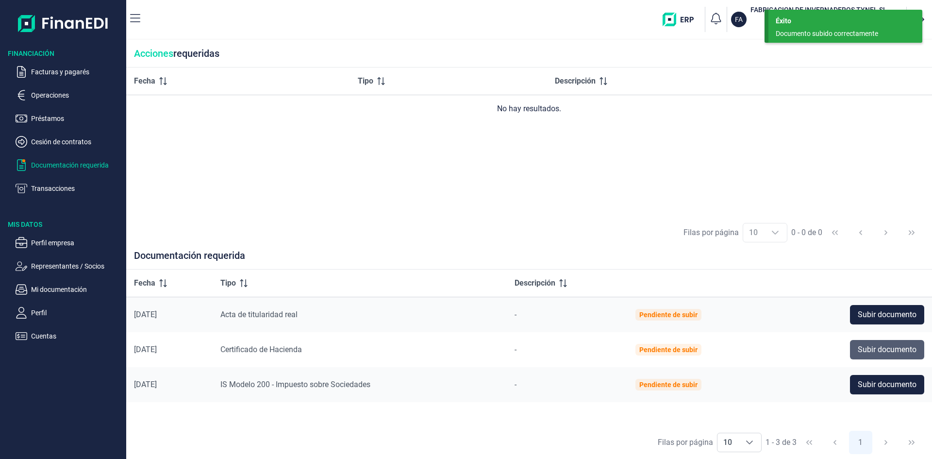
click at [880, 352] on span "Subir documento" at bounding box center [887, 350] width 59 height 12
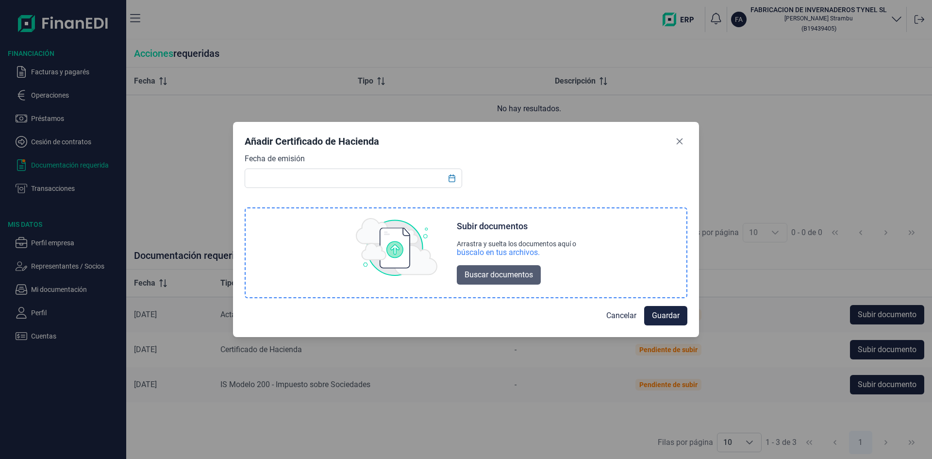
click at [520, 277] on span "Buscar documentos" at bounding box center [499, 275] width 68 height 12
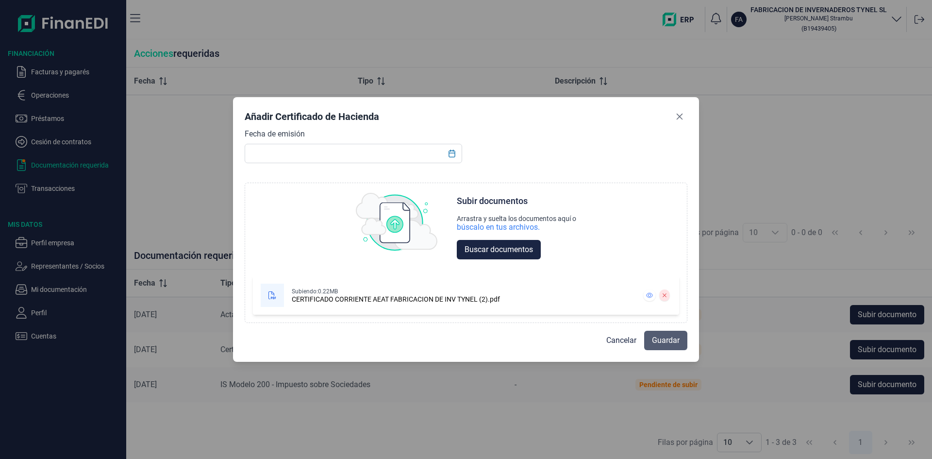
click at [660, 343] on span "Guardar" at bounding box center [666, 341] width 28 height 12
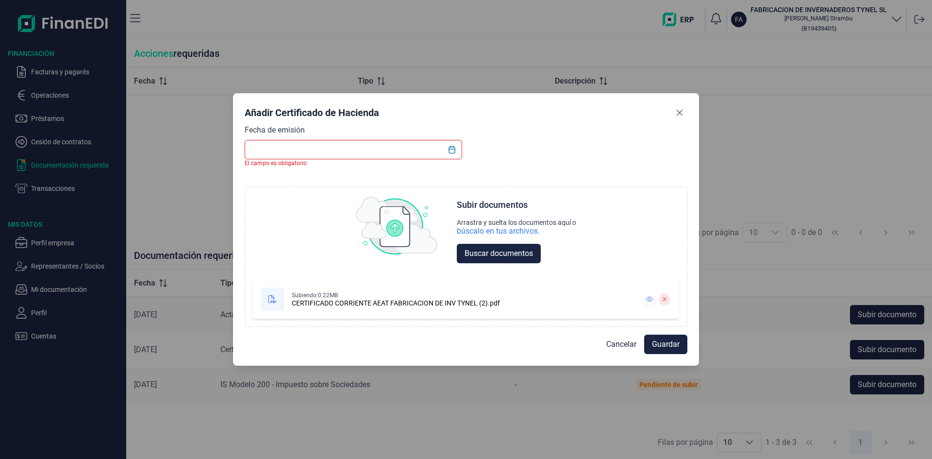
click at [293, 144] on input "text" at bounding box center [354, 149] width 218 height 19
click at [314, 299] on div "CERTIFICADO CORRIENTE AEAT FABRICACION DE INV TYNEL (2).pdf" at bounding box center [396, 303] width 208 height 8
click at [273, 302] on icon at bounding box center [273, 299] width 8 height 8
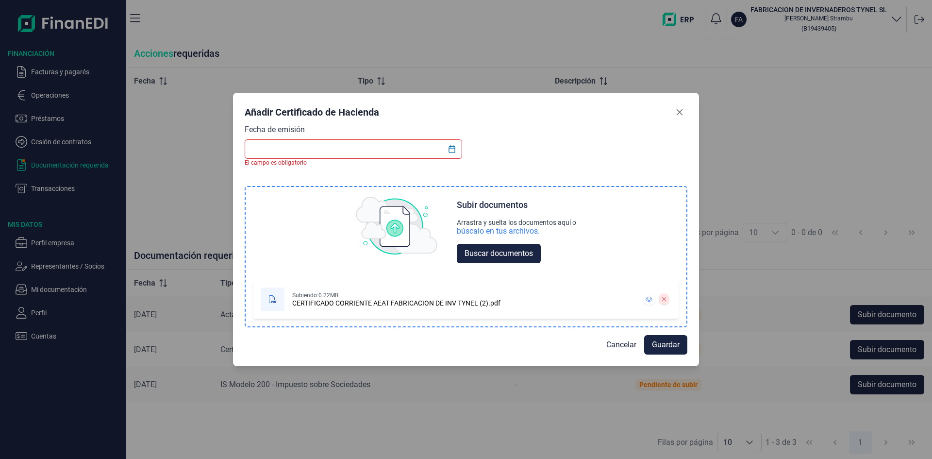
click at [273, 302] on icon at bounding box center [273, 299] width 8 height 8
click at [651, 299] on icon at bounding box center [649, 299] width 7 height 5
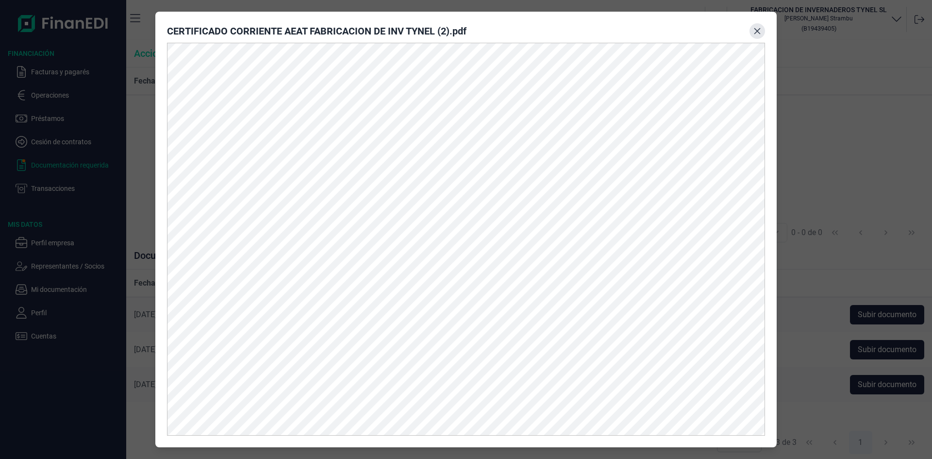
click at [758, 31] on icon "Close" at bounding box center [757, 31] width 6 height 6
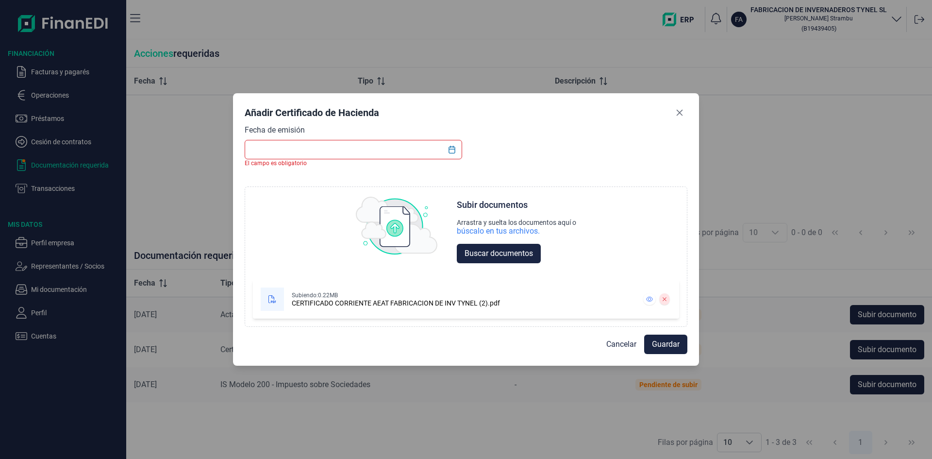
click at [266, 152] on input "text" at bounding box center [354, 149] width 218 height 19
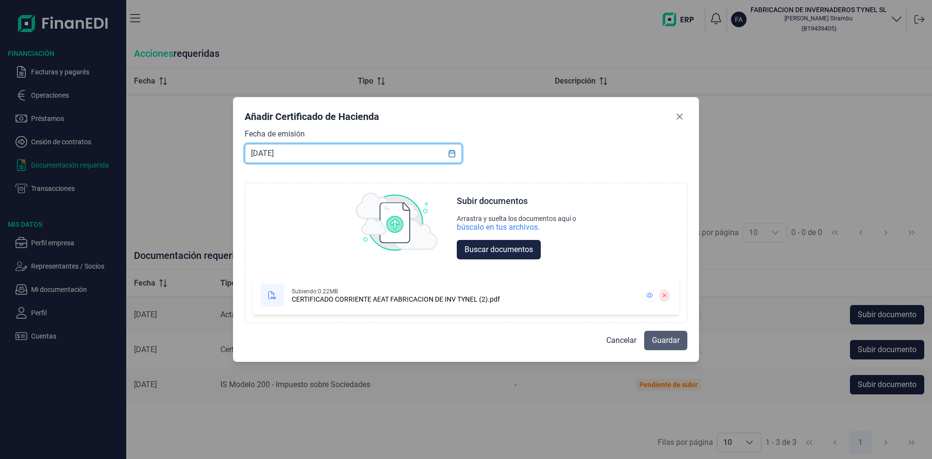
type input "[DATE]"
click at [661, 339] on span "Guardar" at bounding box center [666, 341] width 28 height 12
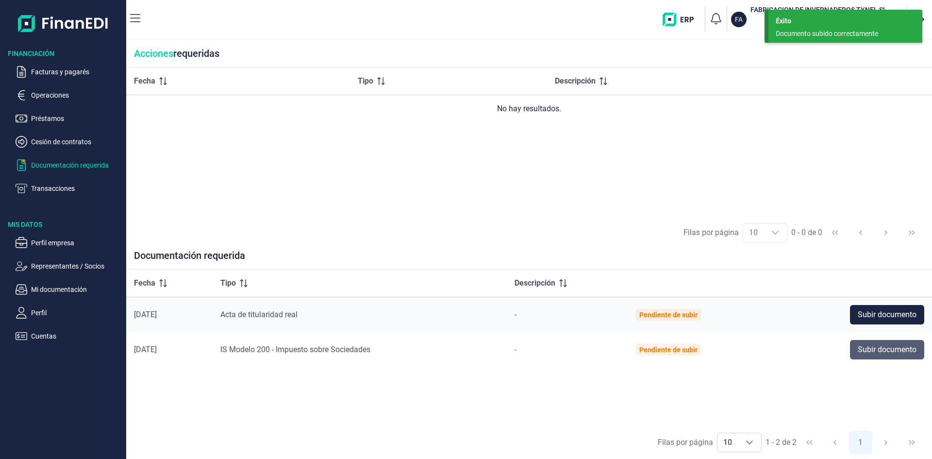
click at [873, 351] on span "Subir documento" at bounding box center [887, 350] width 59 height 12
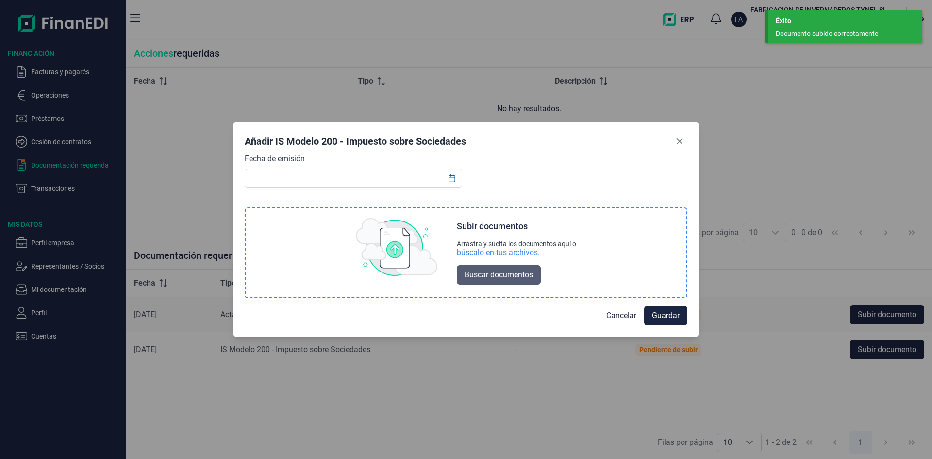
click at [508, 277] on span "Buscar documentos" at bounding box center [499, 275] width 68 height 12
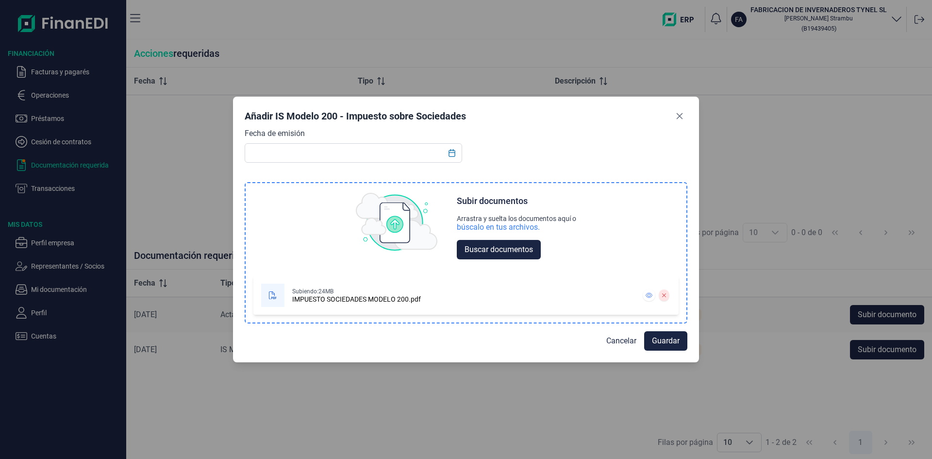
click at [279, 293] on div at bounding box center [272, 295] width 23 height 23
click at [273, 294] on icon at bounding box center [273, 295] width 8 height 8
click at [650, 295] on icon at bounding box center [649, 295] width 7 height 6
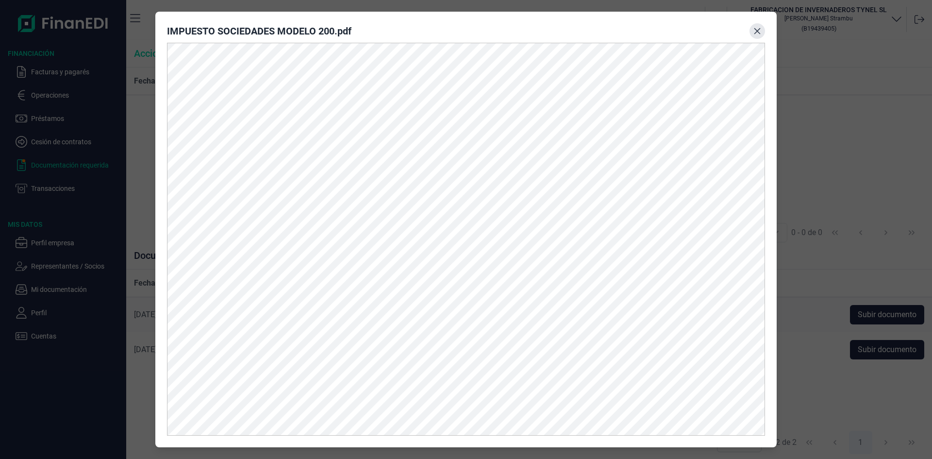
click at [756, 32] on icon "Close" at bounding box center [757, 31] width 6 height 6
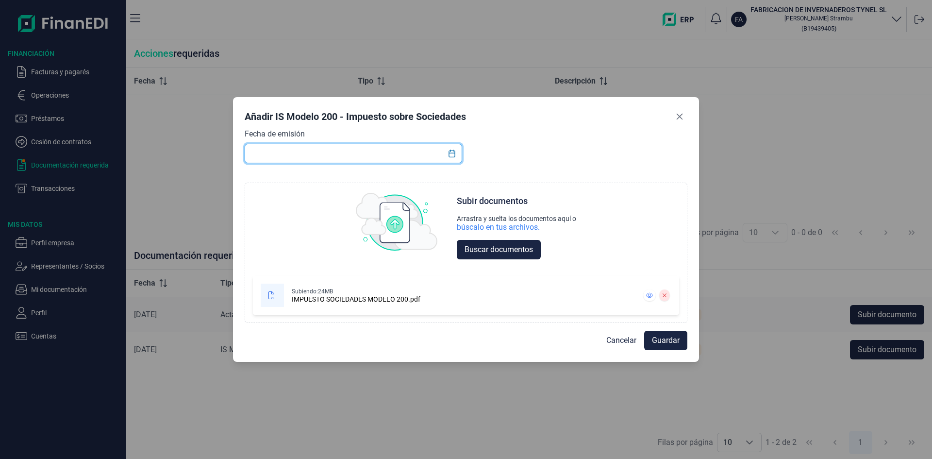
click at [258, 154] on input "text" at bounding box center [354, 153] width 218 height 19
type input "[DATE]"
click at [674, 334] on button "Guardar" at bounding box center [665, 340] width 43 height 19
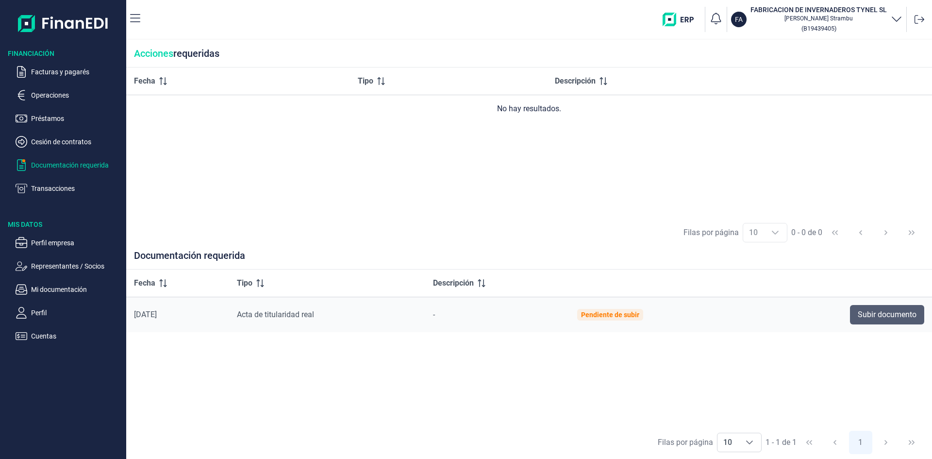
click at [869, 318] on span "Subir documento" at bounding box center [887, 315] width 59 height 12
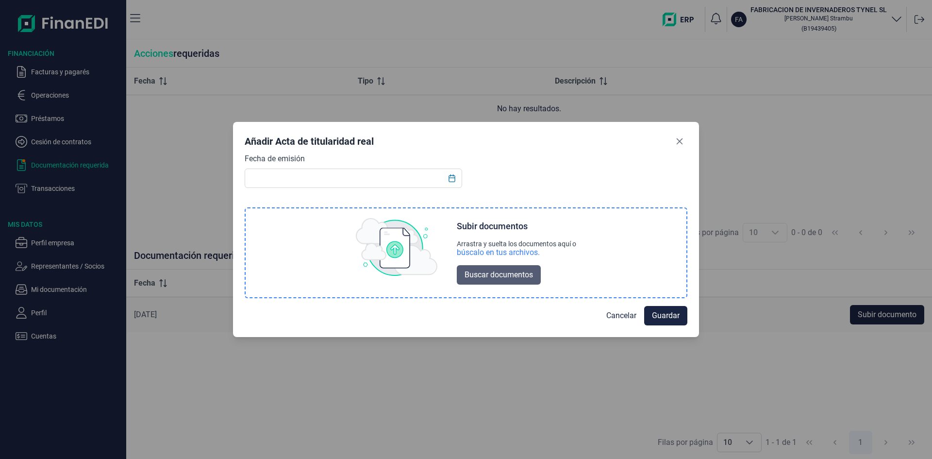
click at [496, 273] on span "Buscar documentos" at bounding box center [499, 275] width 68 height 12
click at [482, 272] on span "Buscar documentos" at bounding box center [499, 275] width 68 height 12
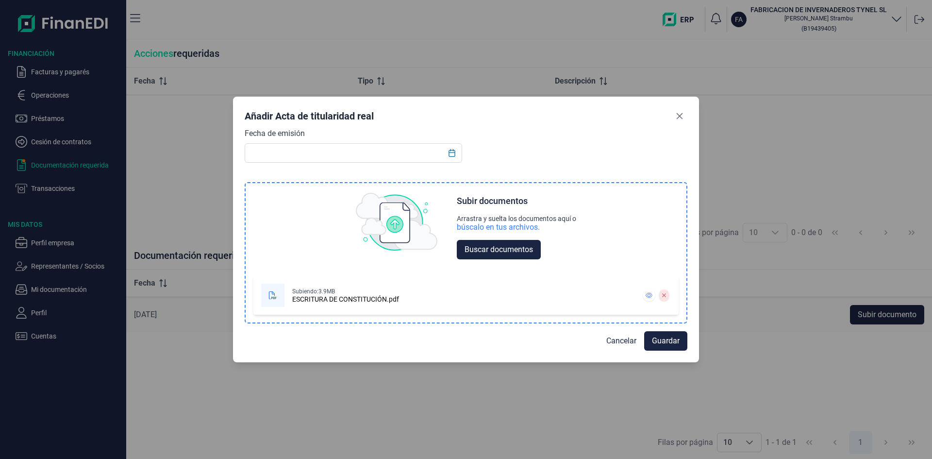
click at [304, 300] on div "ESCRITURA DE CONSTITUCIÓN.pdf" at bounding box center [345, 299] width 107 height 8
click at [275, 295] on icon at bounding box center [273, 295] width 8 height 8
click at [344, 304] on div "Subiendo: 3.9MB ESCRITURA DE CONSTITUCIÓN.pdf" at bounding box center [447, 295] width 372 height 23
click at [649, 294] on icon at bounding box center [649, 295] width 7 height 5
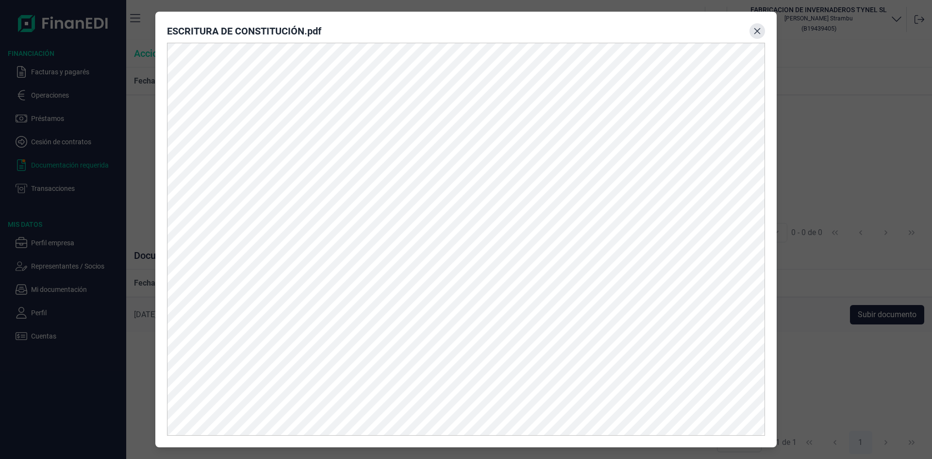
click at [756, 29] on icon "Close" at bounding box center [757, 31] width 6 height 6
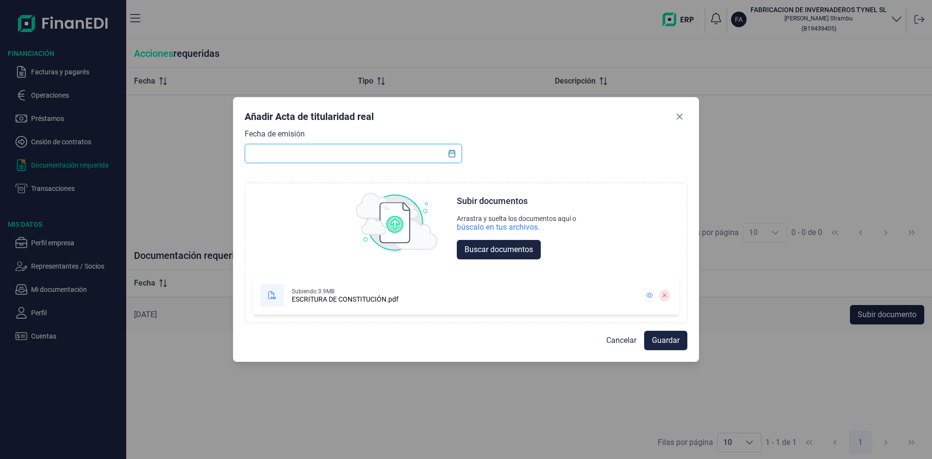
click at [352, 153] on input "text" at bounding box center [354, 153] width 218 height 19
type input "[DATE]"
click at [675, 341] on span "Guardar" at bounding box center [666, 341] width 28 height 12
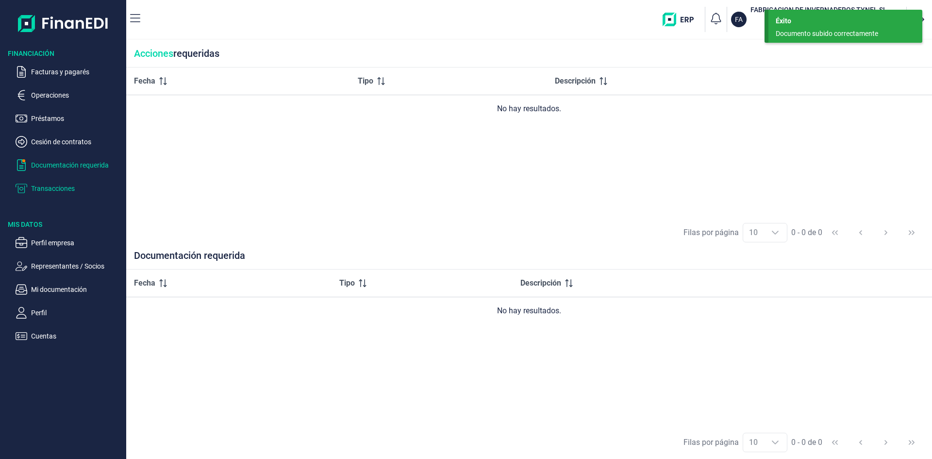
click at [62, 189] on p "Transacciones" at bounding box center [76, 189] width 91 height 12
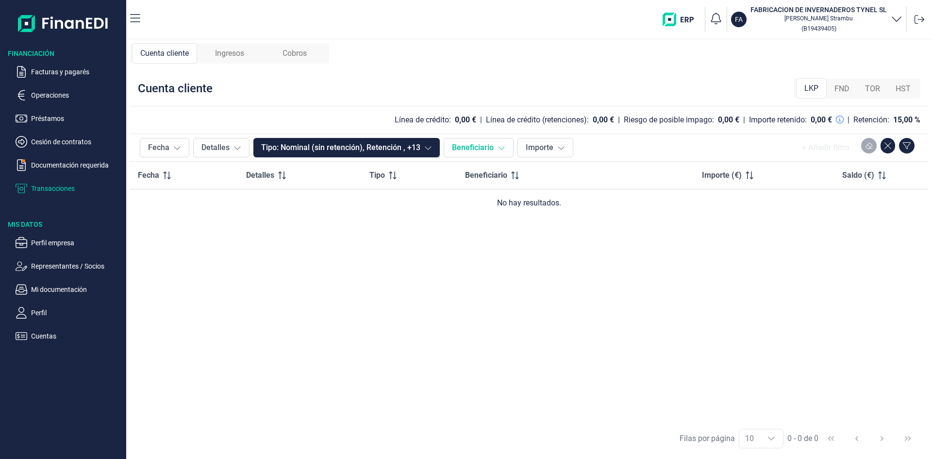
click at [500, 148] on icon at bounding box center [502, 148] width 8 height 8
click at [494, 150] on button "Beneficiario" at bounding box center [479, 147] width 70 height 19
click at [557, 243] on button "Aplicar" at bounding box center [564, 241] width 39 height 19
click at [555, 148] on button "Importe" at bounding box center [546, 147] width 56 height 19
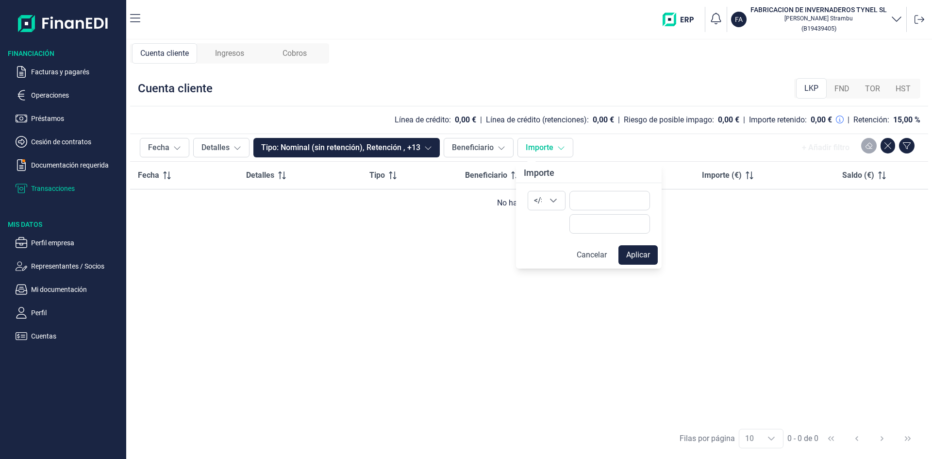
click at [555, 148] on button "Importe" at bounding box center [546, 147] width 56 height 19
click at [232, 148] on button "Detalles" at bounding box center [221, 147] width 56 height 19
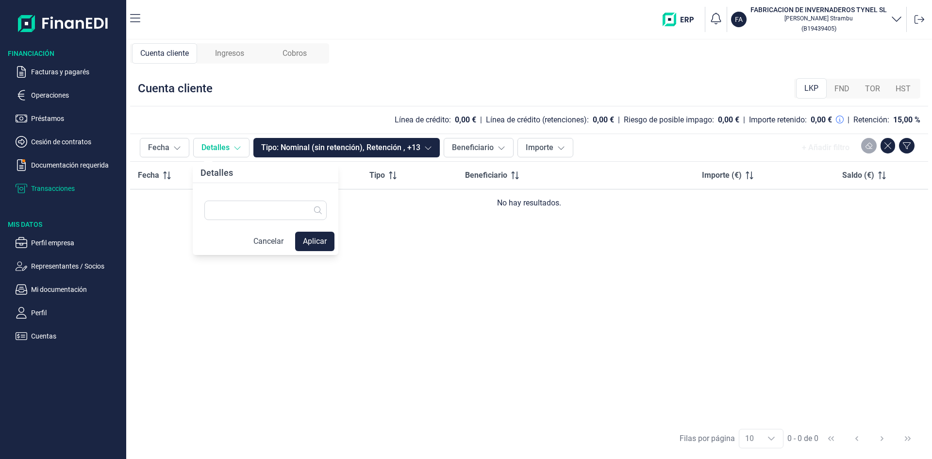
click at [232, 148] on button "Detalles" at bounding box center [221, 147] width 56 height 19
click at [227, 55] on span "Ingresos" at bounding box center [229, 54] width 29 height 12
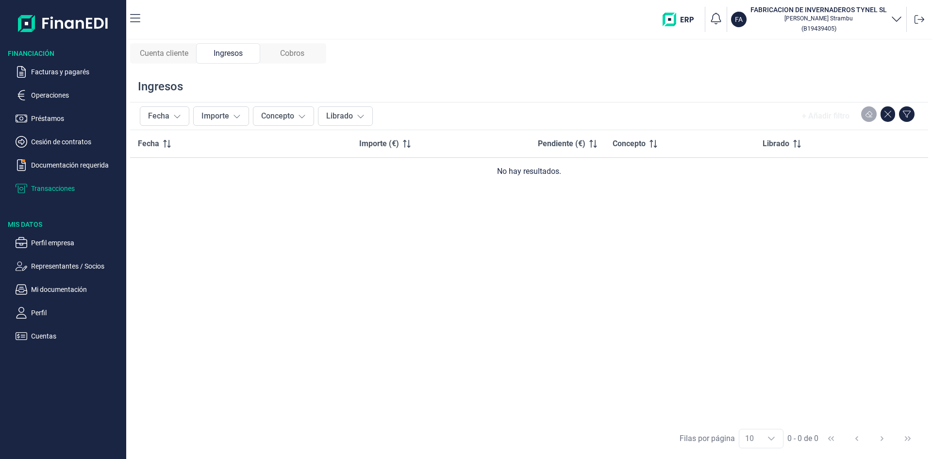
click at [283, 50] on span "Cobros" at bounding box center [292, 54] width 24 height 12
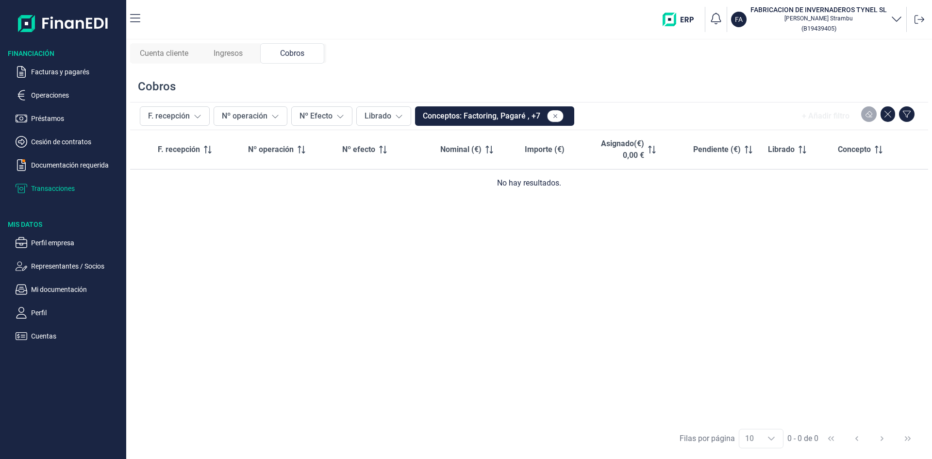
click at [241, 57] on span "Ingresos" at bounding box center [228, 54] width 29 height 12
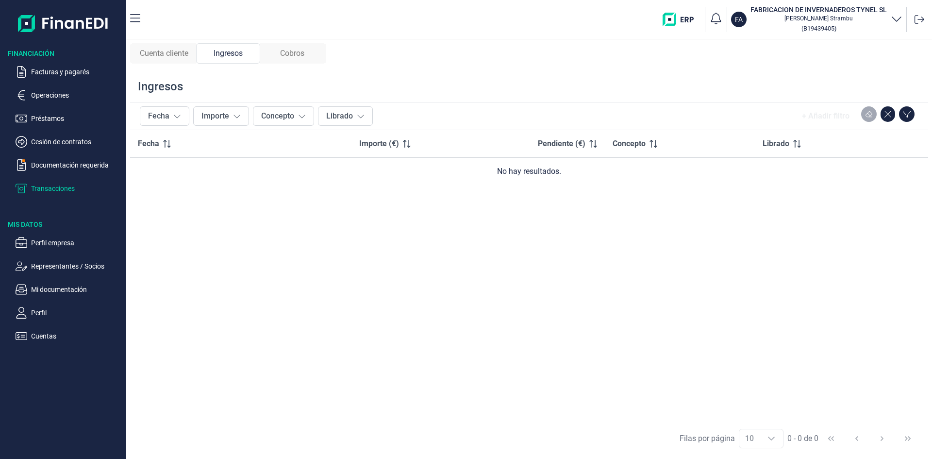
click at [168, 56] on span "Cuenta cliente" at bounding box center [164, 54] width 49 height 12
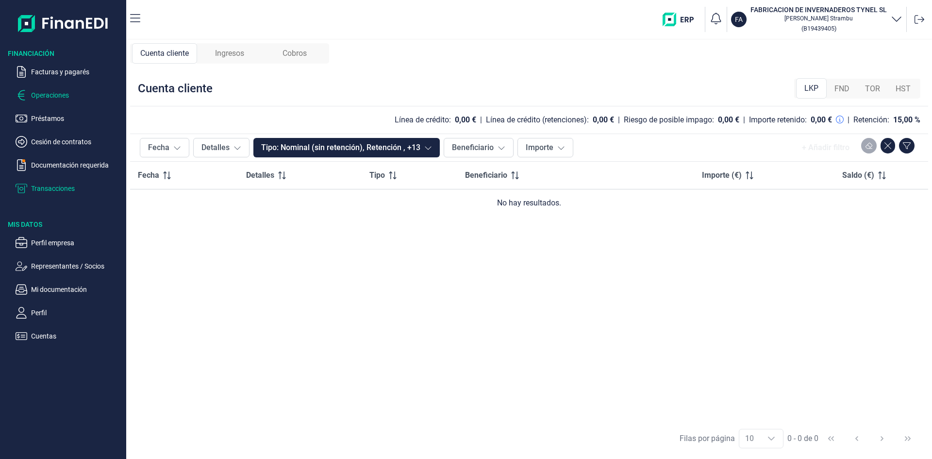
click at [50, 94] on p "Operaciones" at bounding box center [76, 95] width 91 height 12
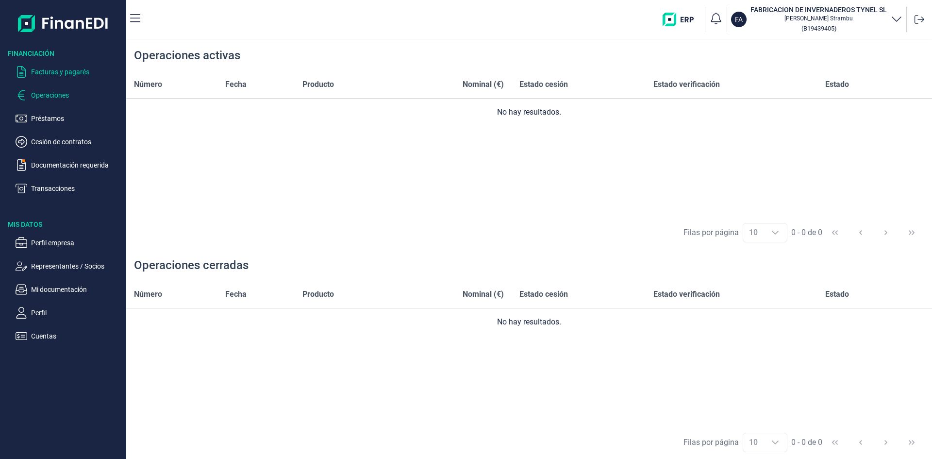
click at [62, 74] on p "Facturas y pagarés" at bounding box center [76, 72] width 91 height 12
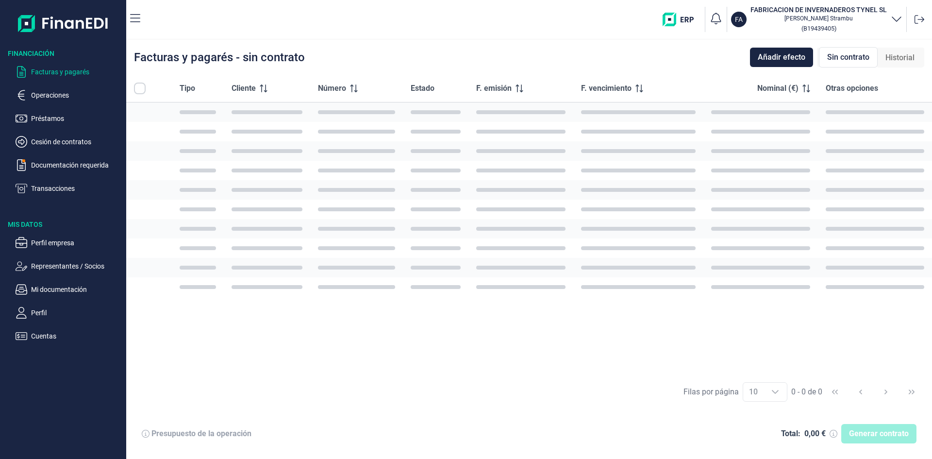
checkbox input "true"
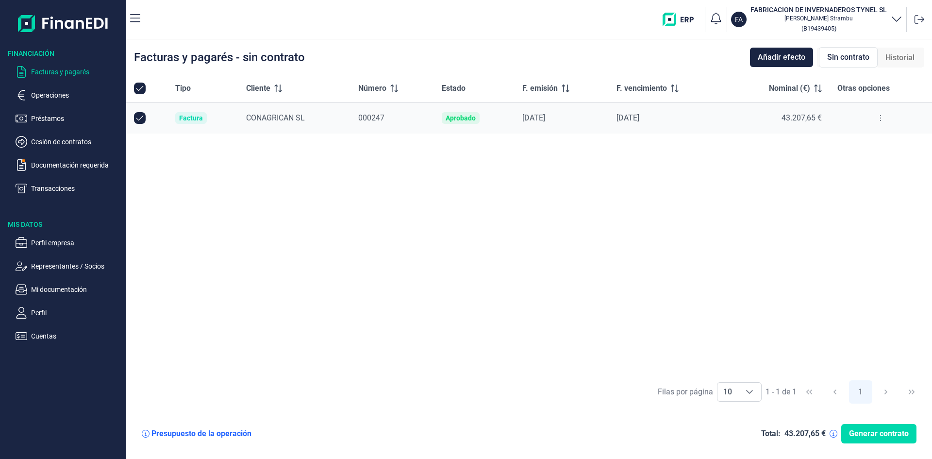
click at [884, 117] on button at bounding box center [880, 118] width 17 height 16
click at [860, 142] on span "Ver detalle de la factura" at bounding box center [845, 142] width 71 height 10
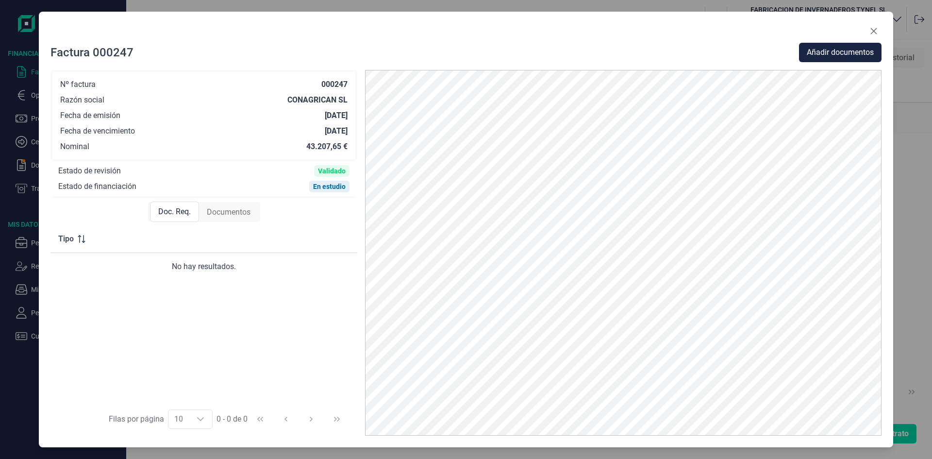
click at [268, 297] on div "Tipo No hay resultados." at bounding box center [203, 313] width 307 height 177
click at [867, 51] on span "Añadir documentos" at bounding box center [840, 53] width 67 height 12
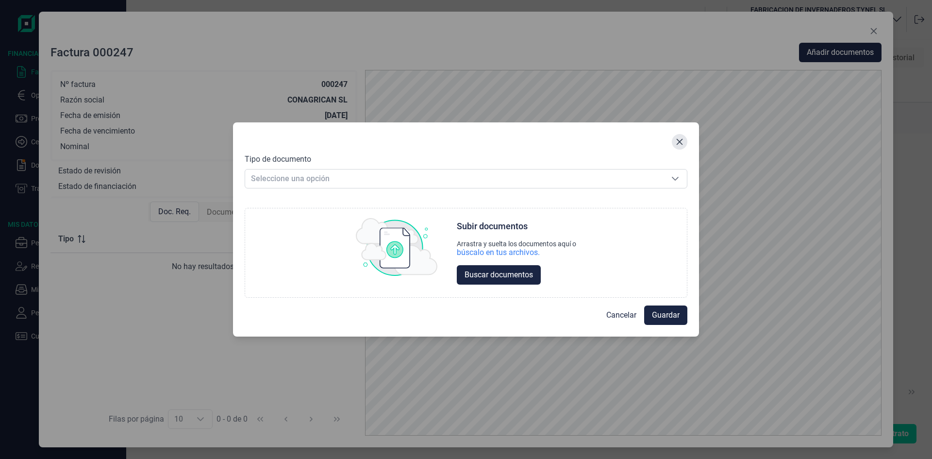
click at [679, 142] on icon "Close" at bounding box center [680, 142] width 8 height 8
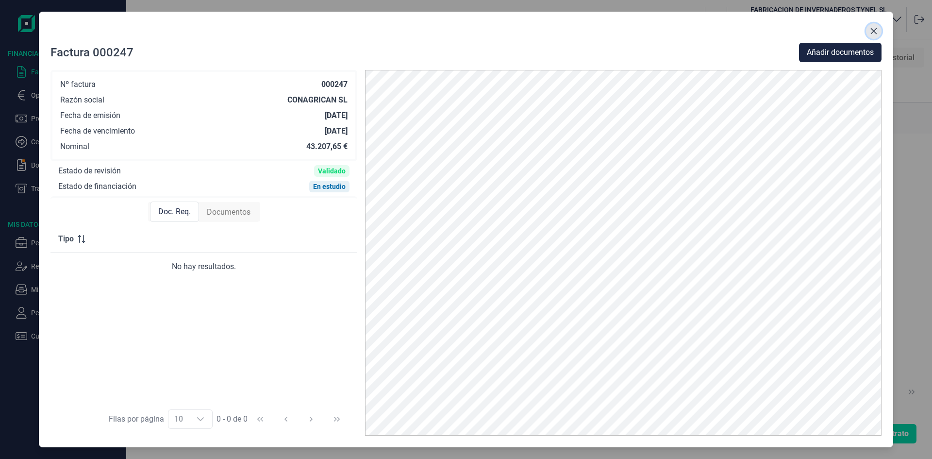
click at [875, 33] on icon "Close" at bounding box center [874, 31] width 8 height 8
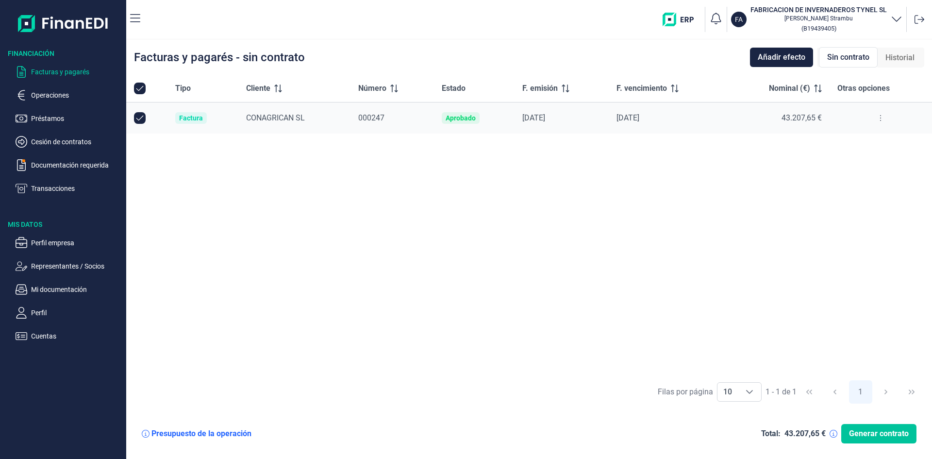
click at [865, 436] on span "Generar contrato" at bounding box center [879, 434] width 60 height 12
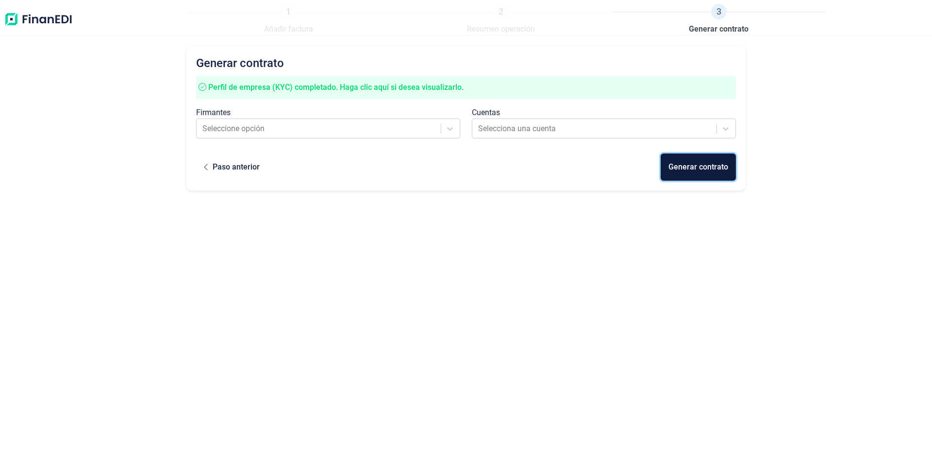
click at [720, 167] on div "Generar contrato" at bounding box center [699, 167] width 60 height 12
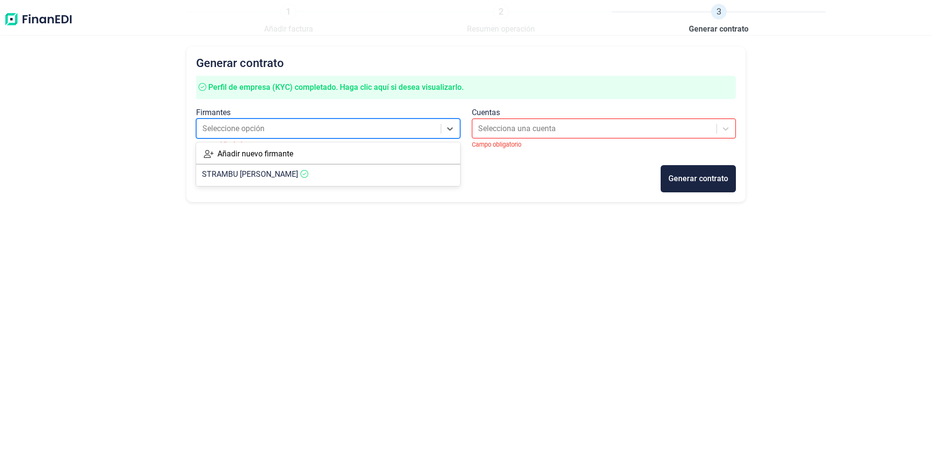
click at [340, 124] on div at bounding box center [319, 129] width 234 height 14
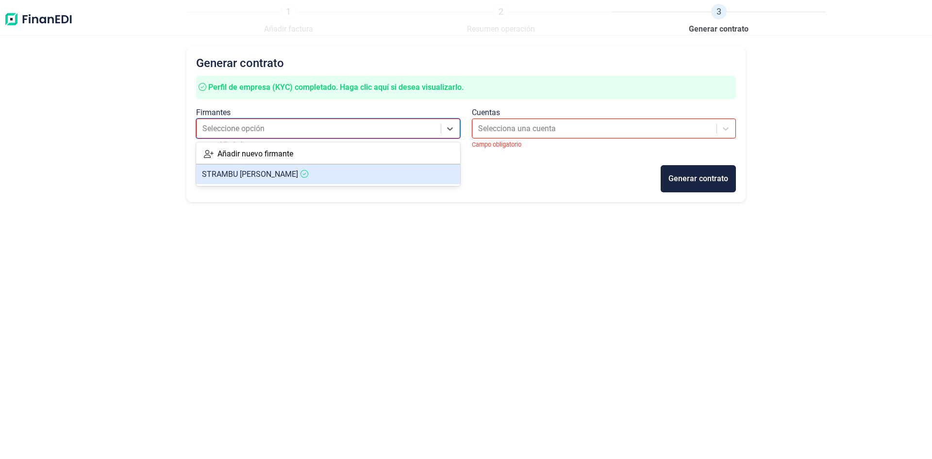
click at [348, 172] on article "STRAMBU [PERSON_NAME]" at bounding box center [328, 174] width 264 height 19
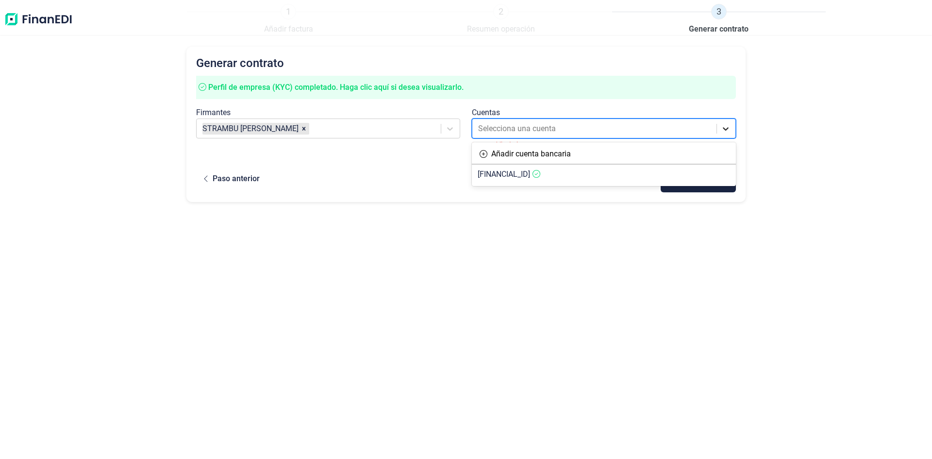
click at [725, 128] on icon at bounding box center [726, 128] width 6 height 3
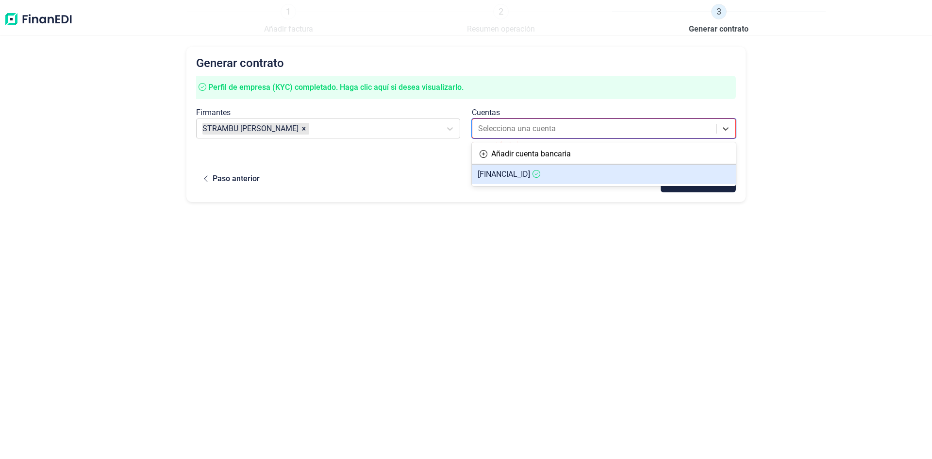
click at [530, 171] on span "[FINANCIAL_ID]" at bounding box center [504, 173] width 52 height 9
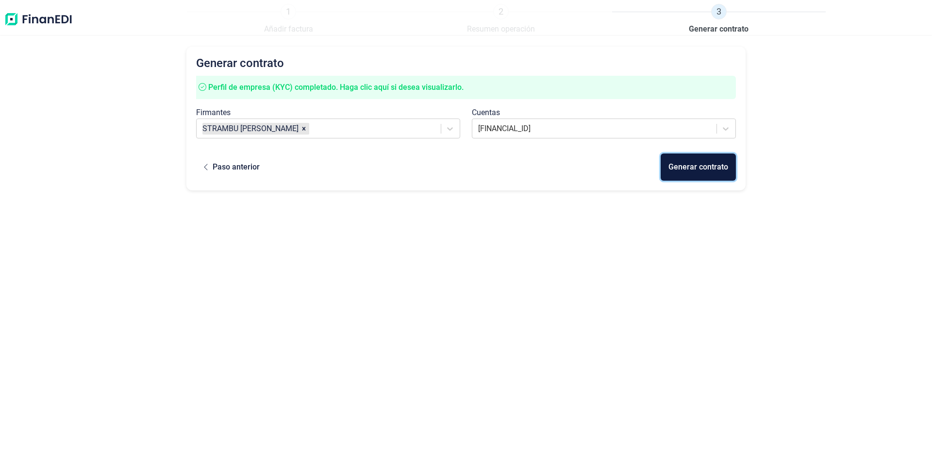
click at [684, 165] on div "Generar contrato" at bounding box center [699, 167] width 60 height 12
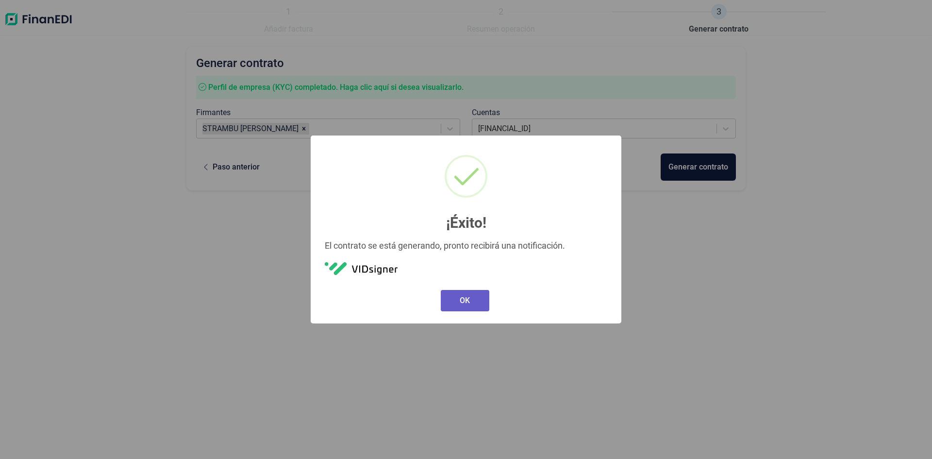
click at [452, 299] on button "OK" at bounding box center [465, 300] width 49 height 21
